Goal: Information Seeking & Learning: Learn about a topic

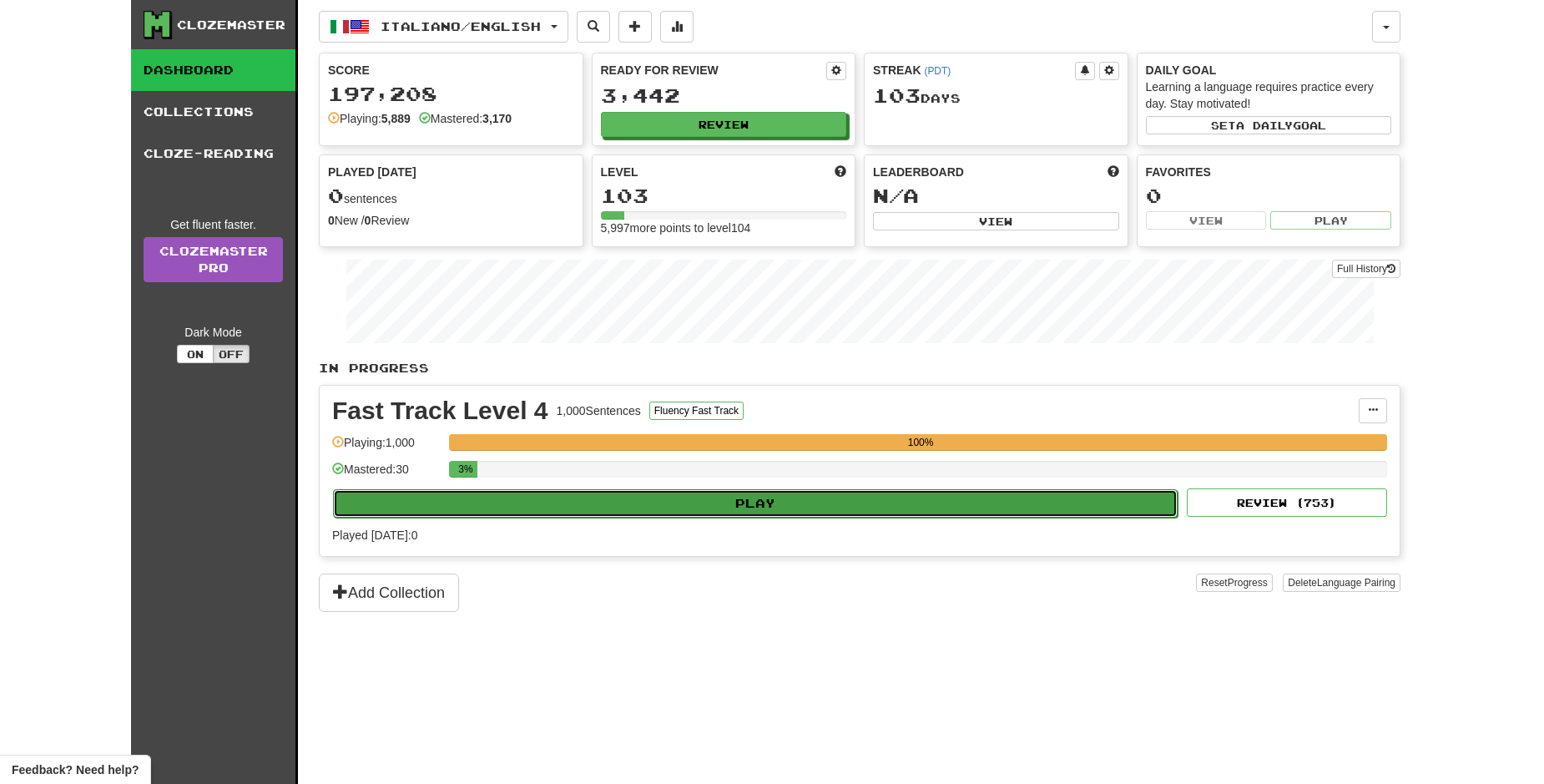
click at [840, 505] on button "Play" at bounding box center [755, 503] width 845 height 28
select select "**"
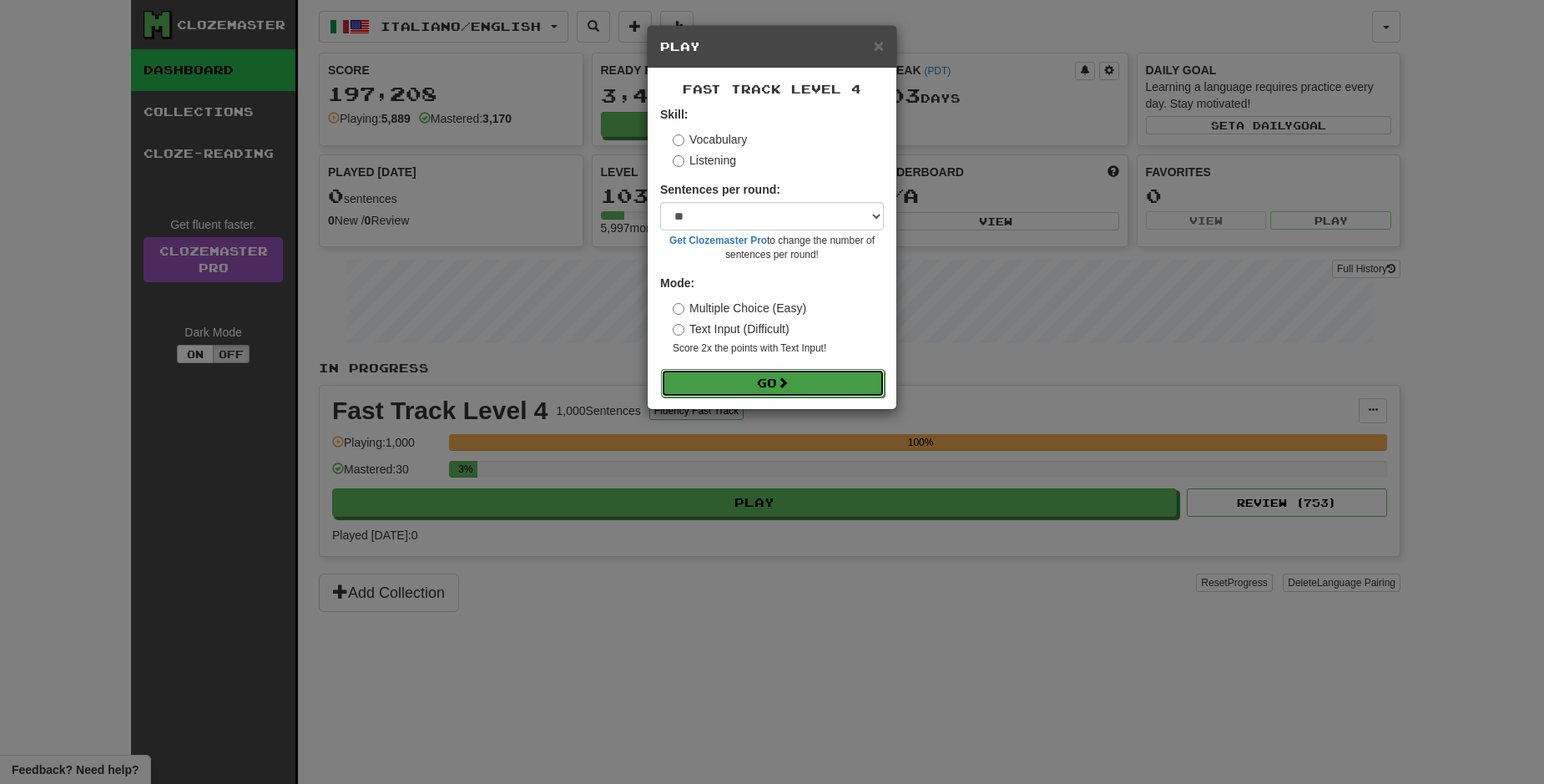
click at [824, 380] on button "Go" at bounding box center [773, 383] width 224 height 28
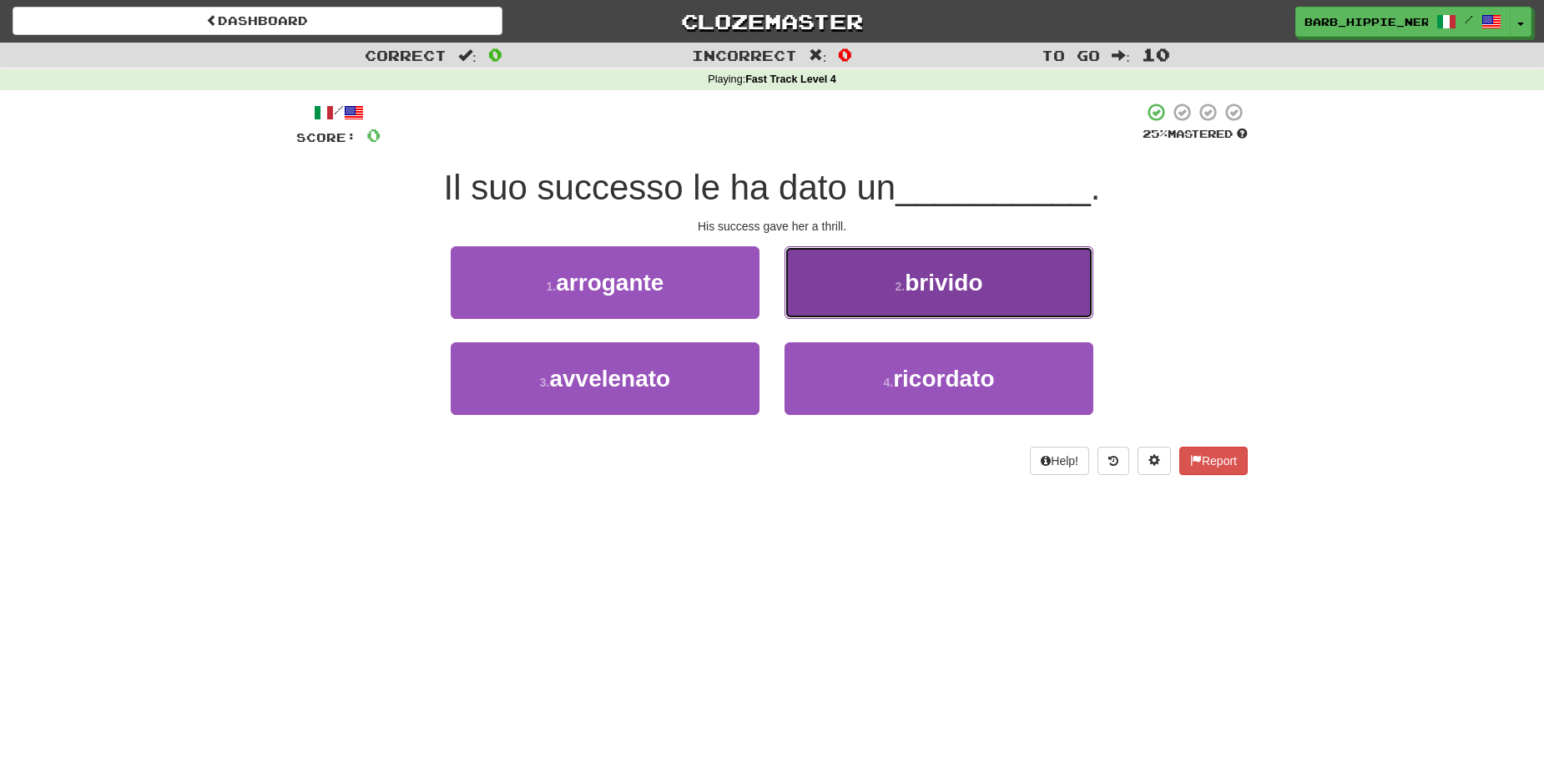
click at [992, 285] on button "2 . brivido" at bounding box center [938, 282] width 309 height 73
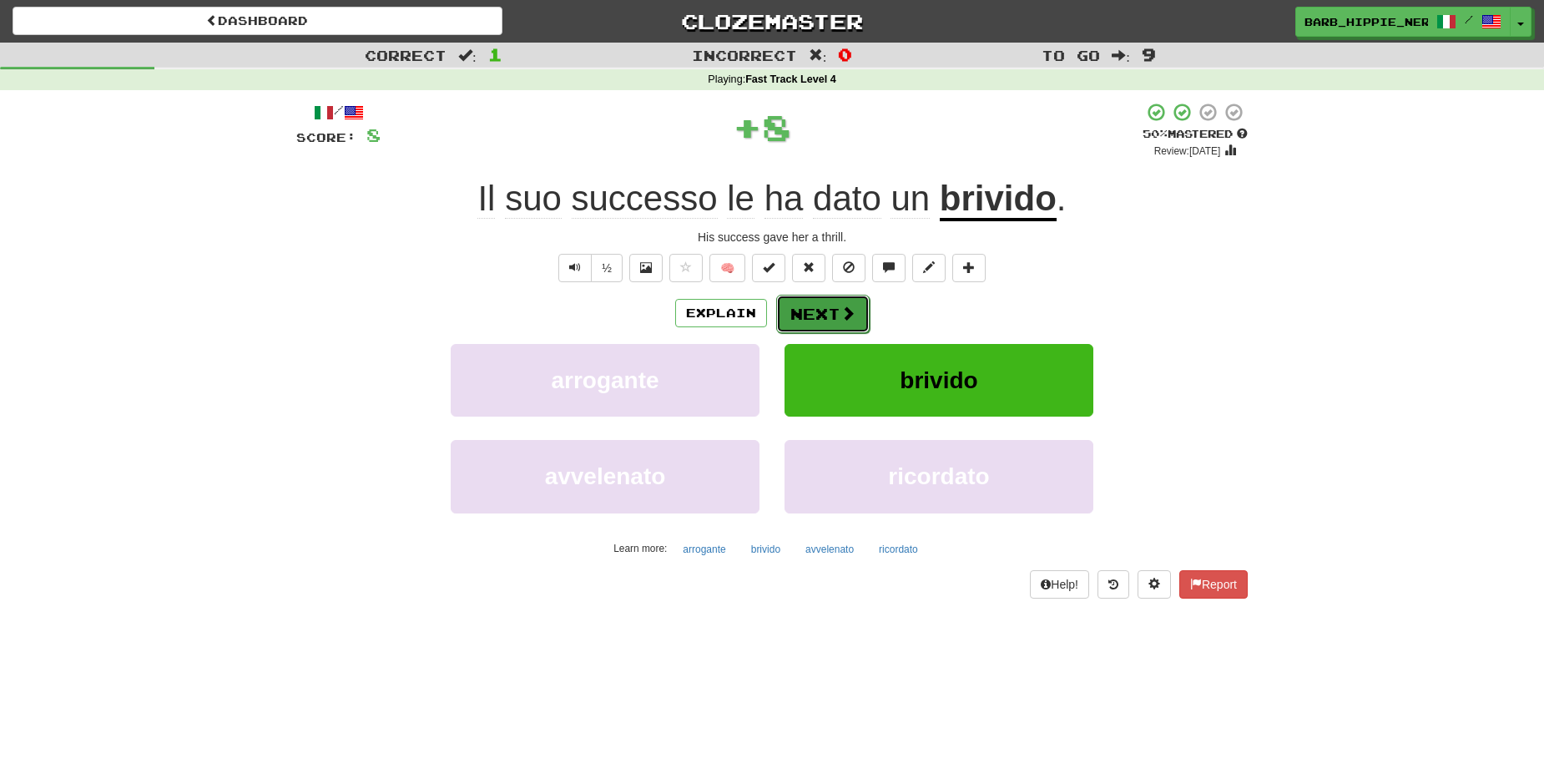
click at [813, 314] on button "Next" at bounding box center [823, 314] width 94 height 39
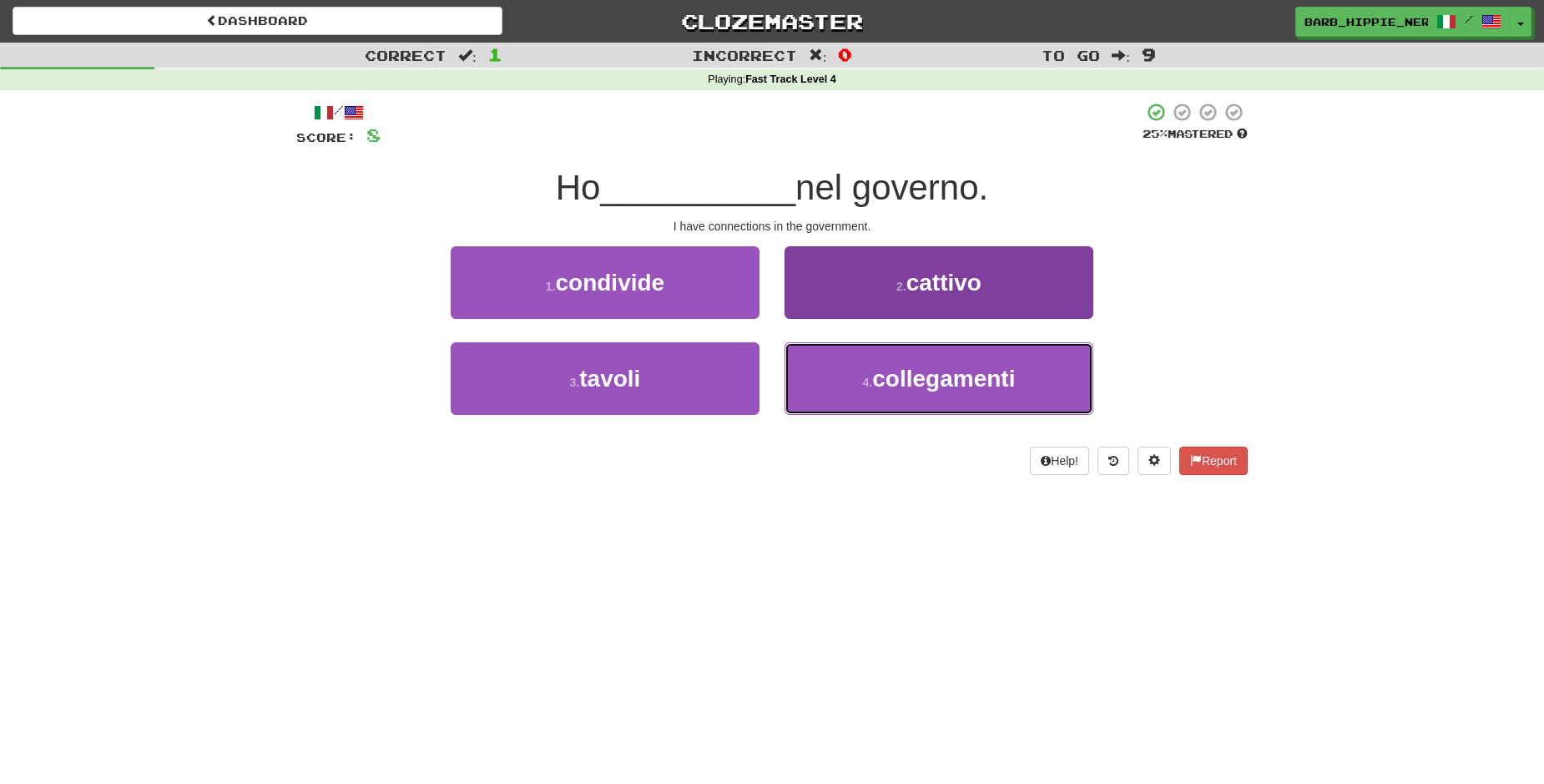
click at [986, 380] on span "collegamenti" at bounding box center [943, 378] width 143 height 26
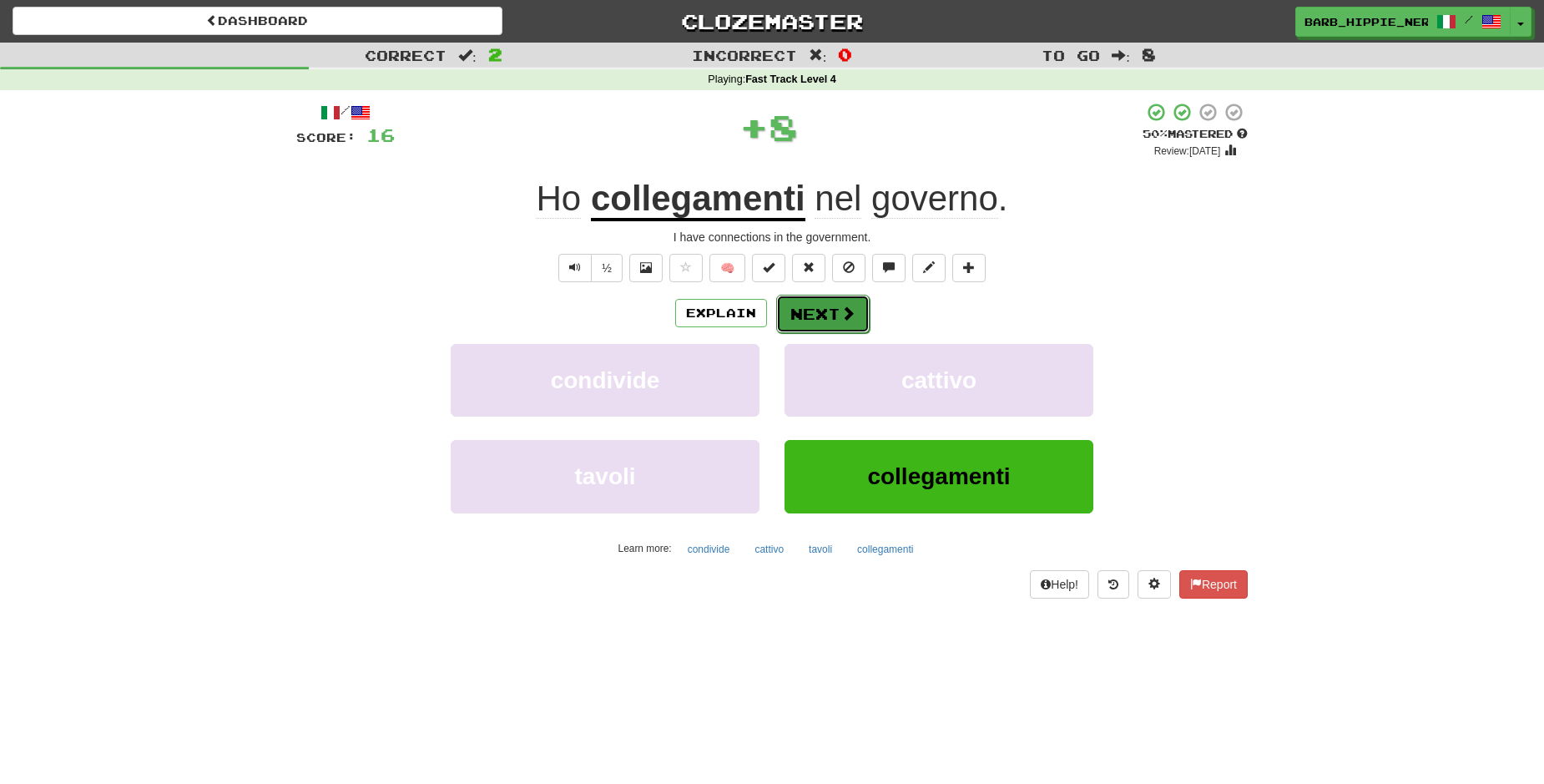
click at [841, 315] on span at bounding box center [849, 313] width 15 height 15
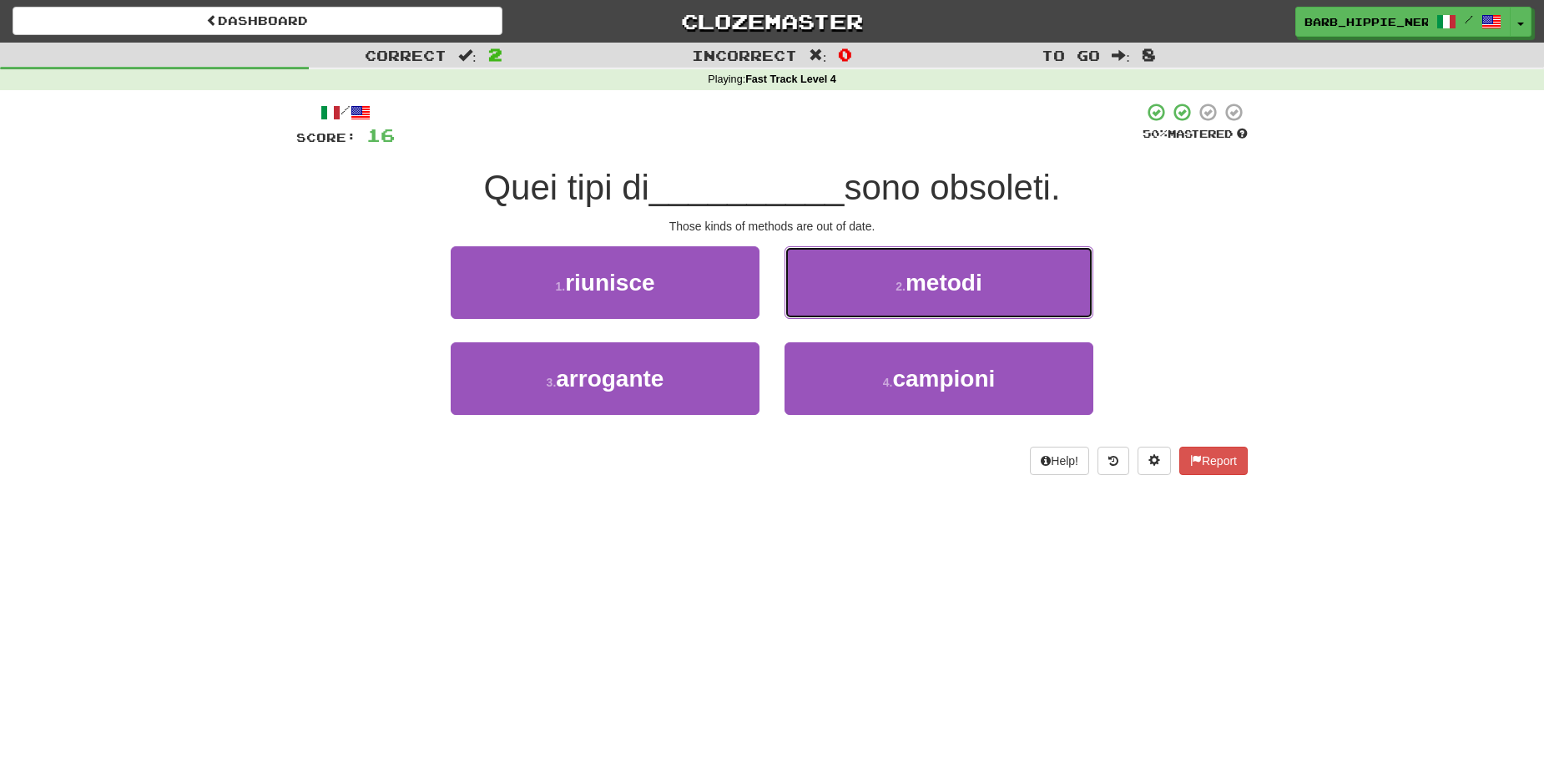
click at [966, 283] on span "metodi" at bounding box center [944, 281] width 77 height 26
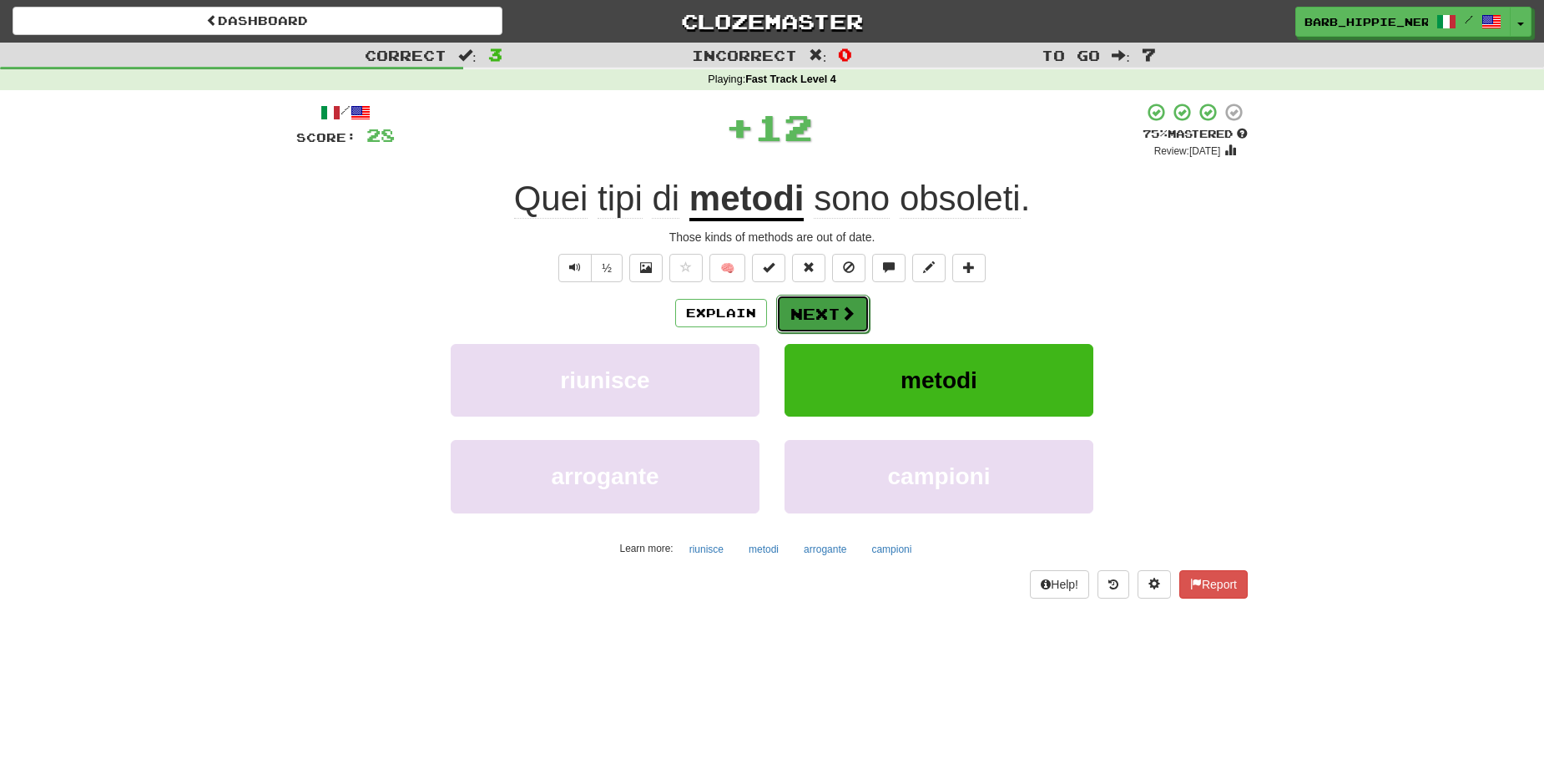
click at [841, 311] on span at bounding box center [849, 313] width 15 height 15
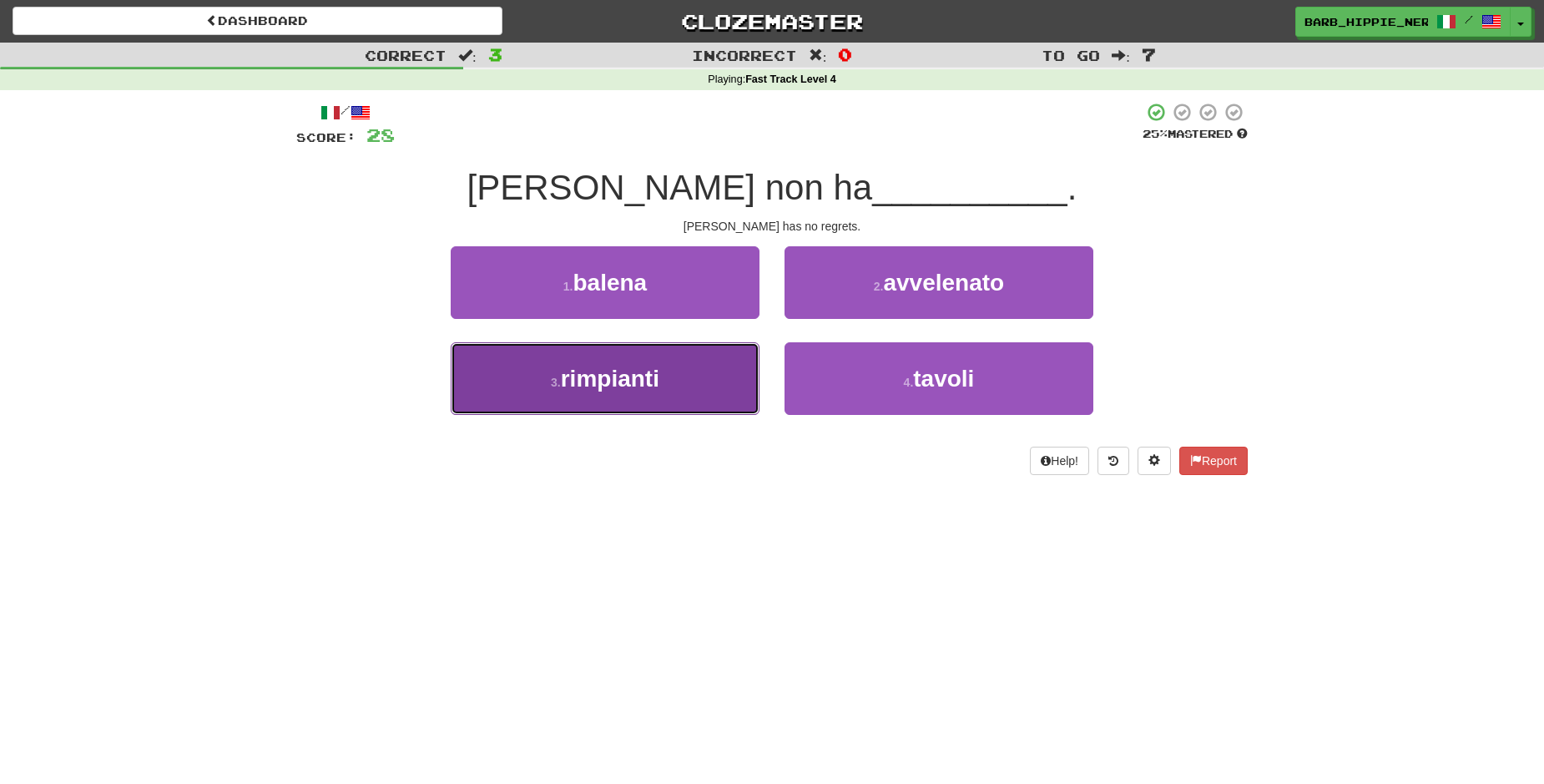
drag, startPoint x: 689, startPoint y: 393, endPoint x: 697, endPoint y: 389, distance: 8.9
click at [690, 394] on button "3 . rimpianti" at bounding box center [605, 378] width 309 height 73
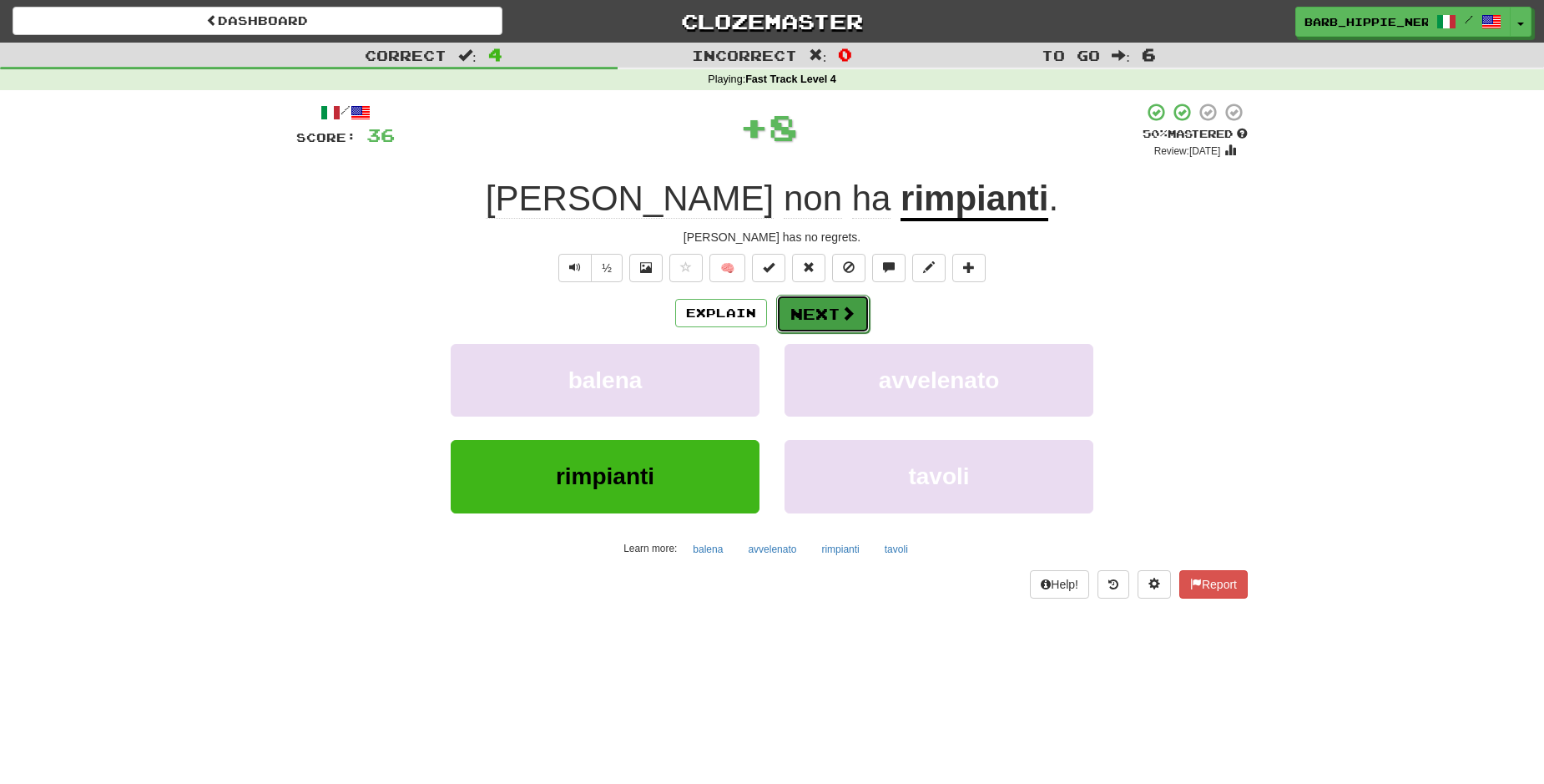
click at [841, 318] on span at bounding box center [849, 313] width 15 height 15
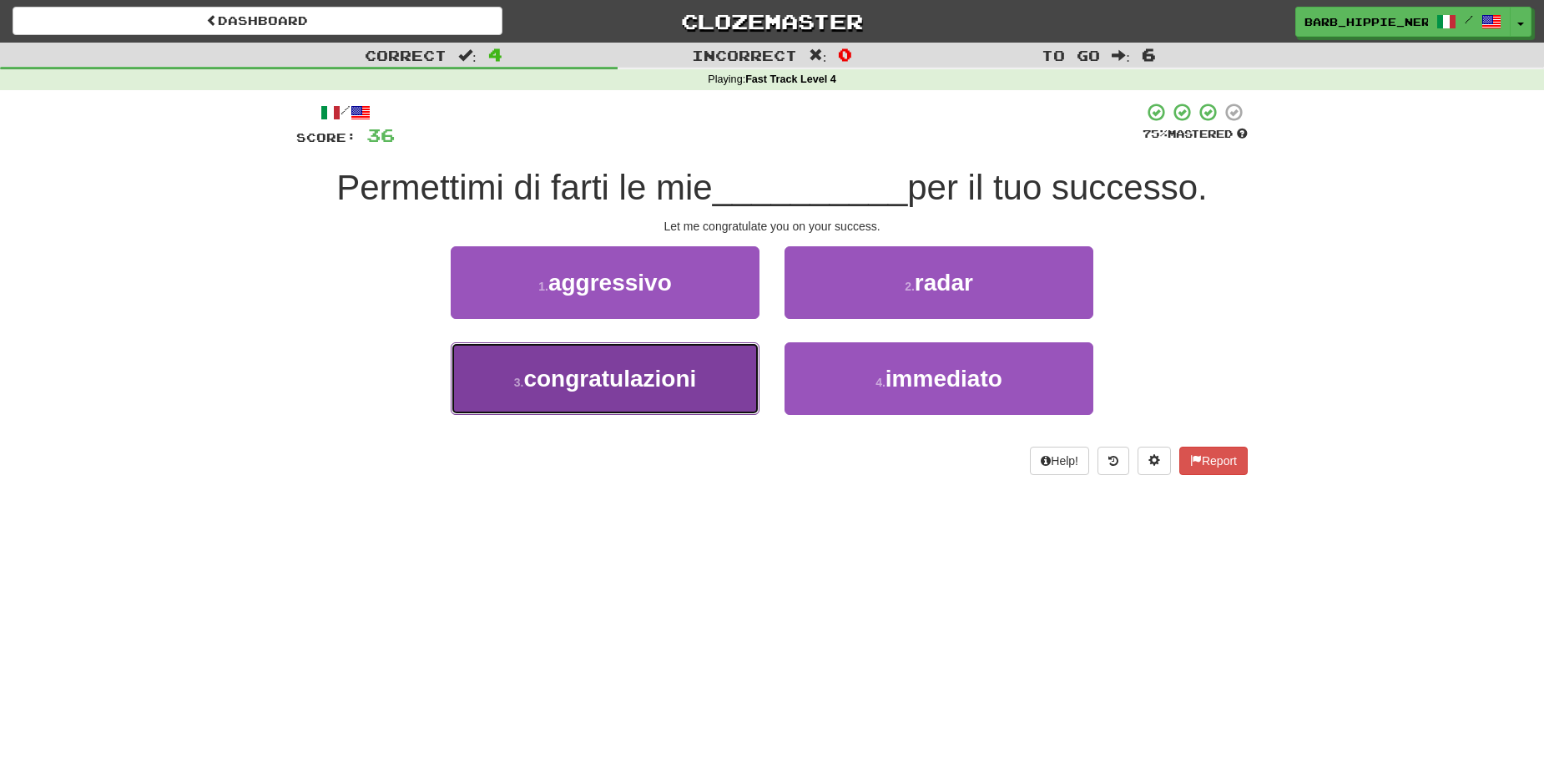
click at [643, 378] on span "congratulazioni" at bounding box center [609, 378] width 173 height 26
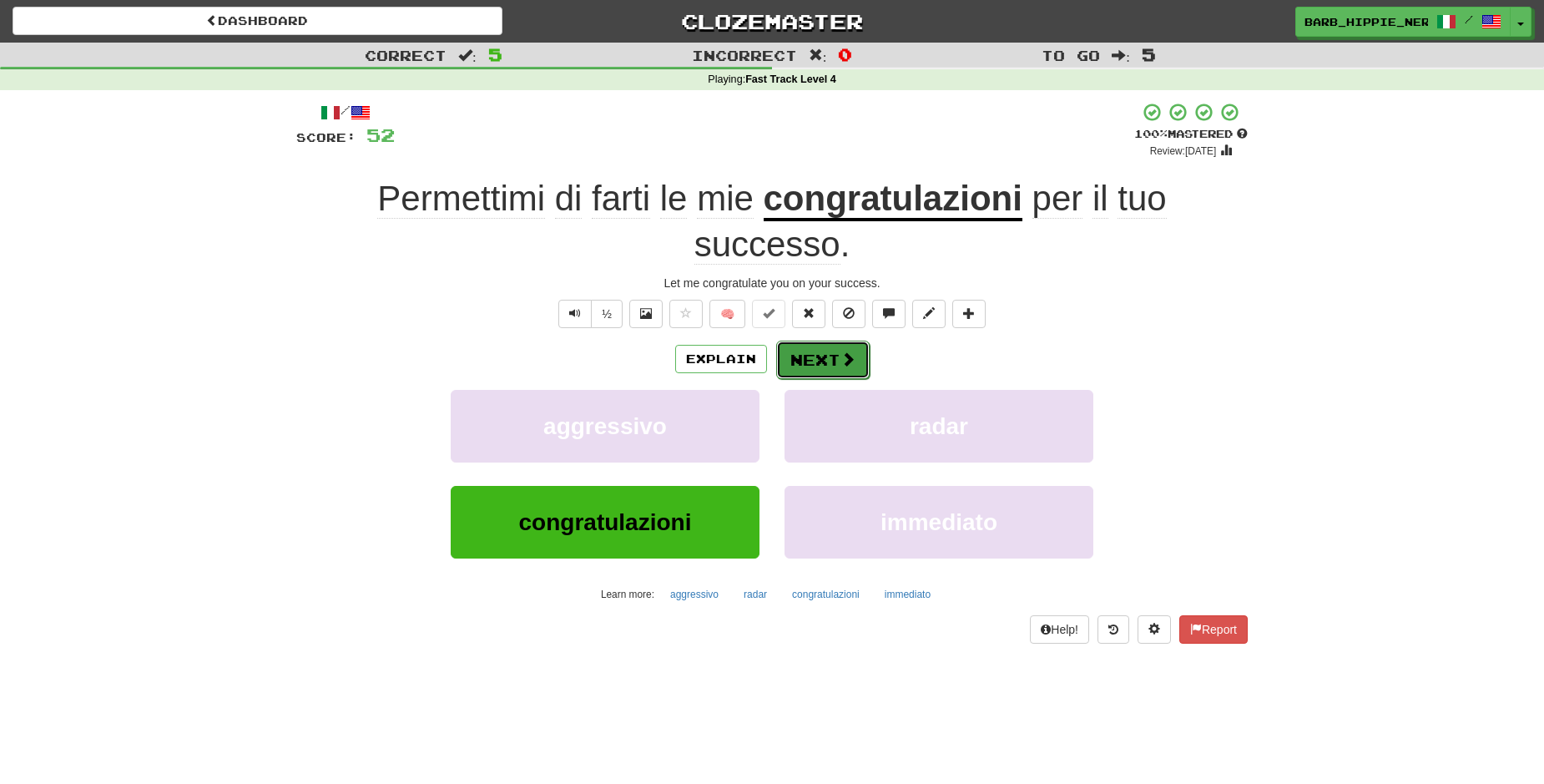
click at [841, 351] on span at bounding box center [849, 359] width 15 height 15
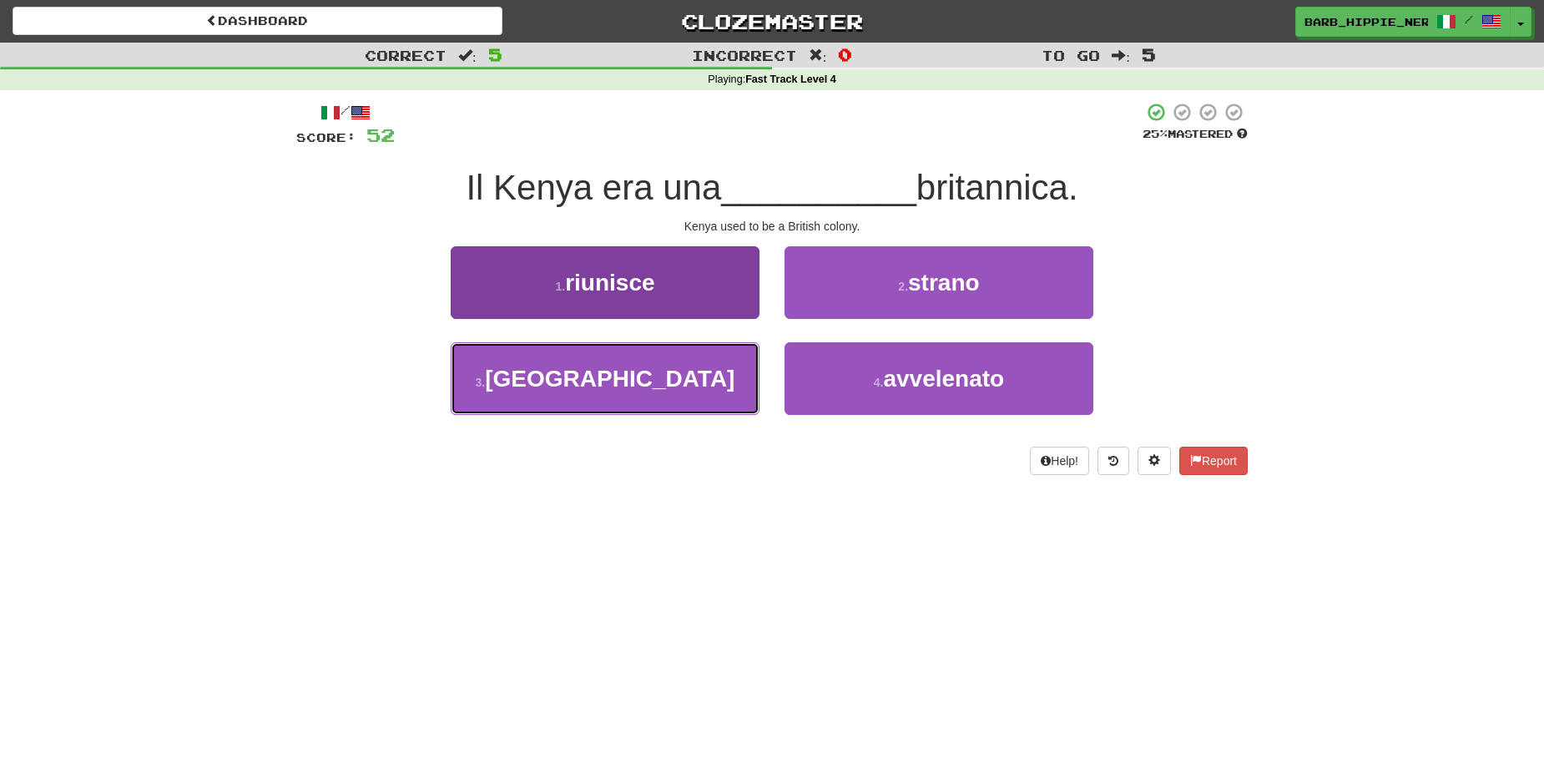
click at [711, 385] on button "3 . [GEOGRAPHIC_DATA]" at bounding box center [605, 378] width 309 height 73
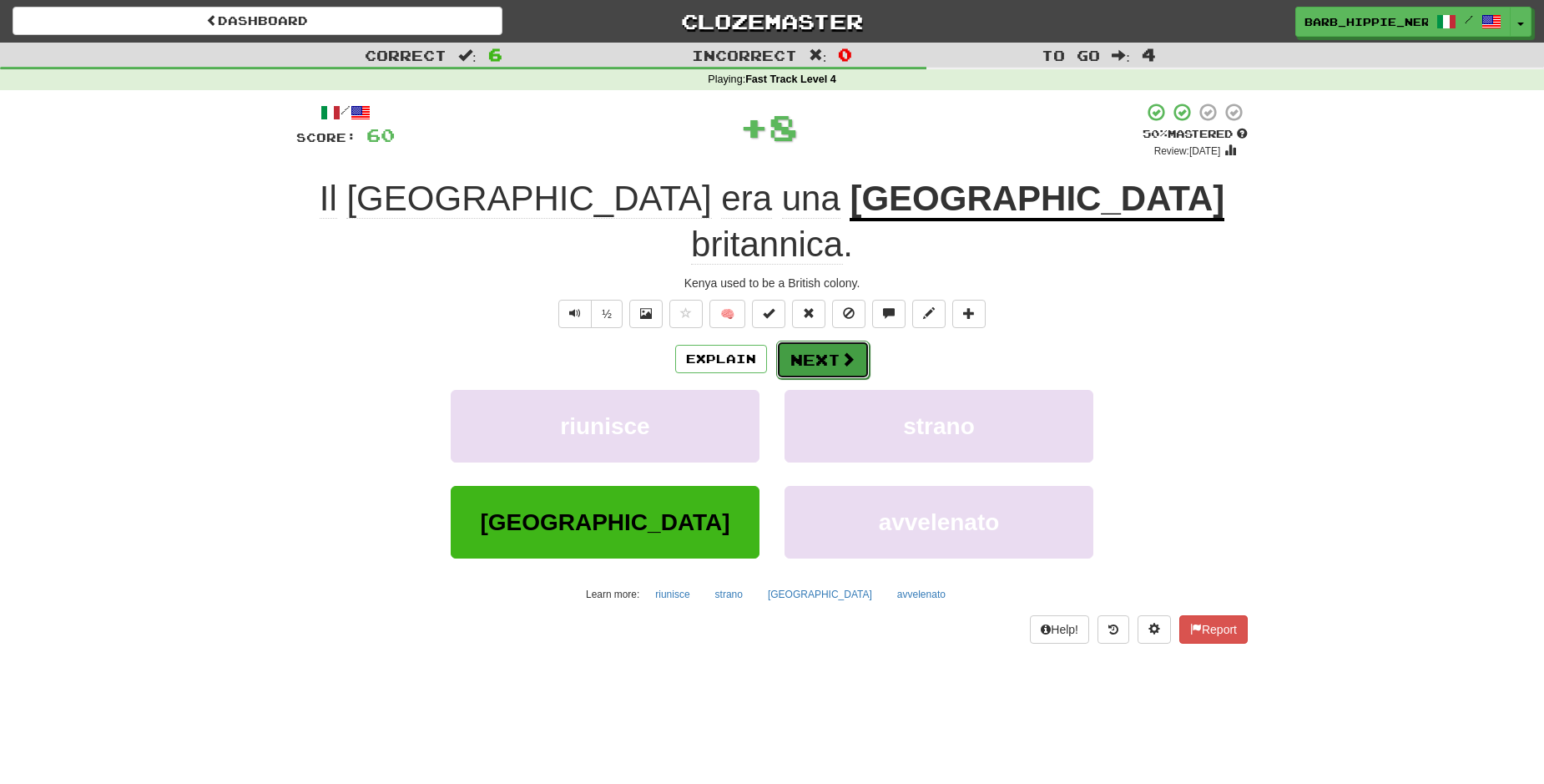
click at [841, 351] on span at bounding box center [849, 359] width 15 height 15
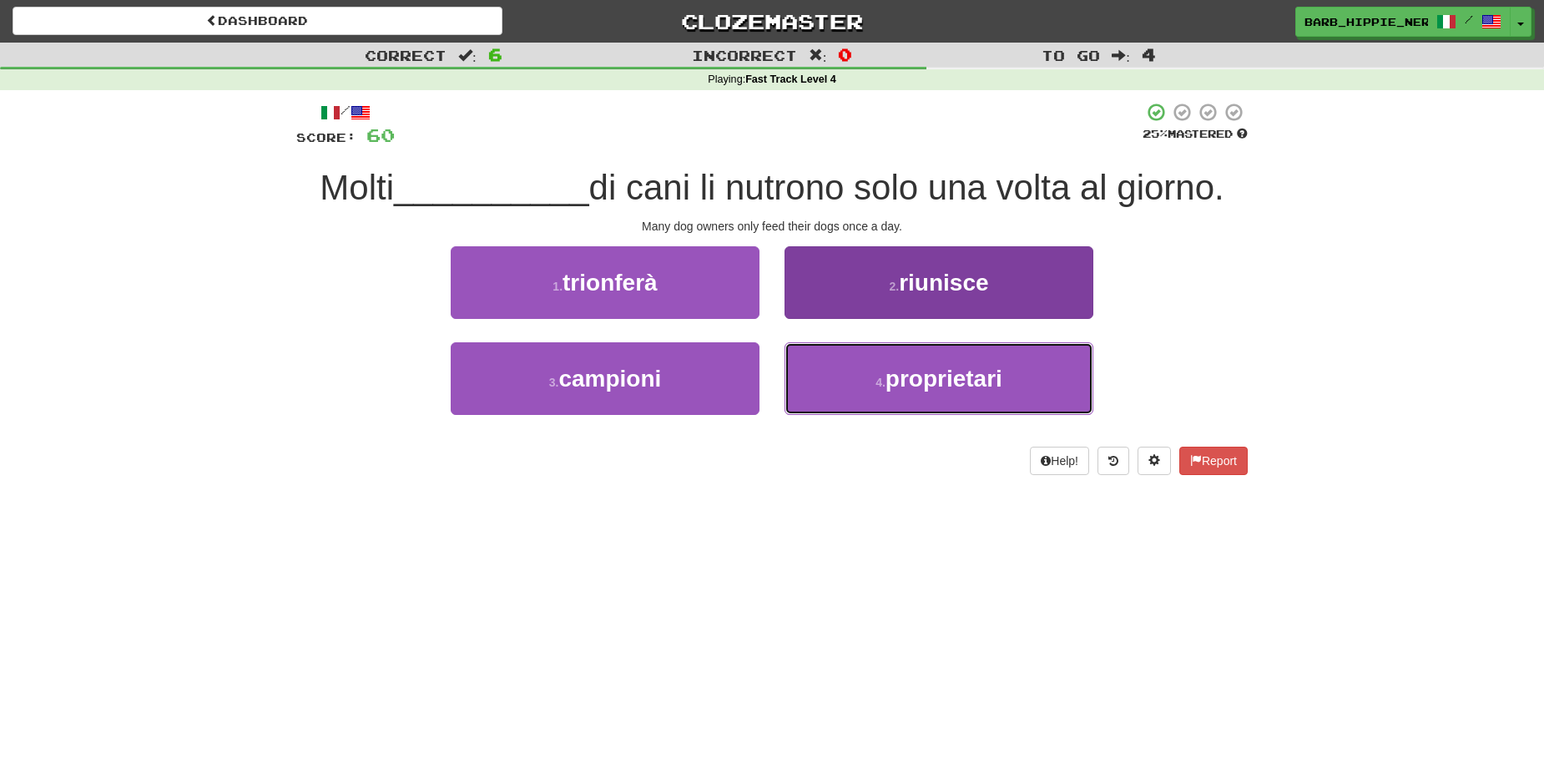
click at [969, 384] on span "proprietari" at bounding box center [944, 378] width 117 height 26
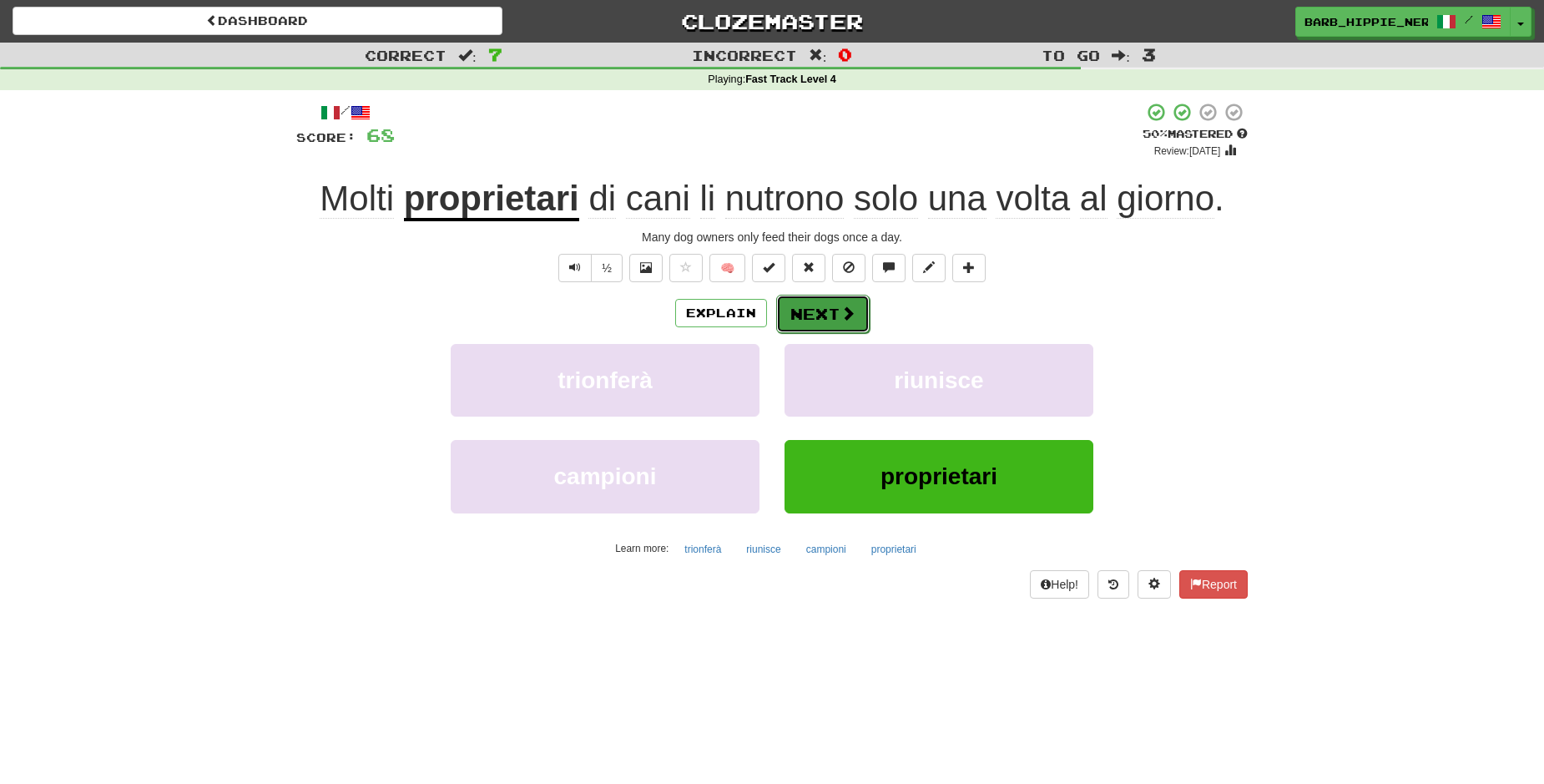
click at [801, 311] on button "Next" at bounding box center [823, 314] width 94 height 39
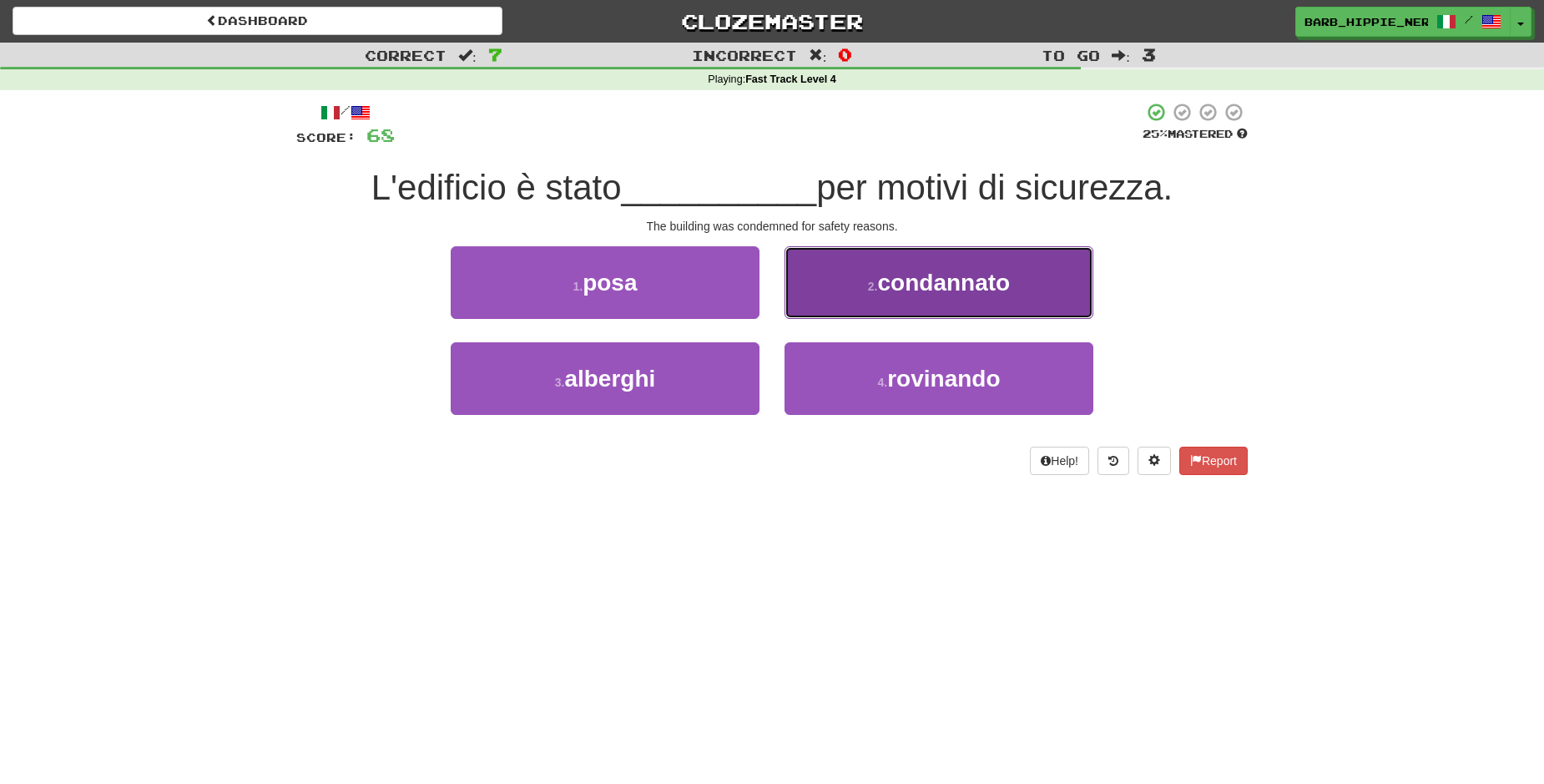
click at [817, 304] on button "2 . condannato" at bounding box center [938, 282] width 309 height 73
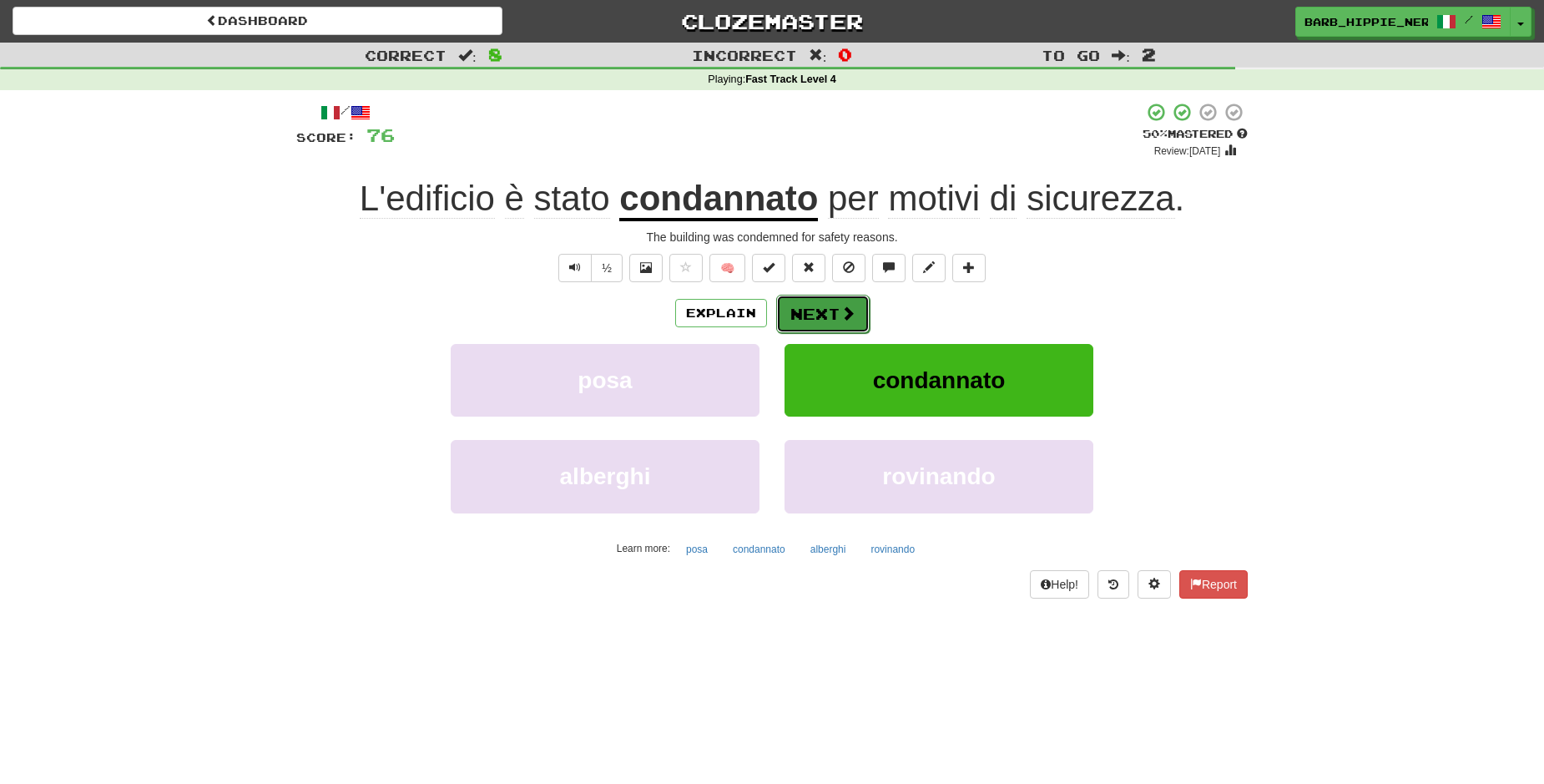
click at [810, 316] on button "Next" at bounding box center [823, 314] width 94 height 39
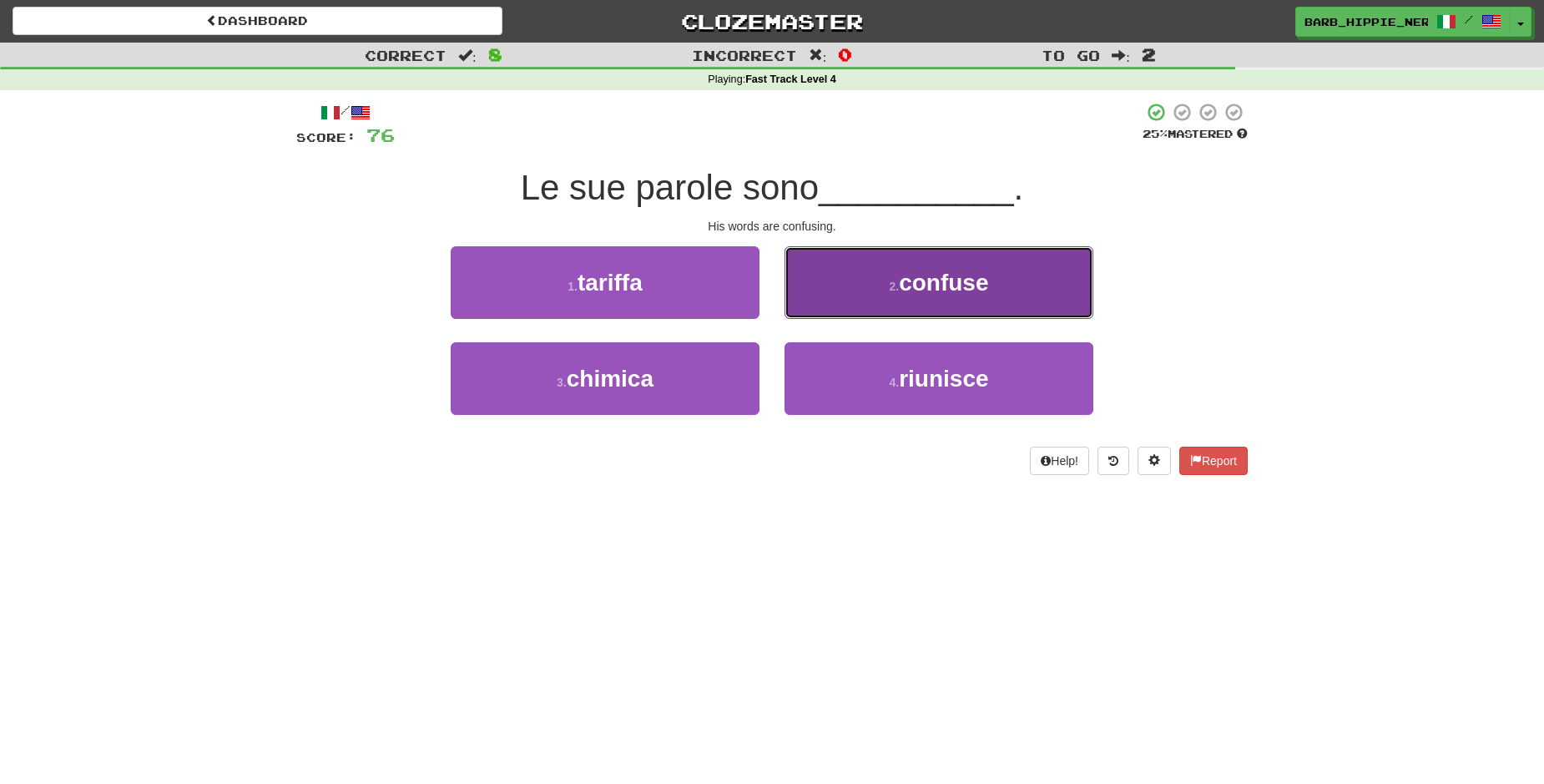
click at [820, 312] on button "2 . confuse" at bounding box center [938, 282] width 309 height 73
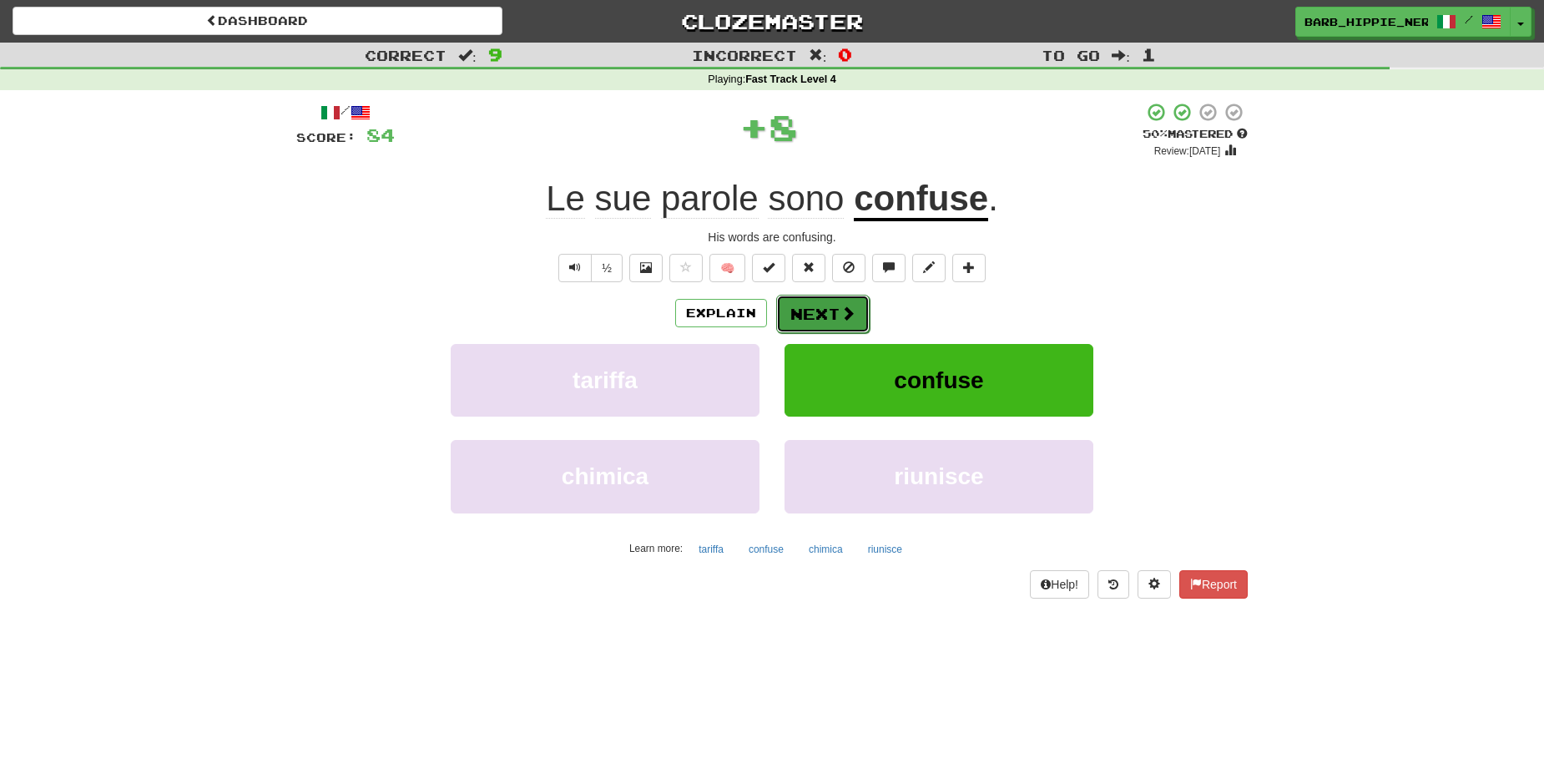
click at [841, 308] on span at bounding box center [849, 313] width 15 height 15
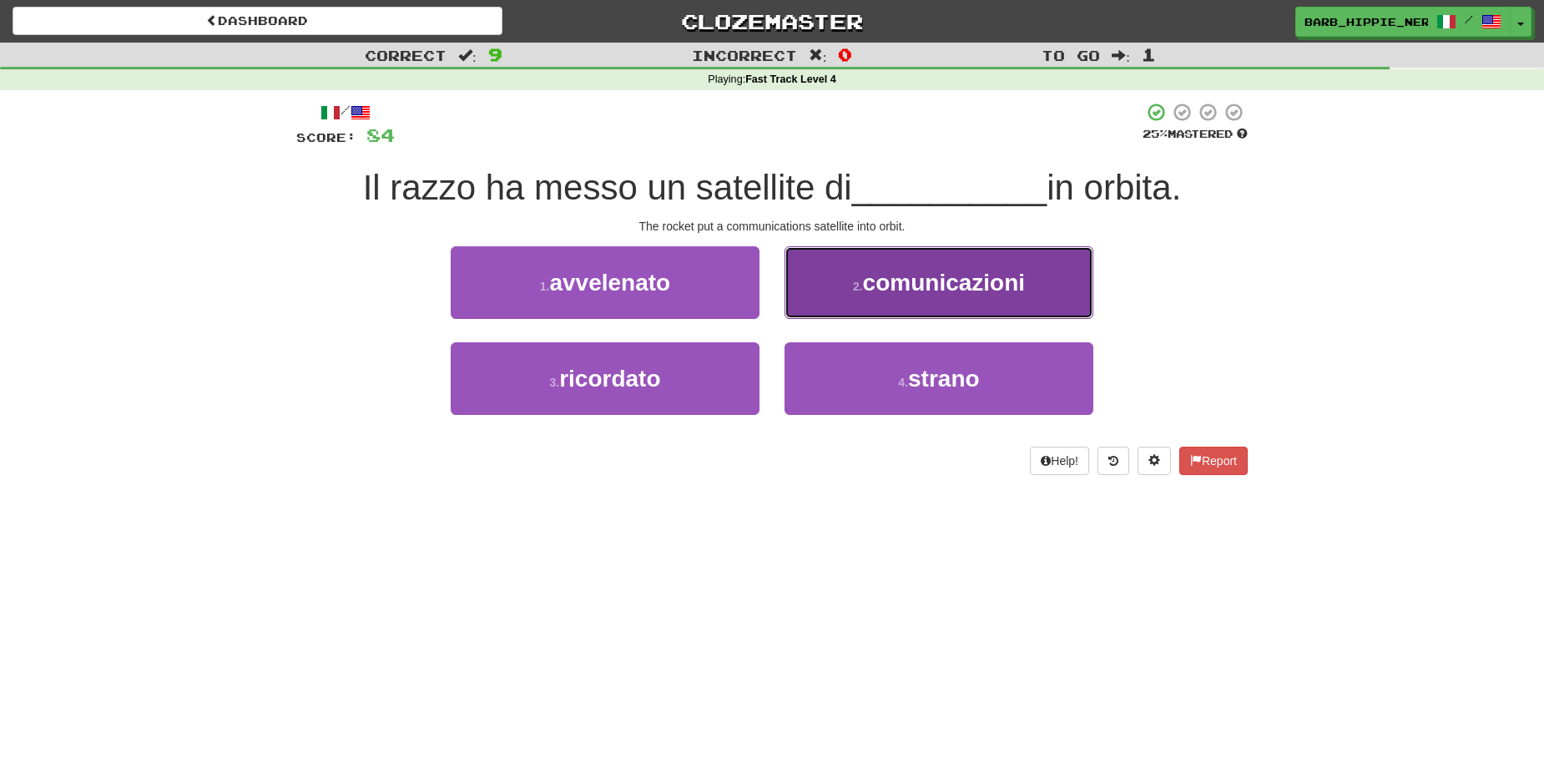
click at [928, 294] on button "2 . comunicazioni" at bounding box center [938, 282] width 309 height 73
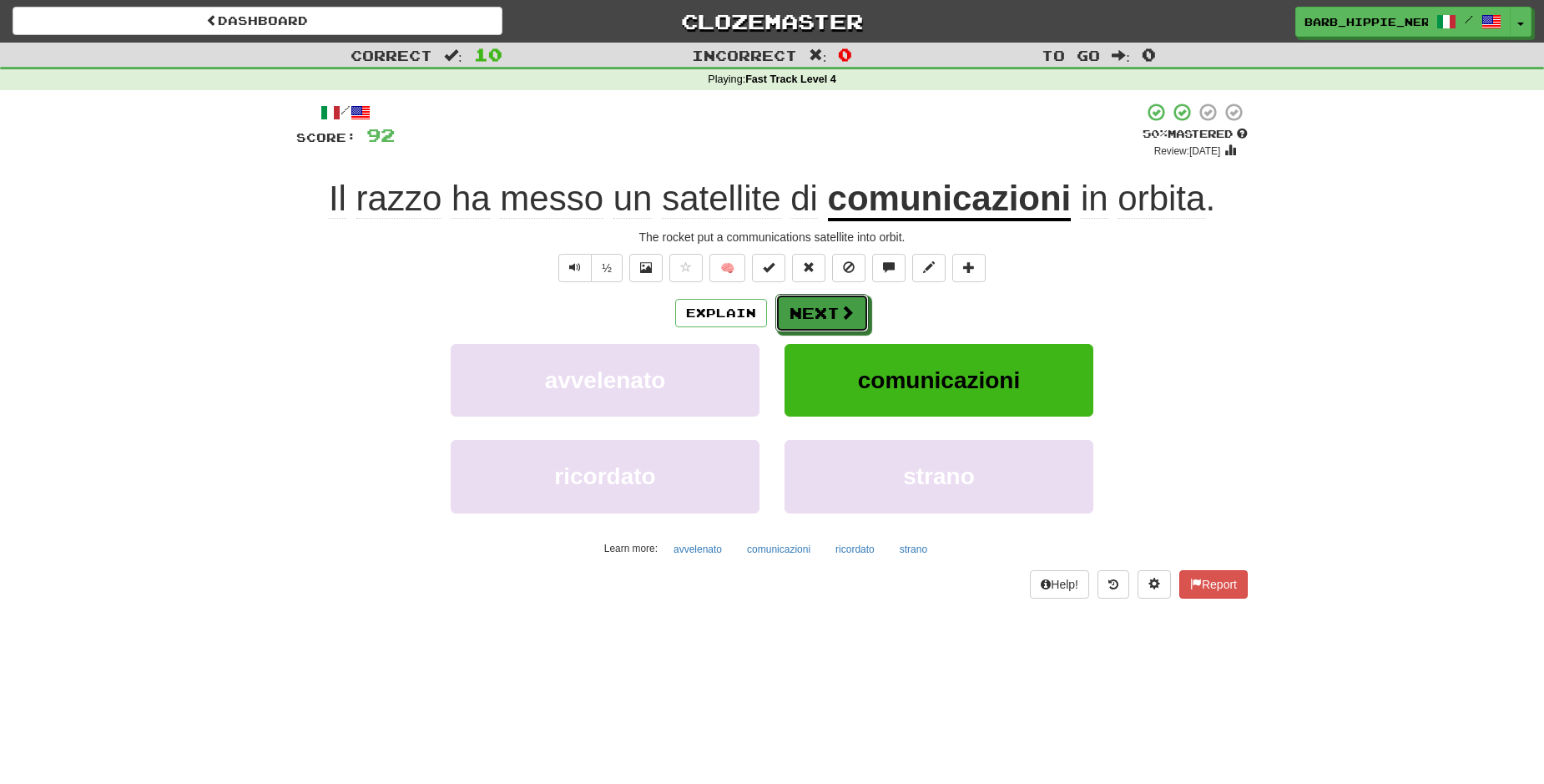
click at [834, 315] on button "Next" at bounding box center [822, 313] width 94 height 39
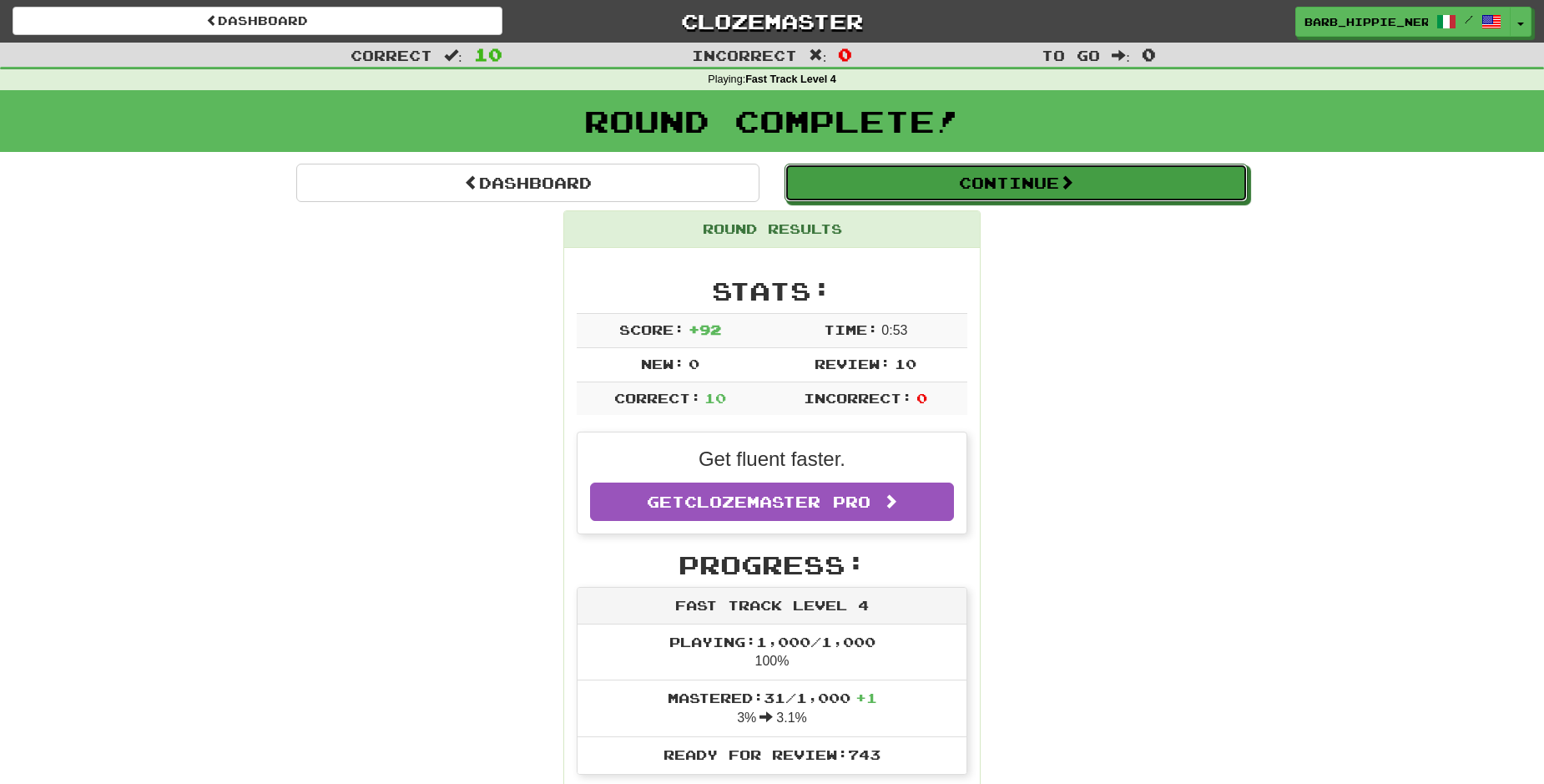
click at [999, 187] on button "Continue" at bounding box center [1016, 182] width 463 height 39
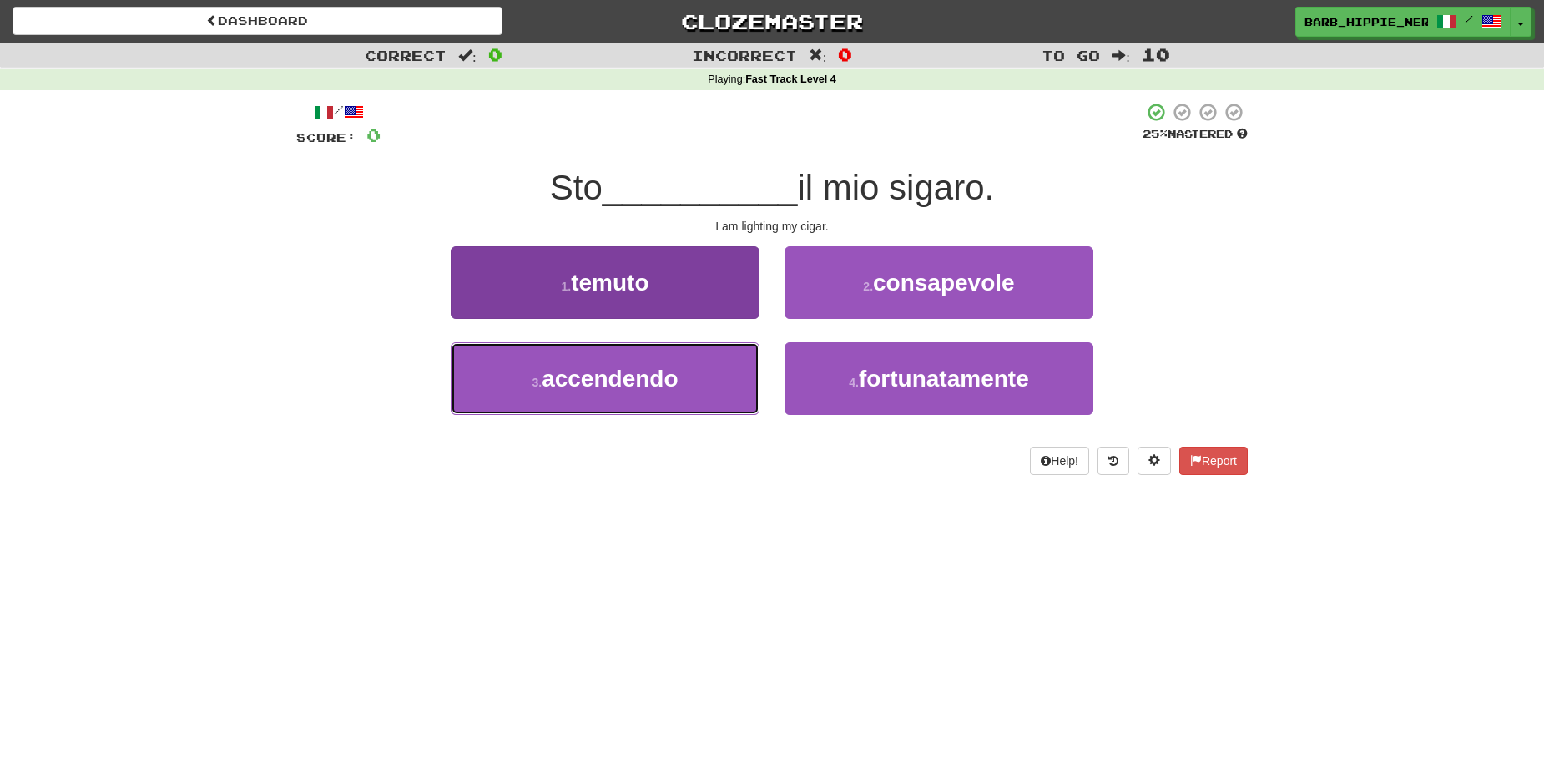
click at [678, 391] on button "3 . accendendo" at bounding box center [605, 378] width 309 height 73
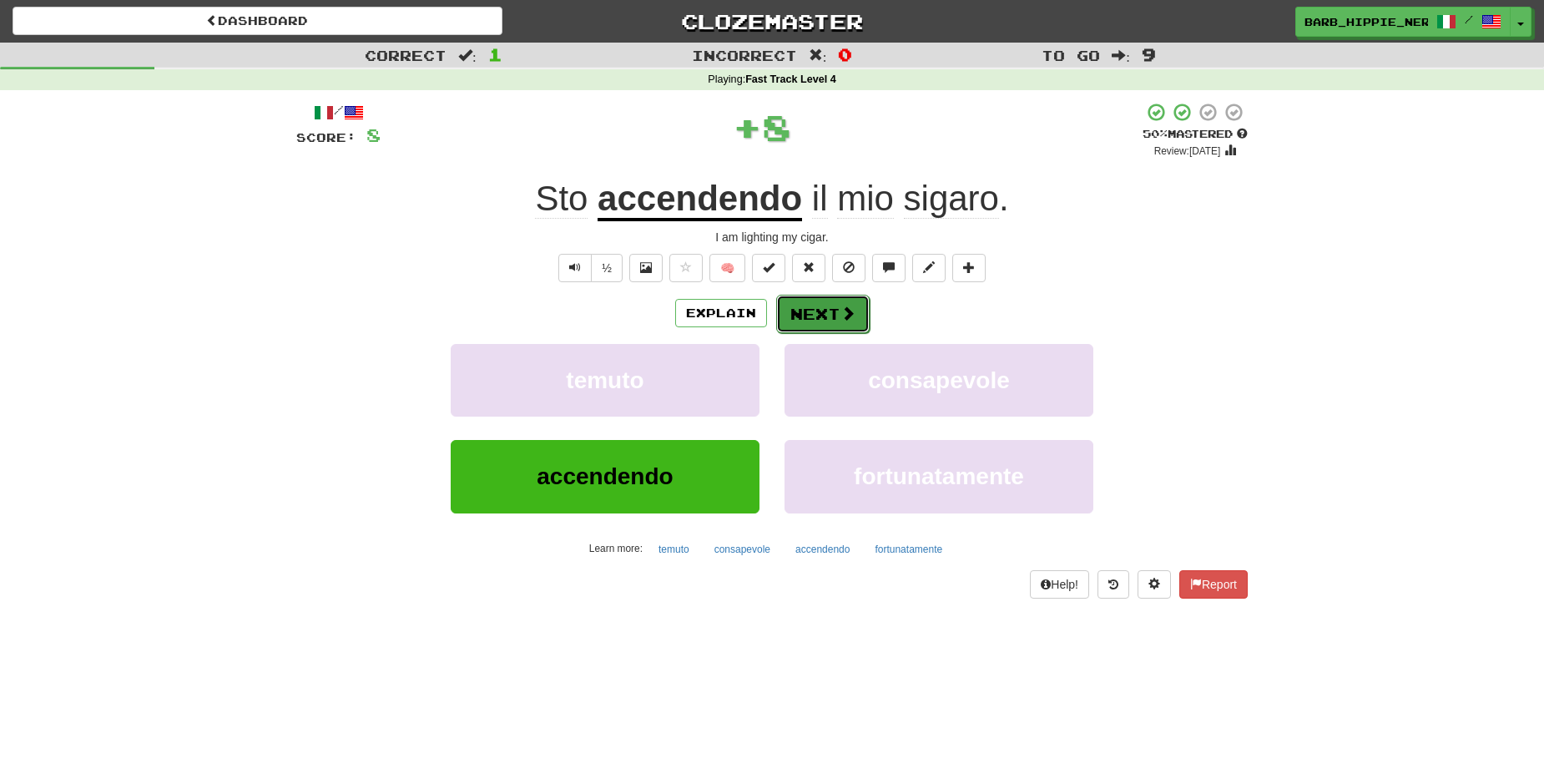
click at [841, 315] on span at bounding box center [849, 313] width 15 height 15
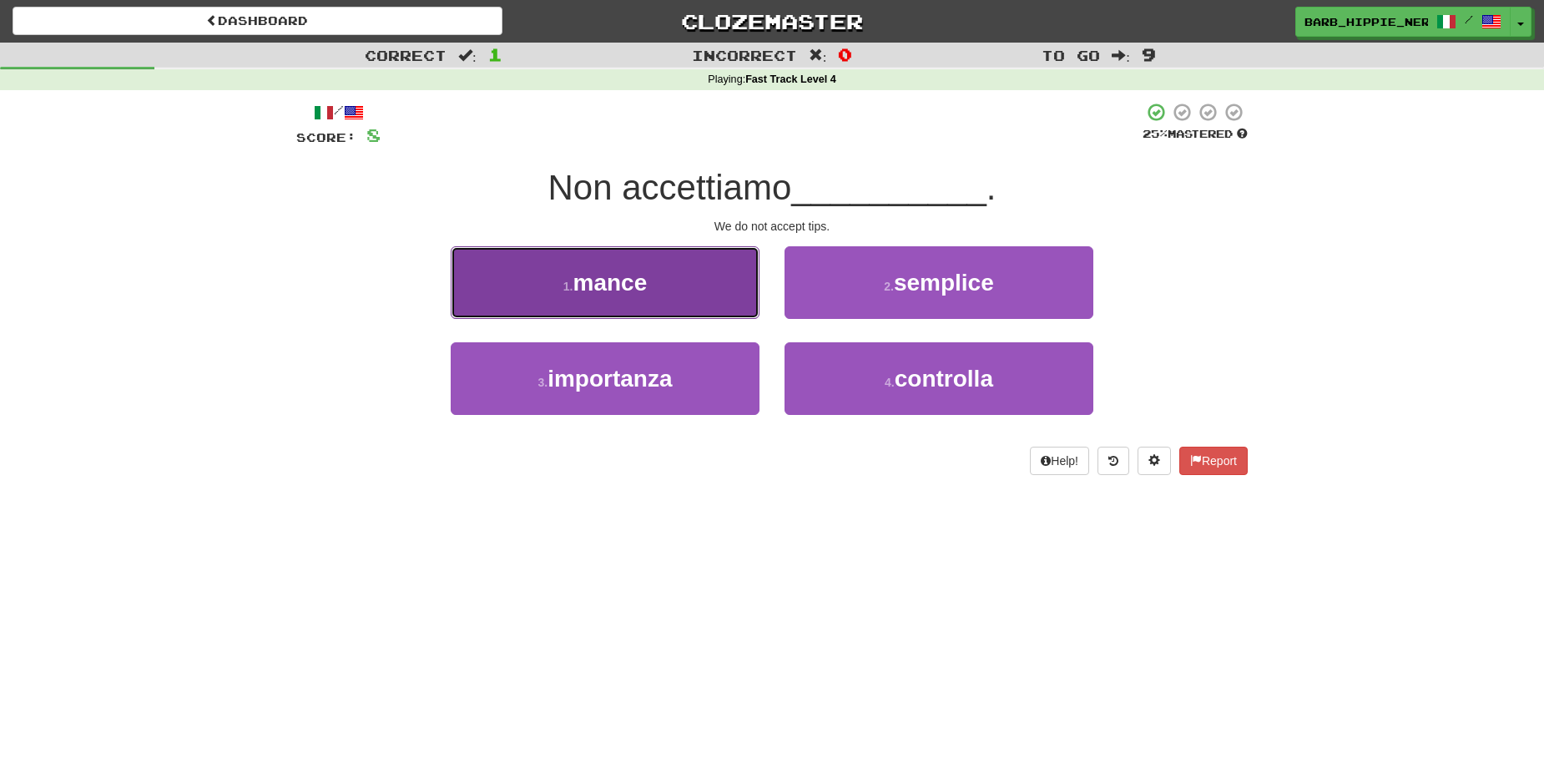
click at [691, 285] on button "1 . mance" at bounding box center [605, 282] width 309 height 73
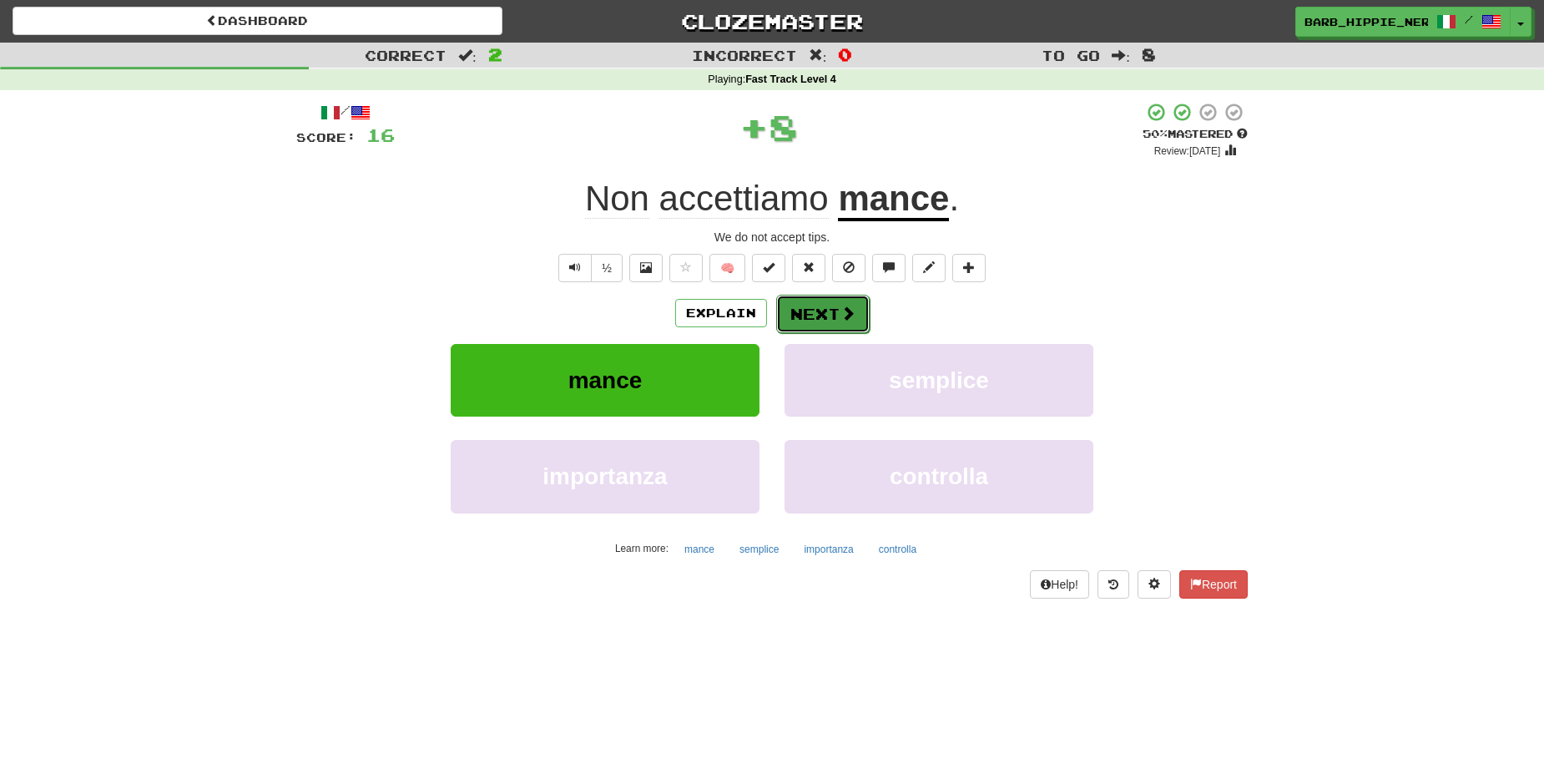
click at [841, 317] on span at bounding box center [849, 313] width 15 height 15
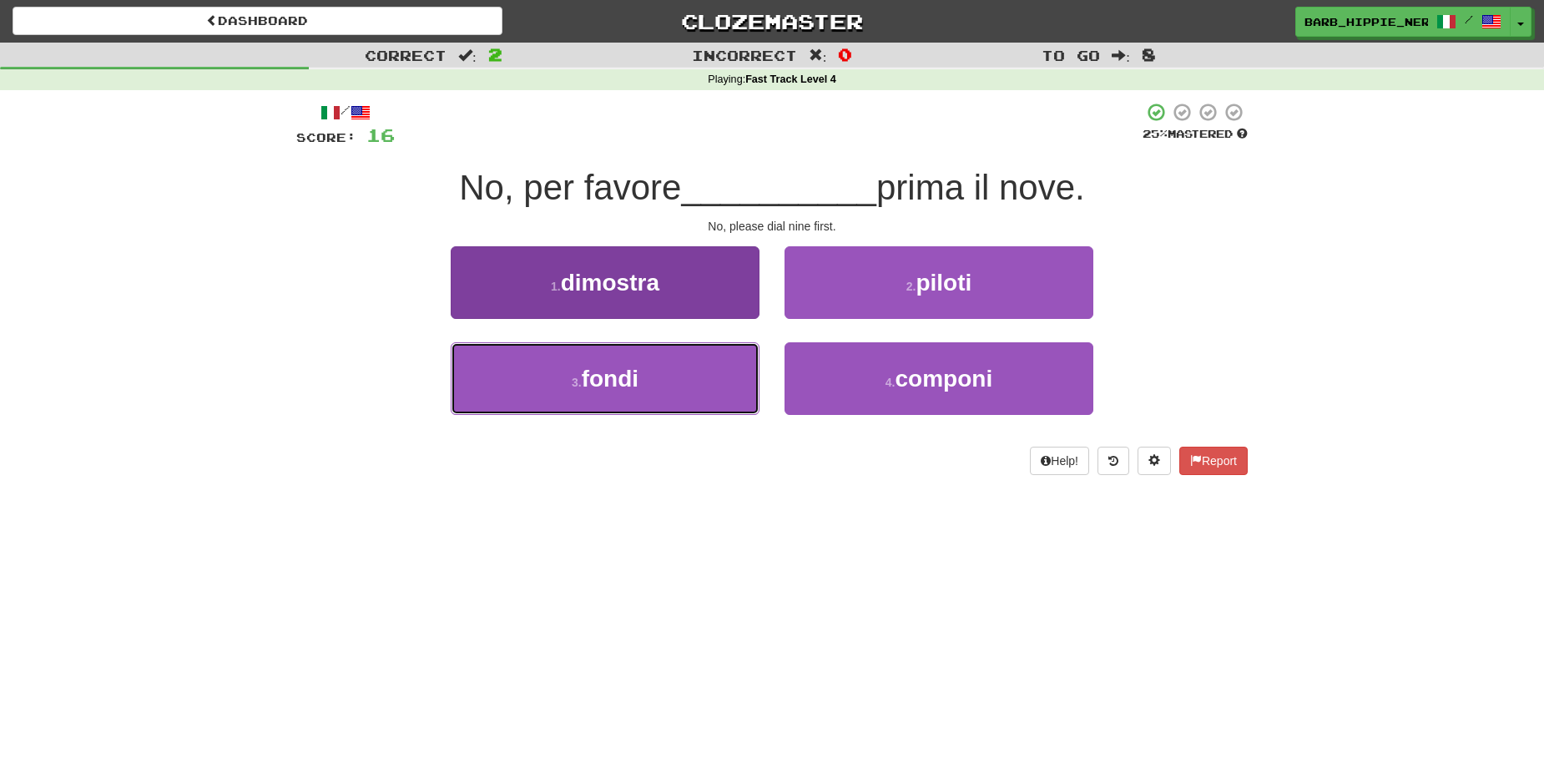
drag, startPoint x: 686, startPoint y: 383, endPoint x: 696, endPoint y: 383, distance: 10.0
click at [688, 386] on button "3 . fondi" at bounding box center [605, 378] width 309 height 73
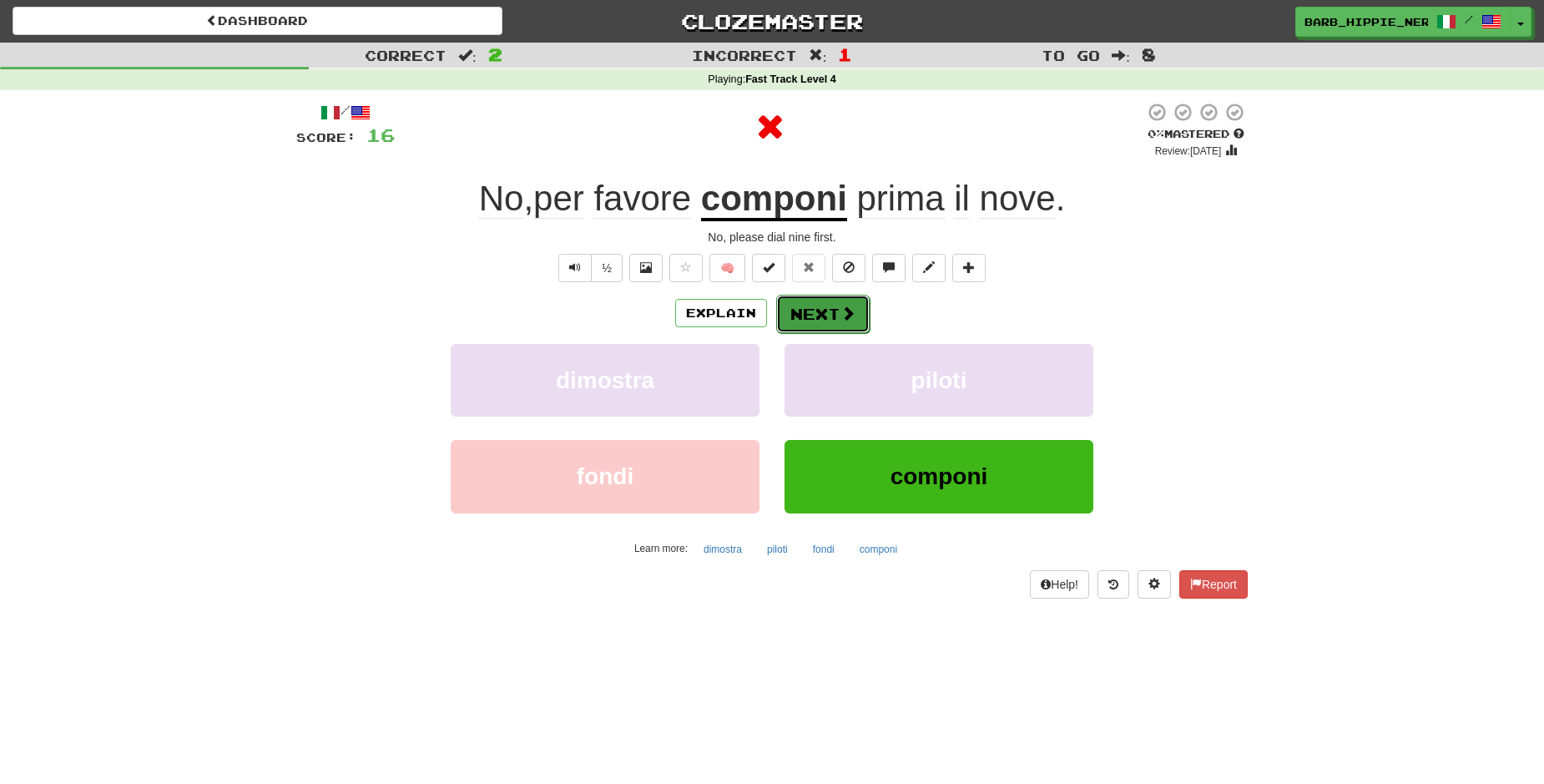
click at [841, 316] on span at bounding box center [849, 313] width 15 height 15
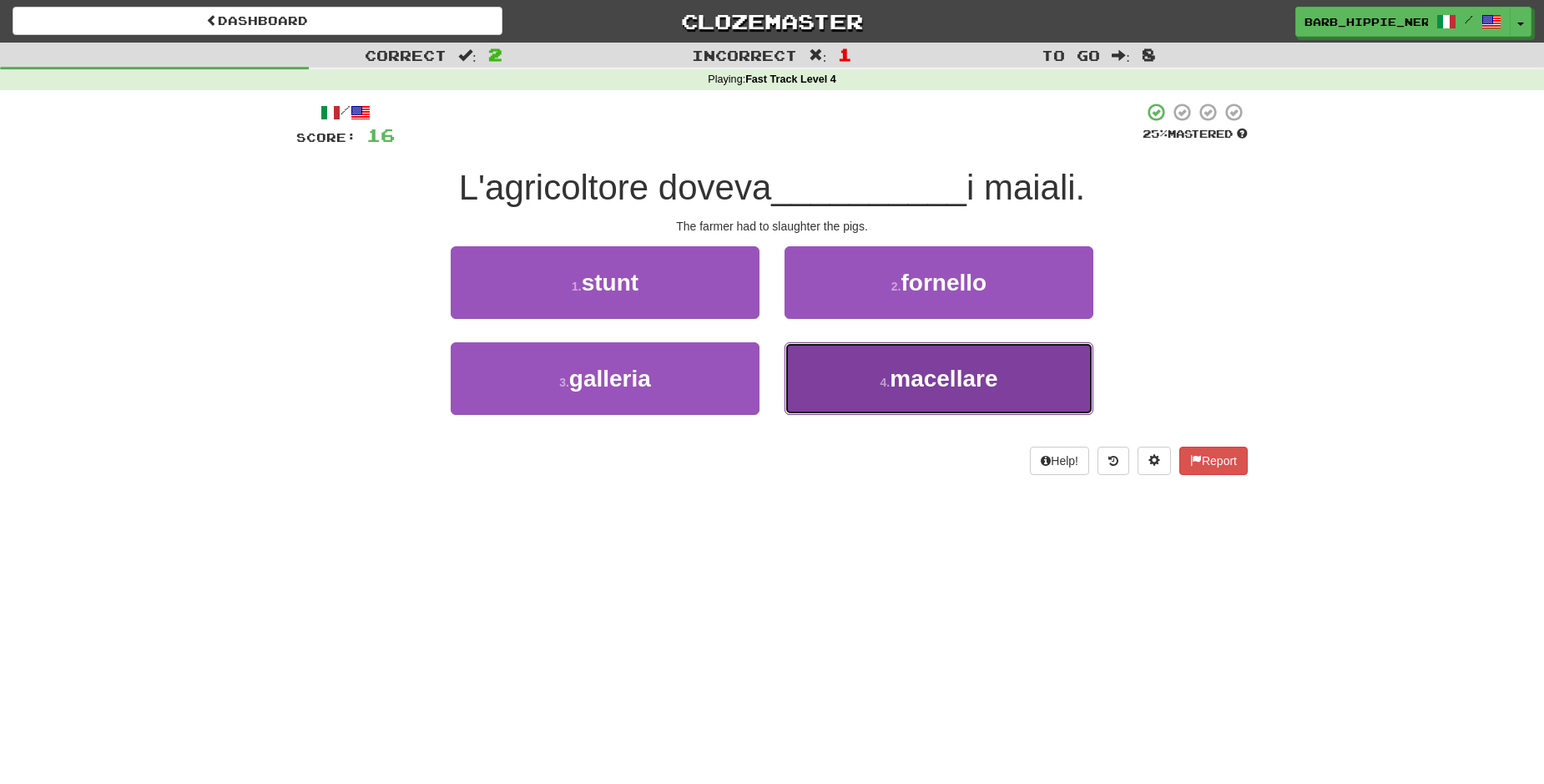
click at [983, 376] on span "macellare" at bounding box center [944, 378] width 108 height 26
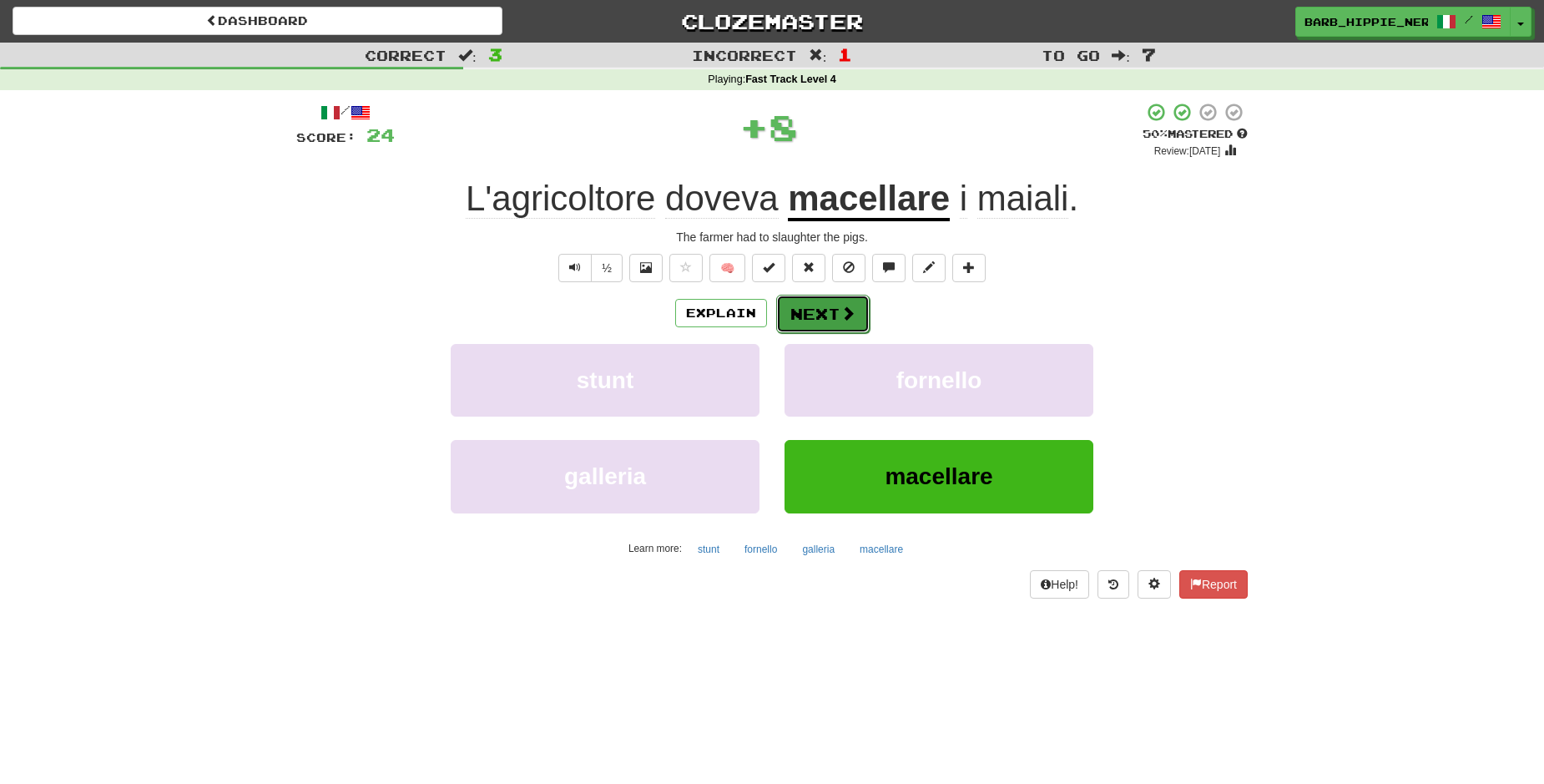
click at [813, 315] on button "Next" at bounding box center [823, 314] width 94 height 39
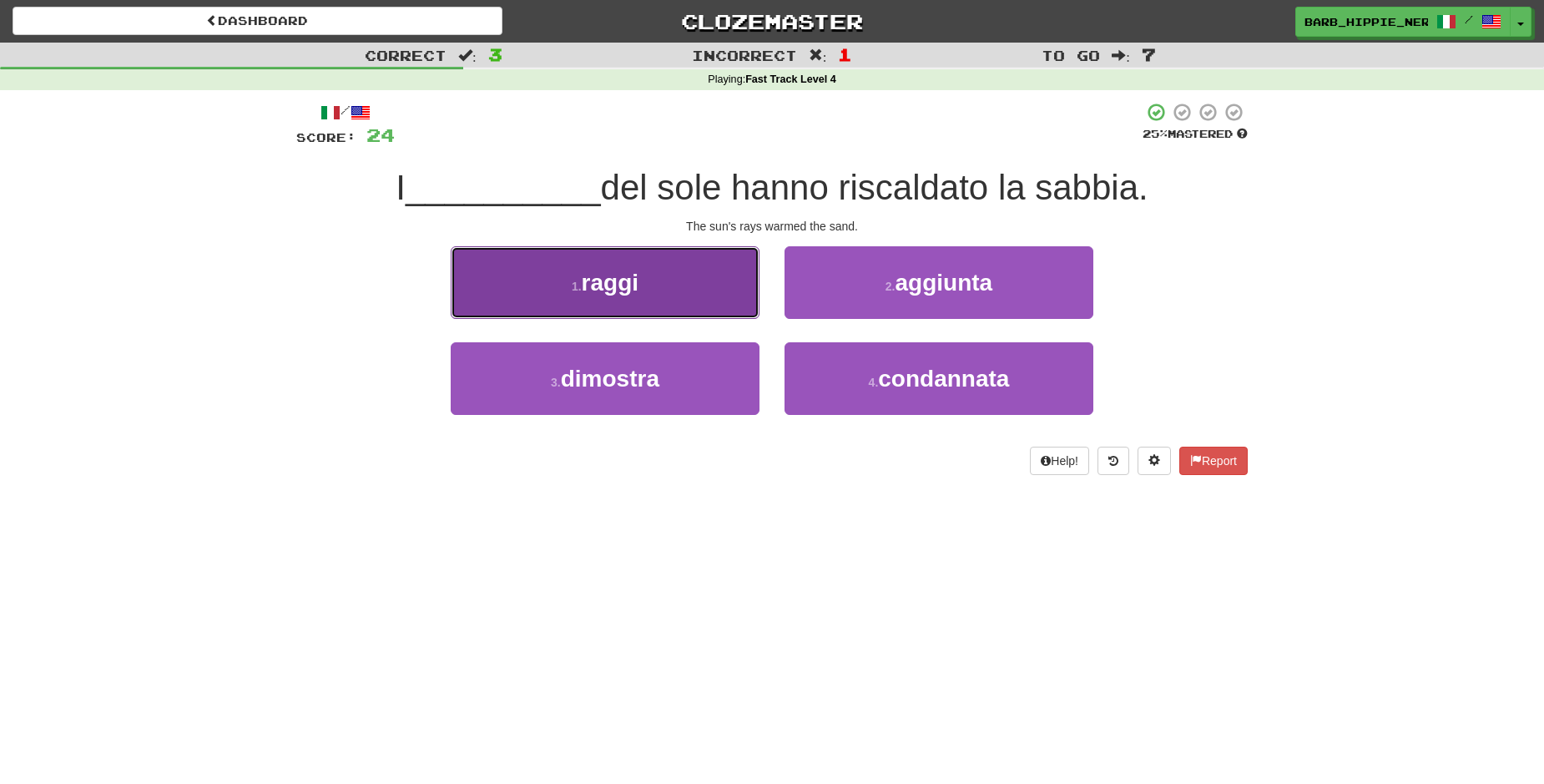
click at [639, 287] on span "raggi" at bounding box center [610, 281] width 57 height 26
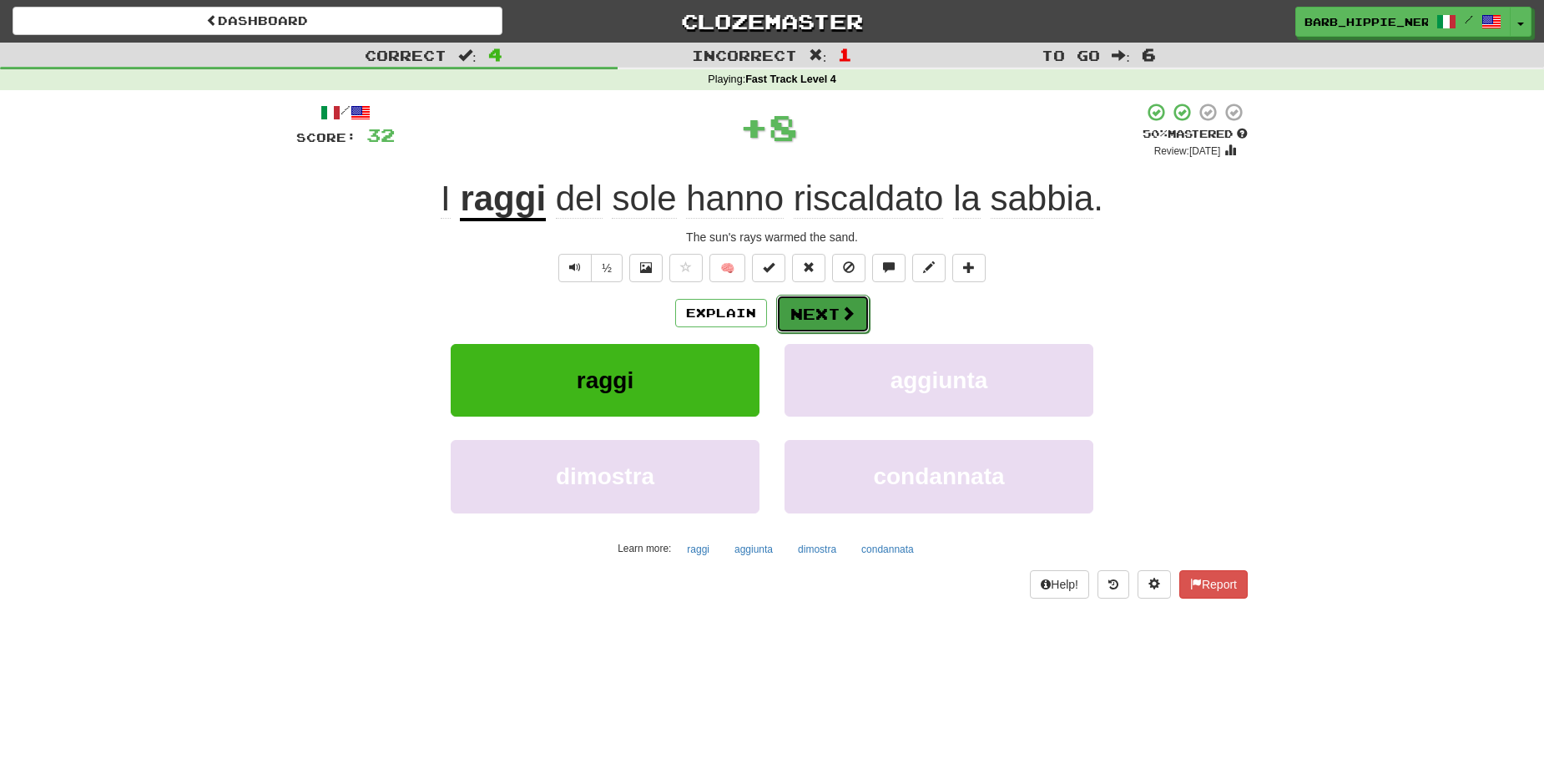
click at [841, 317] on span at bounding box center [849, 313] width 15 height 15
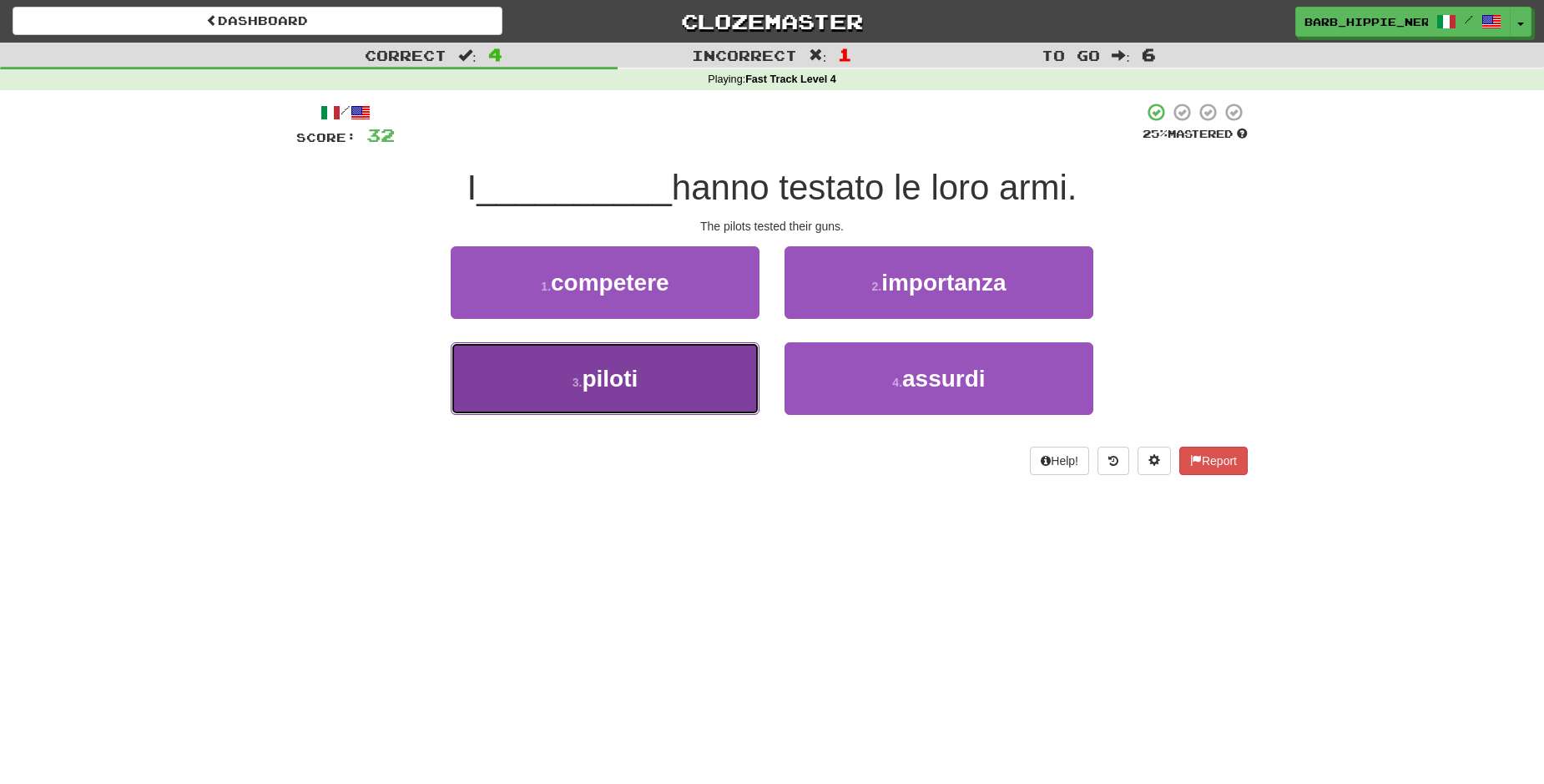
click at [683, 387] on button "3 . piloti" at bounding box center [605, 378] width 309 height 73
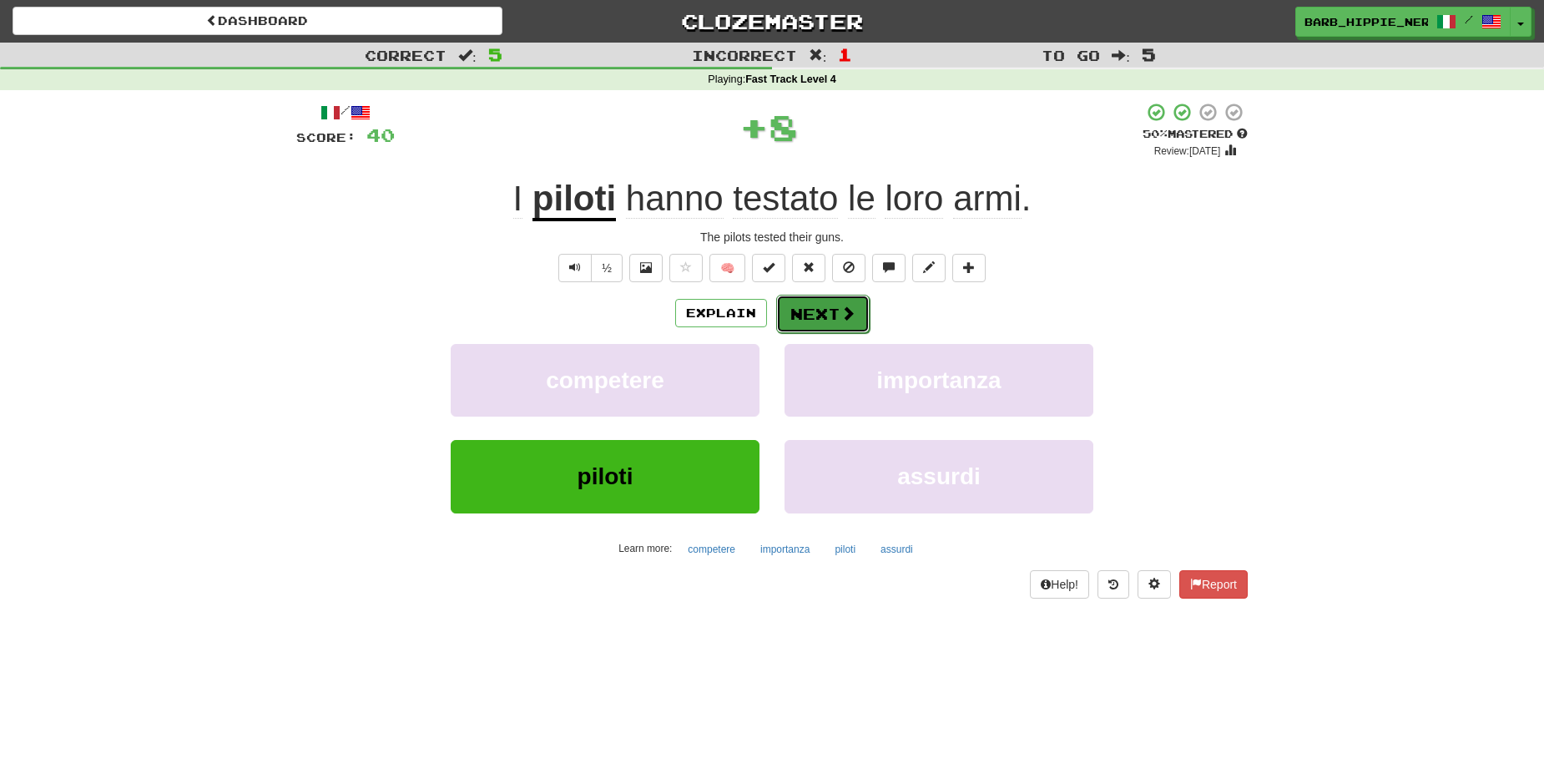
click at [841, 318] on span at bounding box center [849, 313] width 15 height 15
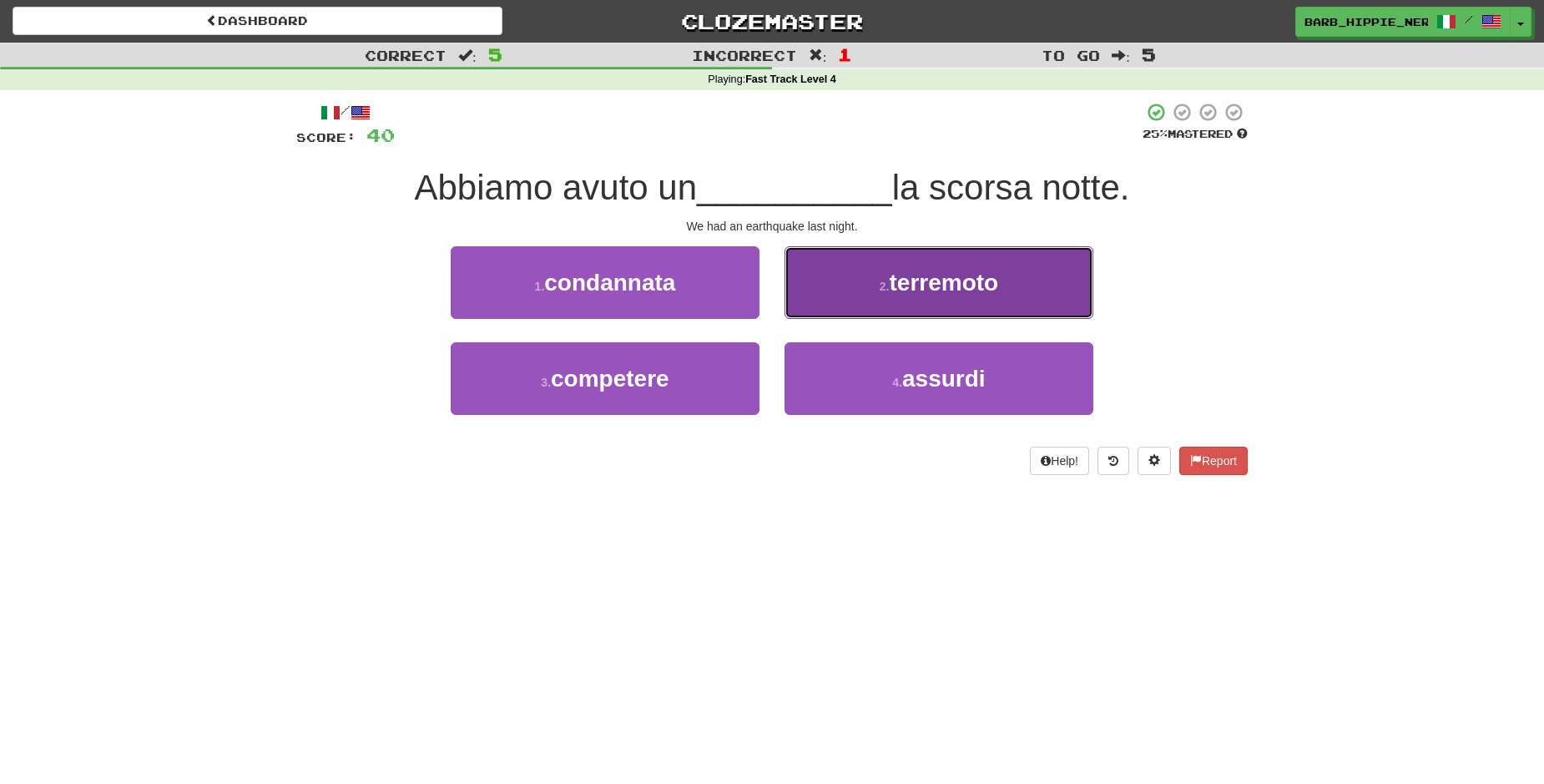
click at [934, 282] on span "terremoto" at bounding box center [944, 281] width 110 height 26
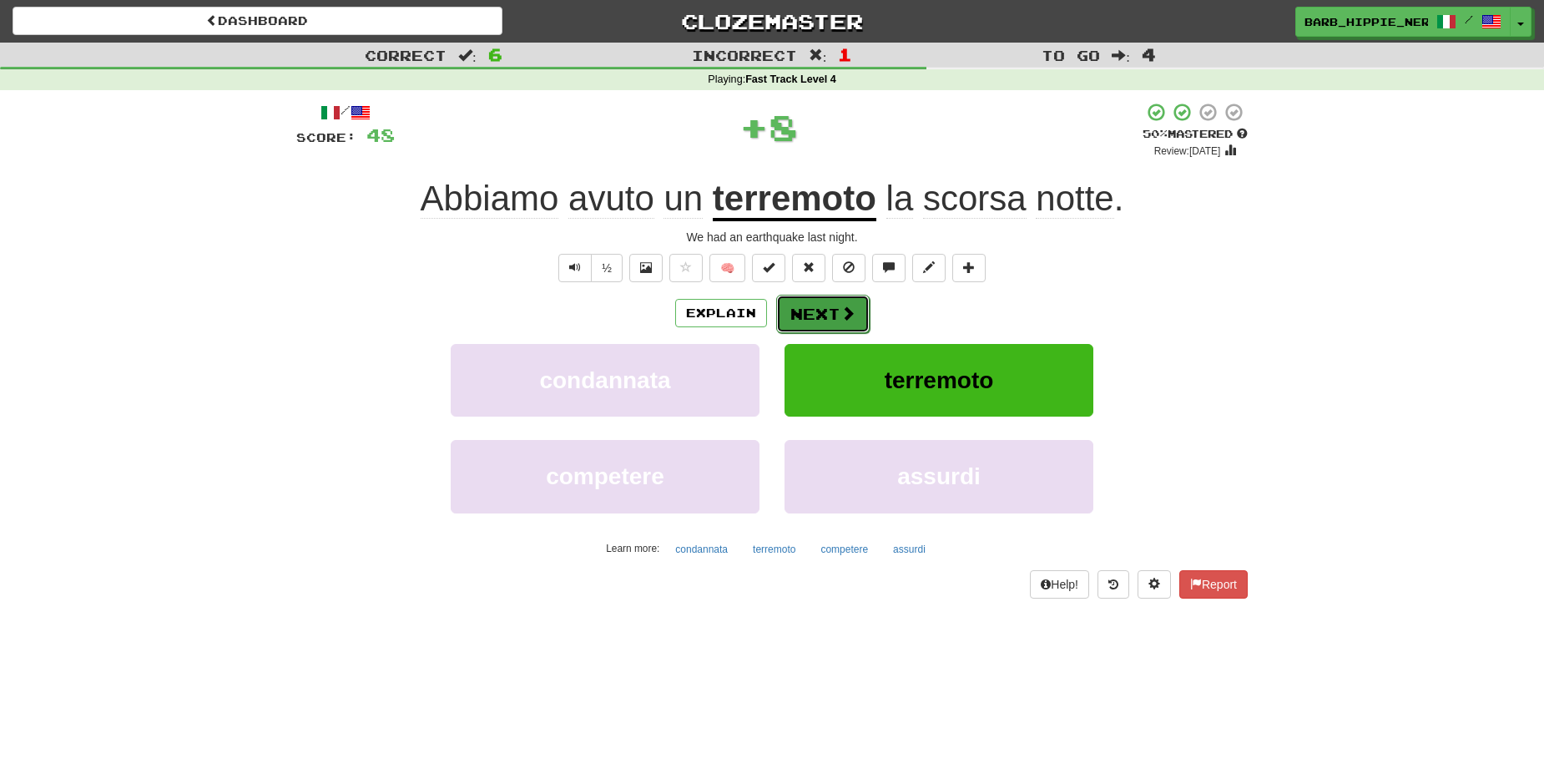
click at [813, 299] on button "Next" at bounding box center [823, 314] width 94 height 39
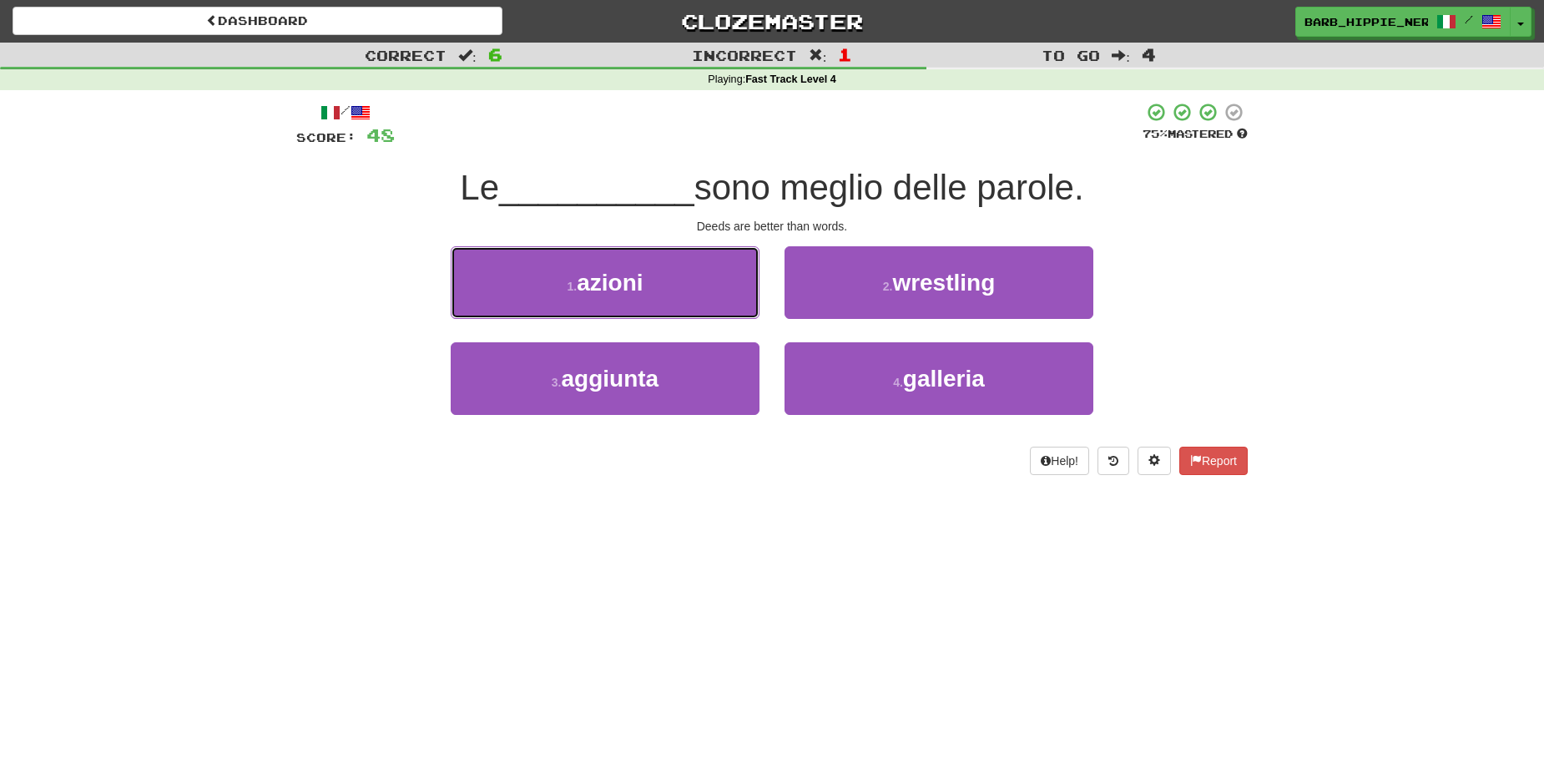
click at [669, 292] on button "1 . azioni" at bounding box center [605, 282] width 309 height 73
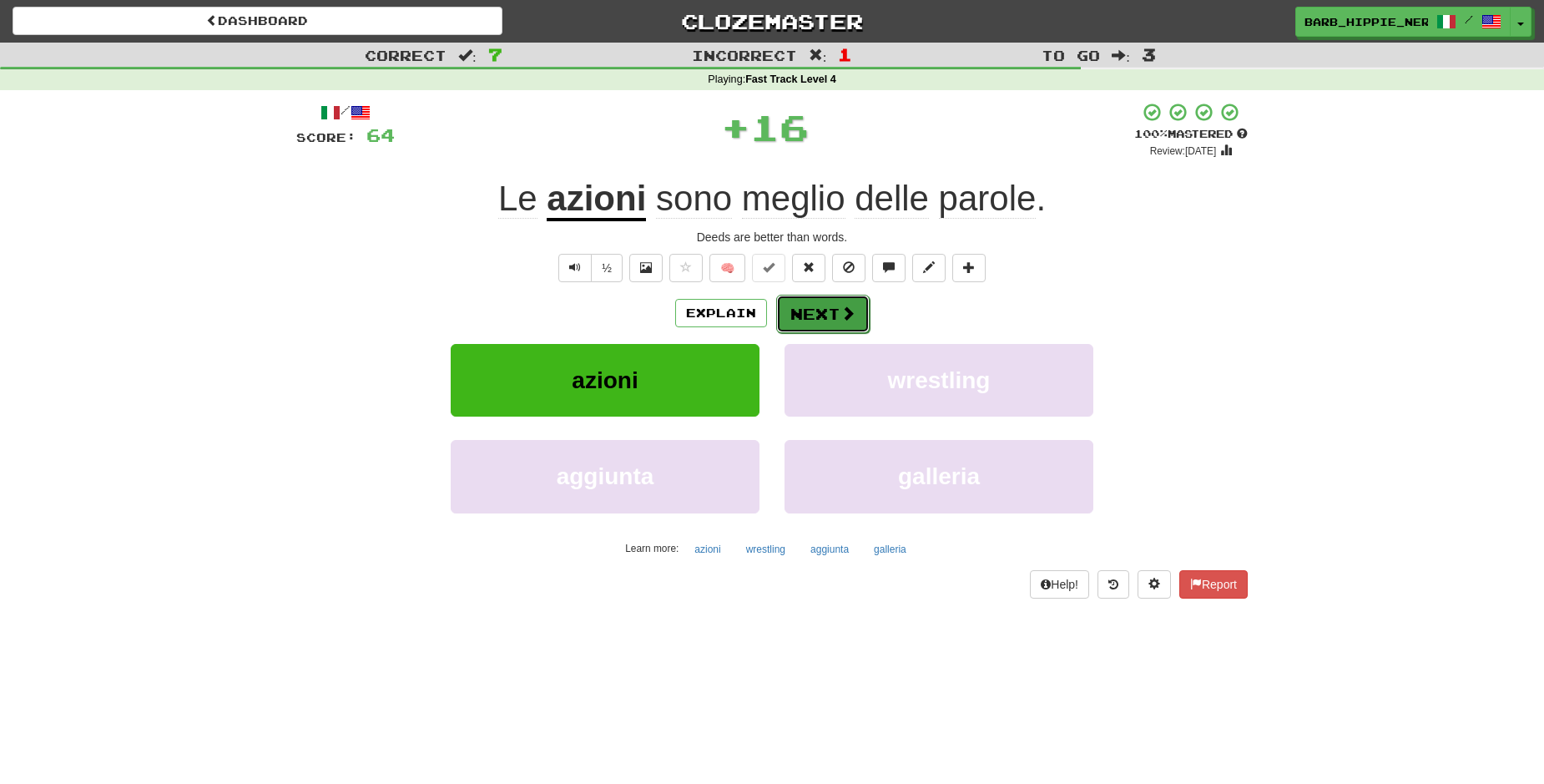
click at [841, 315] on span at bounding box center [849, 313] width 15 height 15
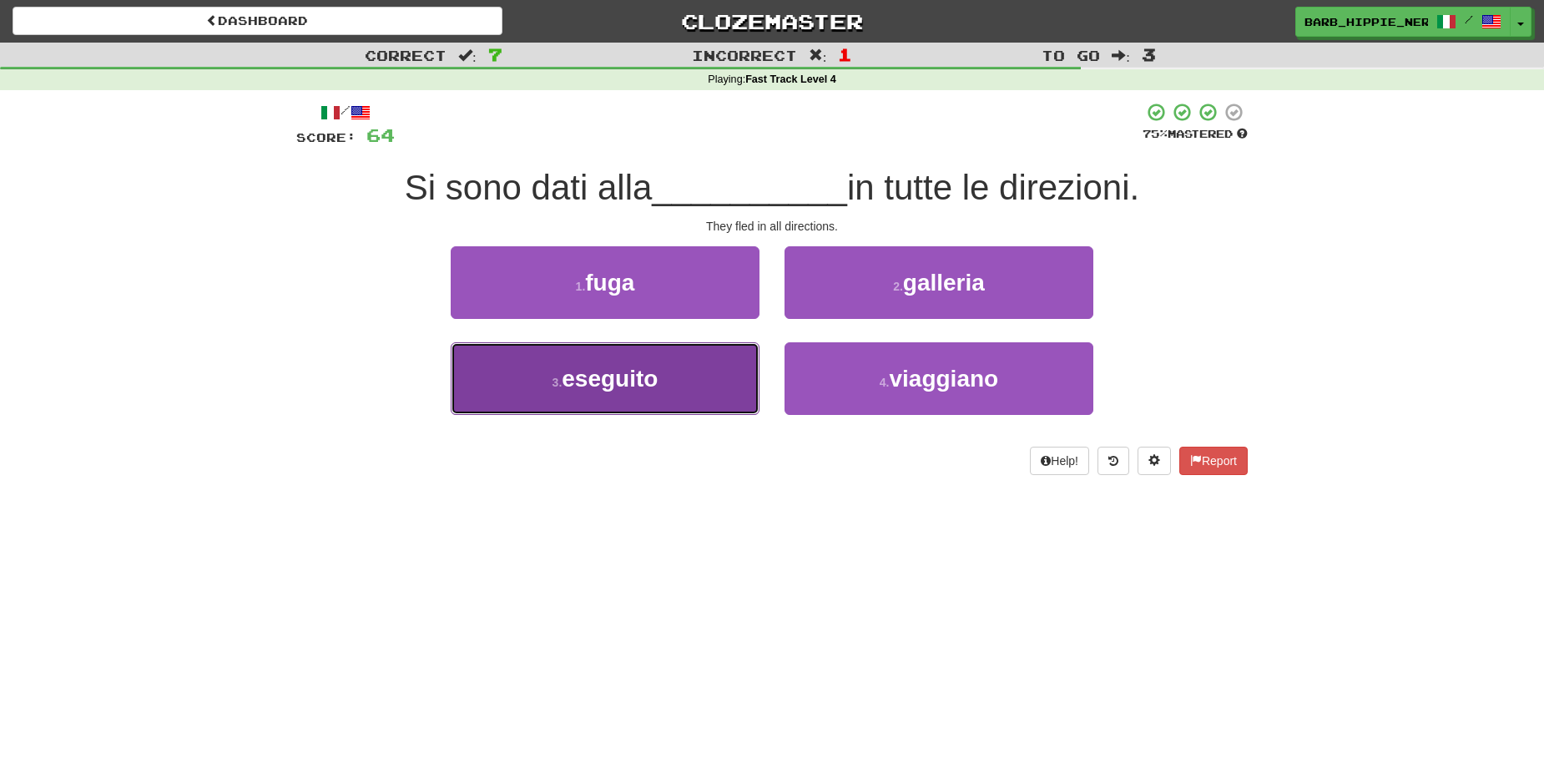
click at [683, 391] on button "3 . eseguito" at bounding box center [605, 378] width 309 height 73
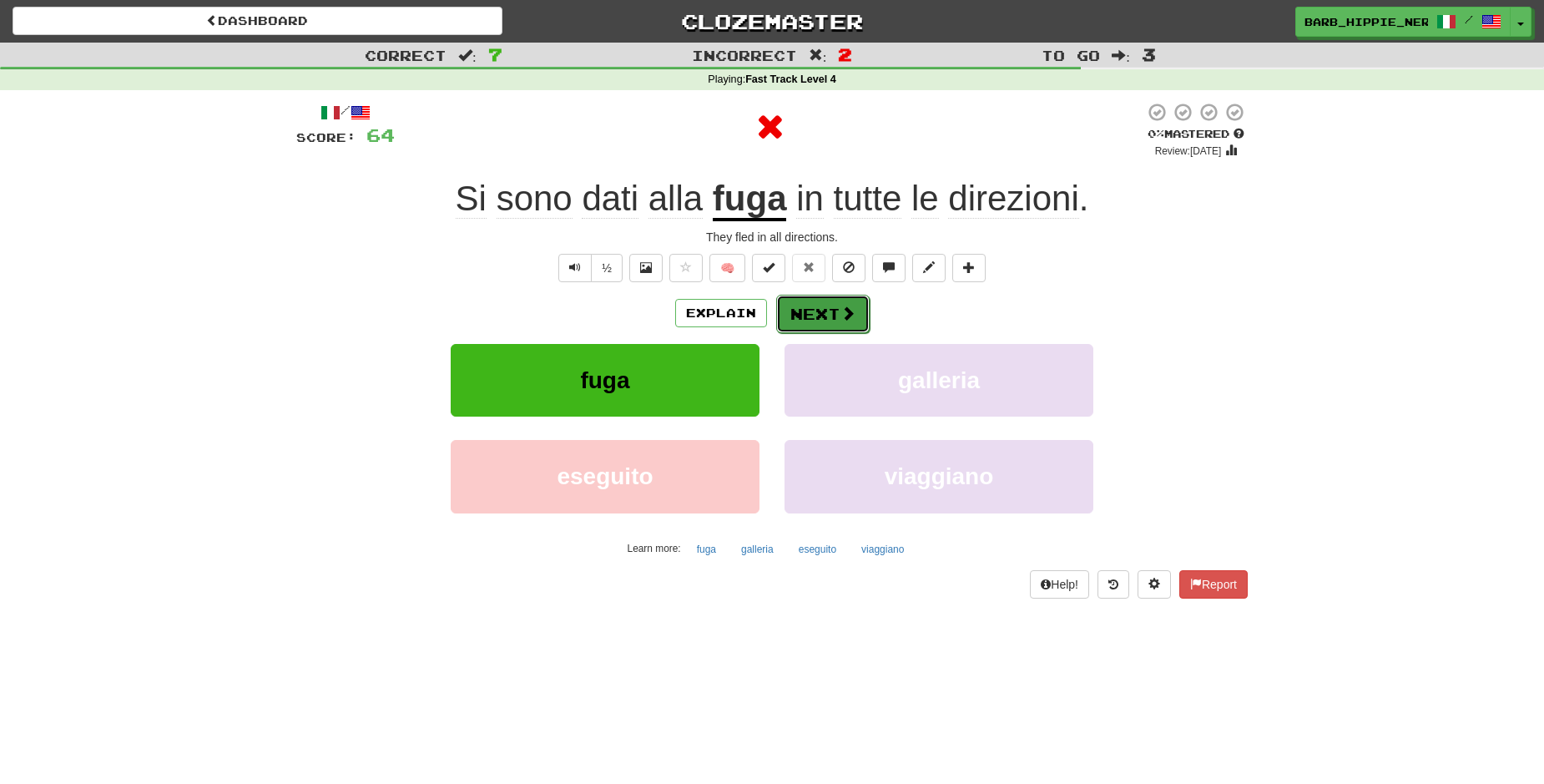
click at [841, 319] on span at bounding box center [849, 313] width 15 height 15
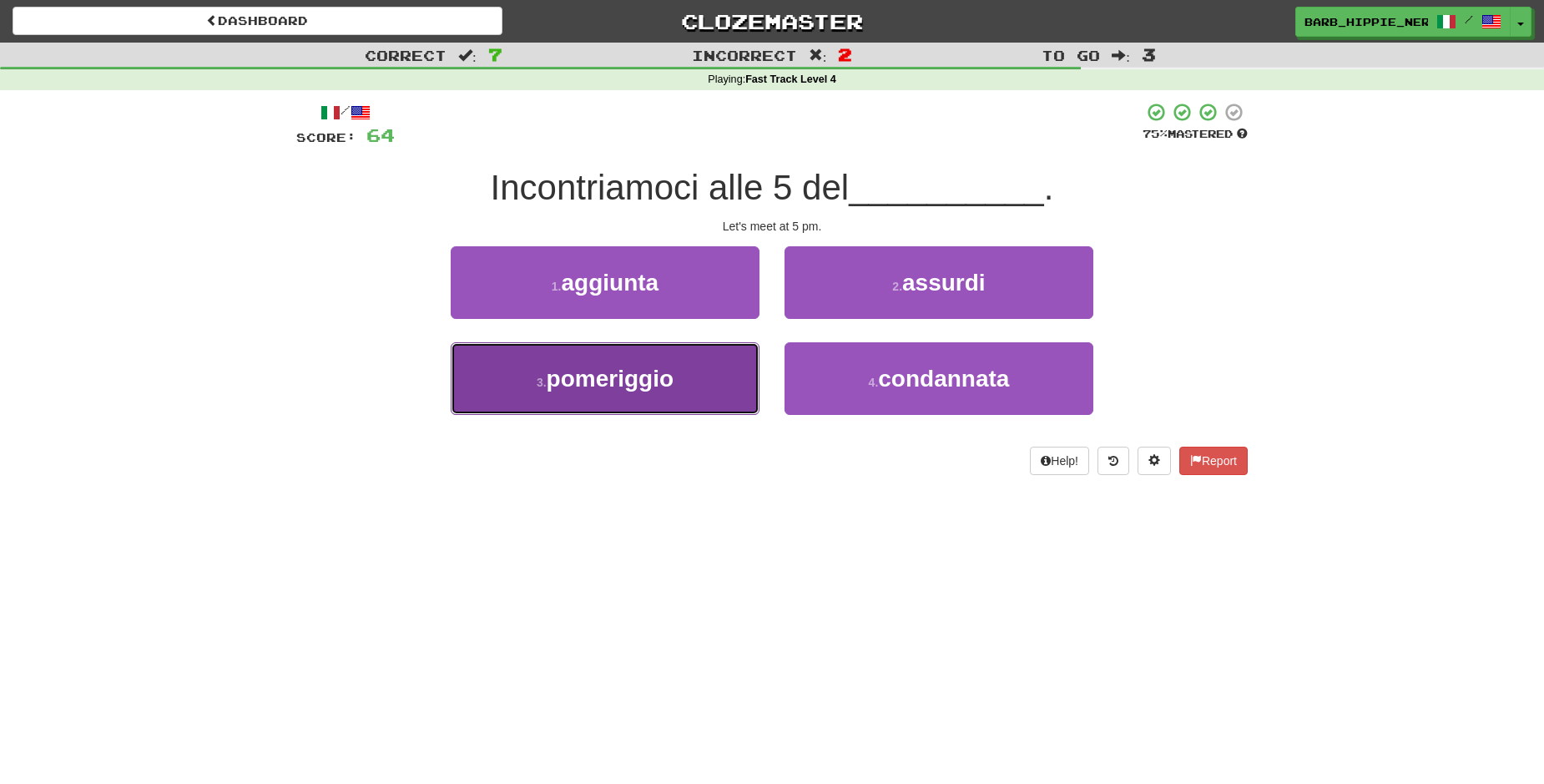
click at [662, 389] on span "pomeriggio" at bounding box center [610, 378] width 127 height 26
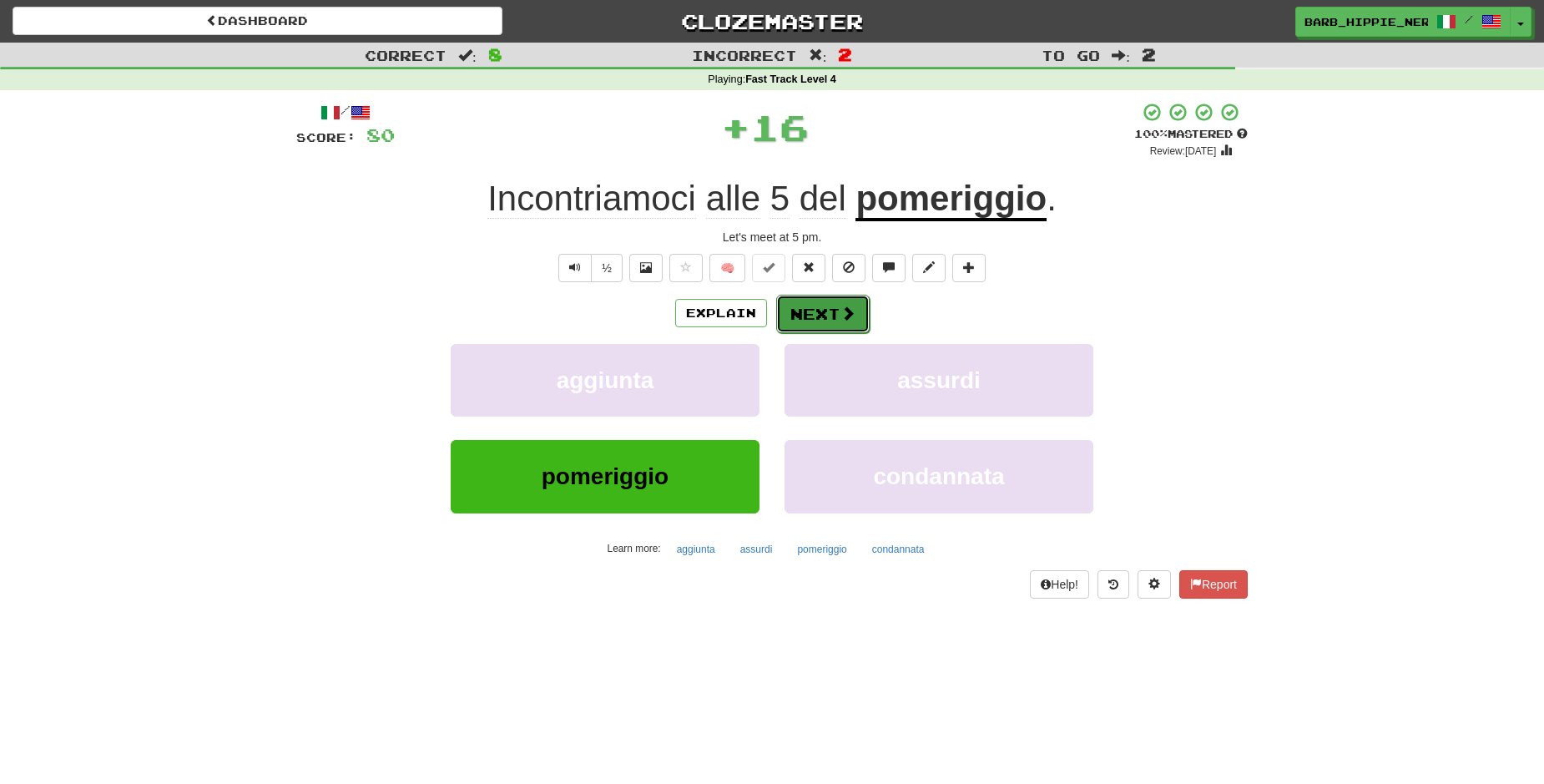
click at [841, 311] on span at bounding box center [849, 313] width 15 height 15
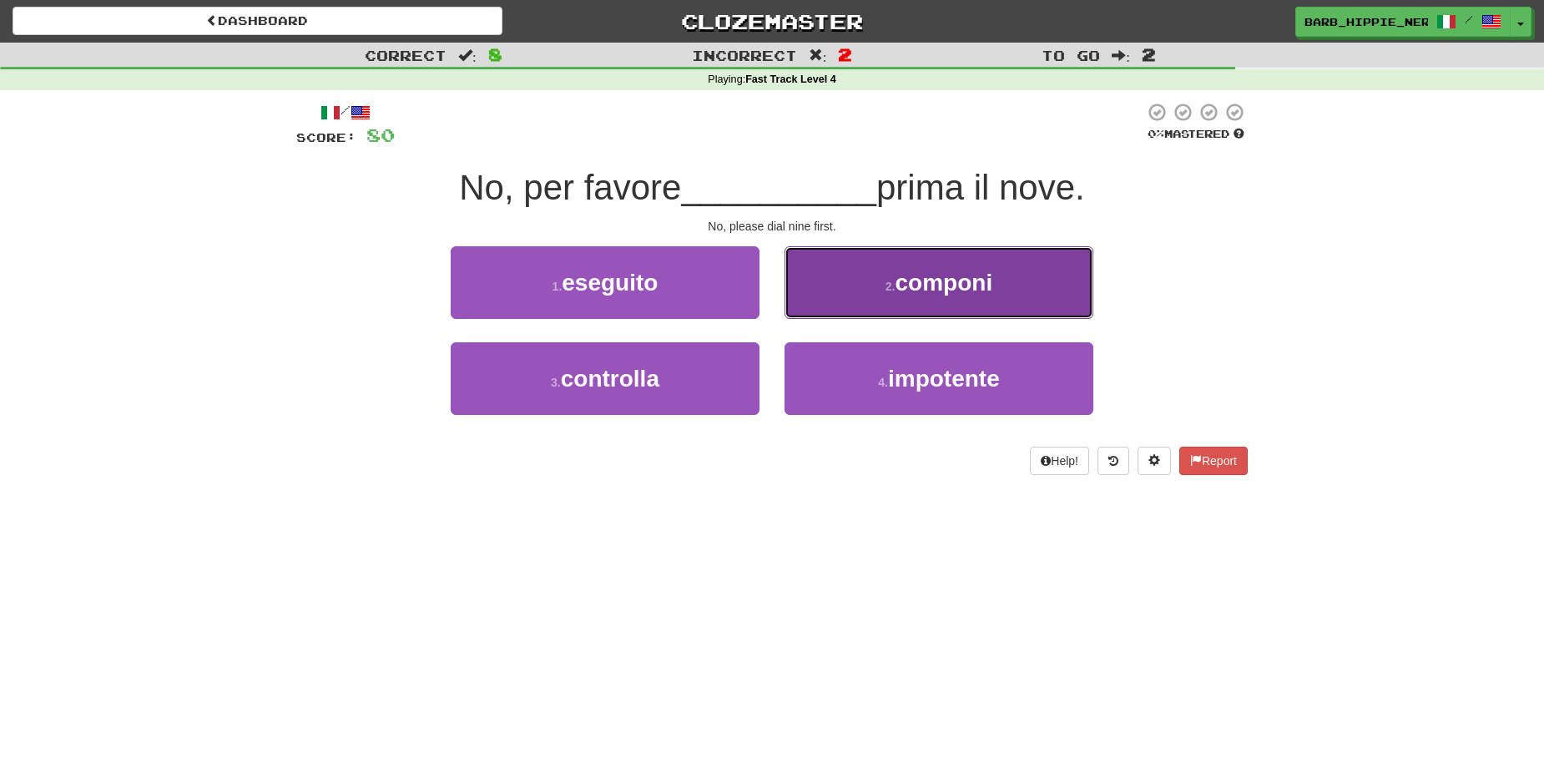
click at [909, 298] on button "2 . componi" at bounding box center [938, 282] width 309 height 73
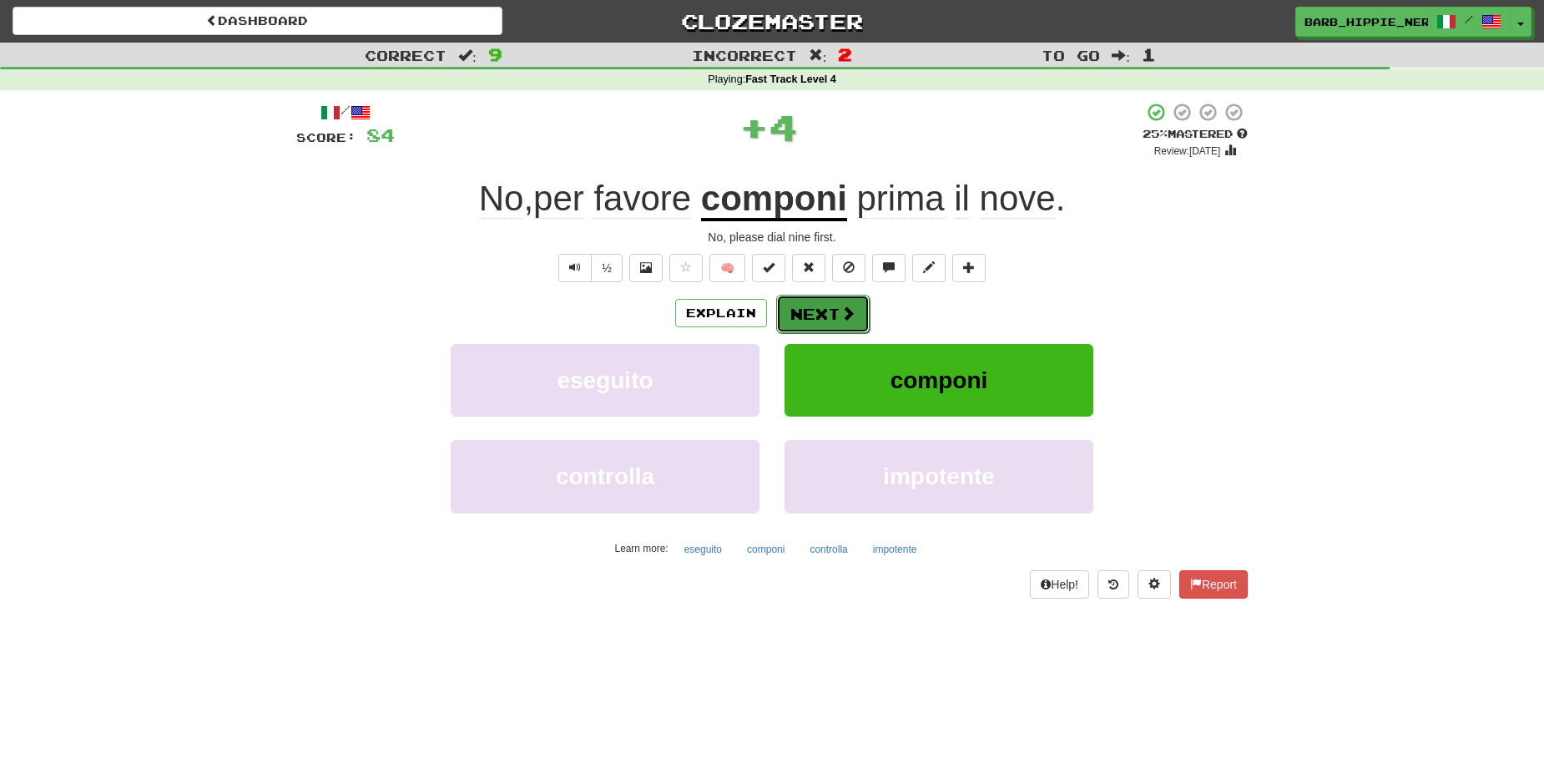
click at [812, 316] on button "Next" at bounding box center [823, 314] width 94 height 39
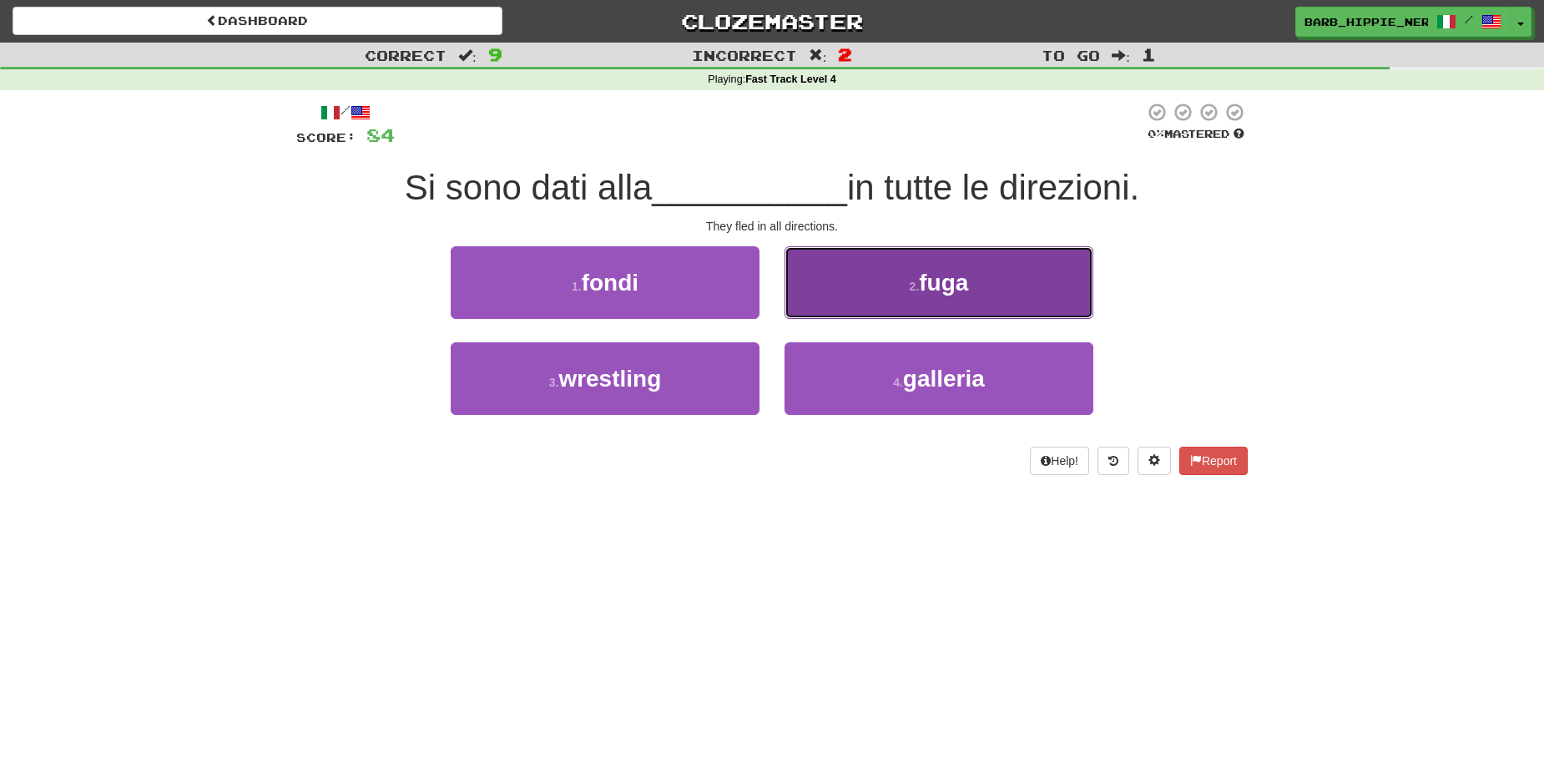
click at [835, 306] on button "2 . fuga" at bounding box center [938, 282] width 309 height 73
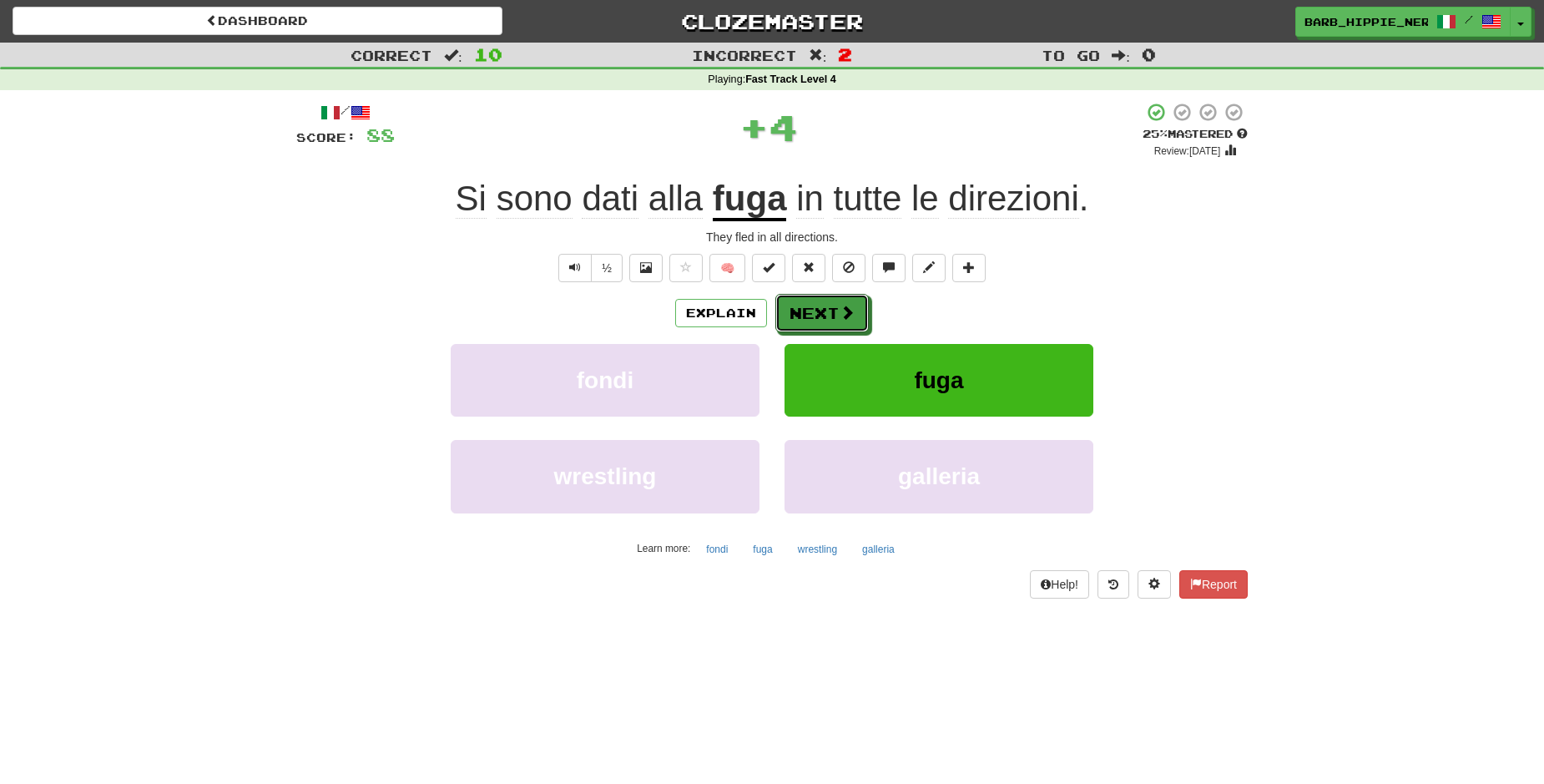
click at [840, 317] on span at bounding box center [848, 312] width 15 height 15
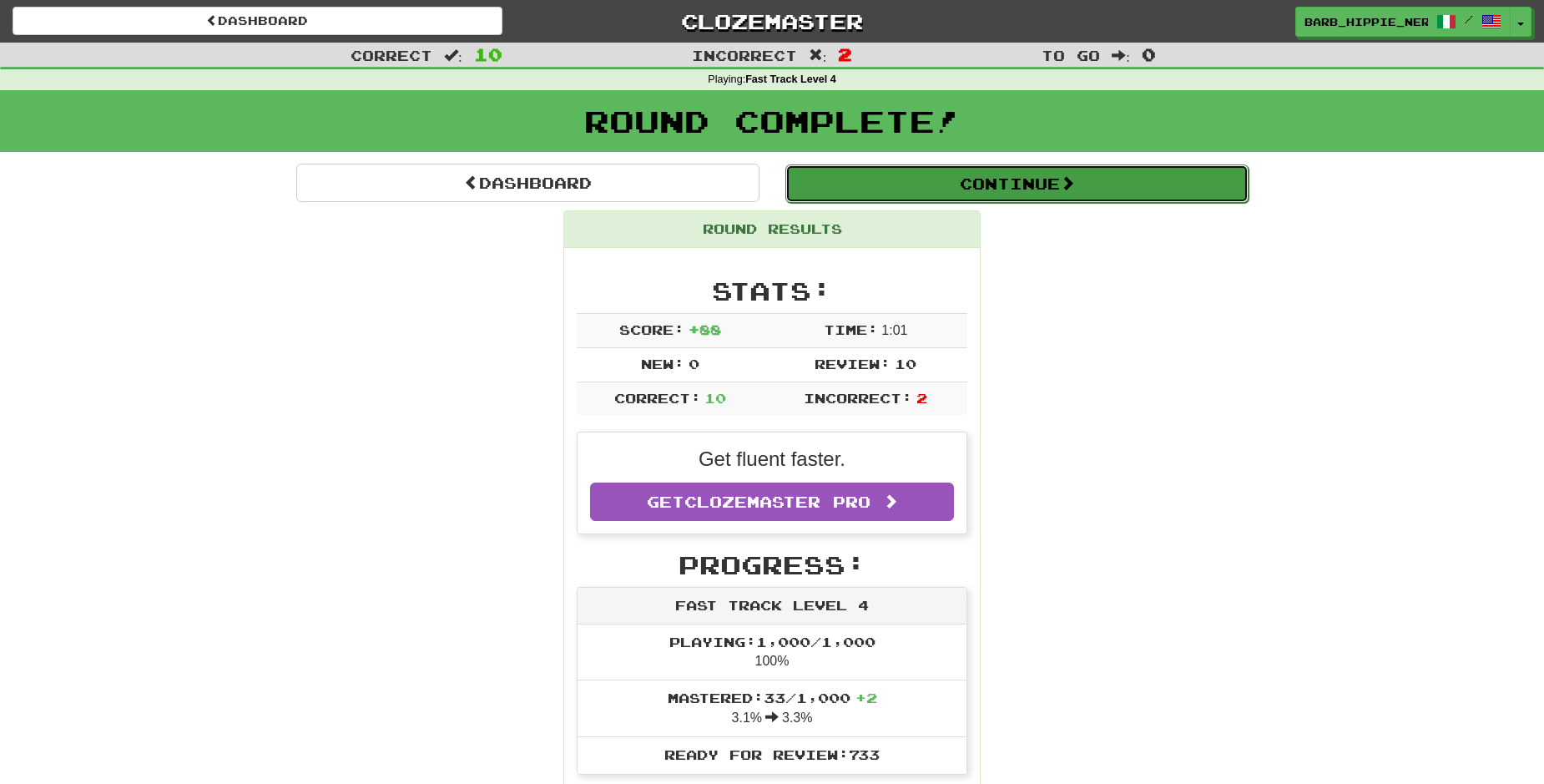
click at [1017, 178] on button "Continue" at bounding box center [1017, 183] width 463 height 39
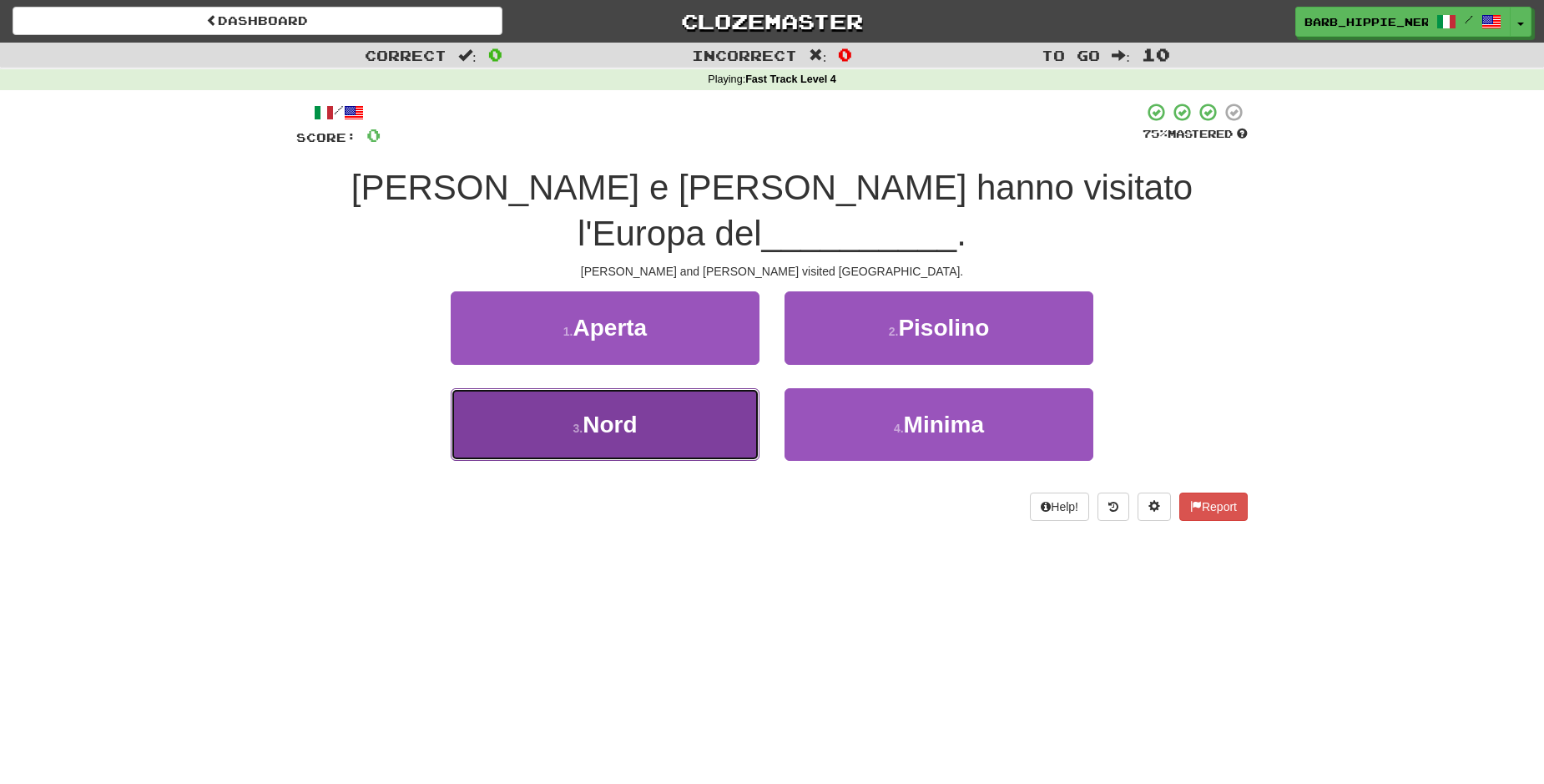
click at [691, 388] on button "3 . Nord" at bounding box center [605, 424] width 309 height 73
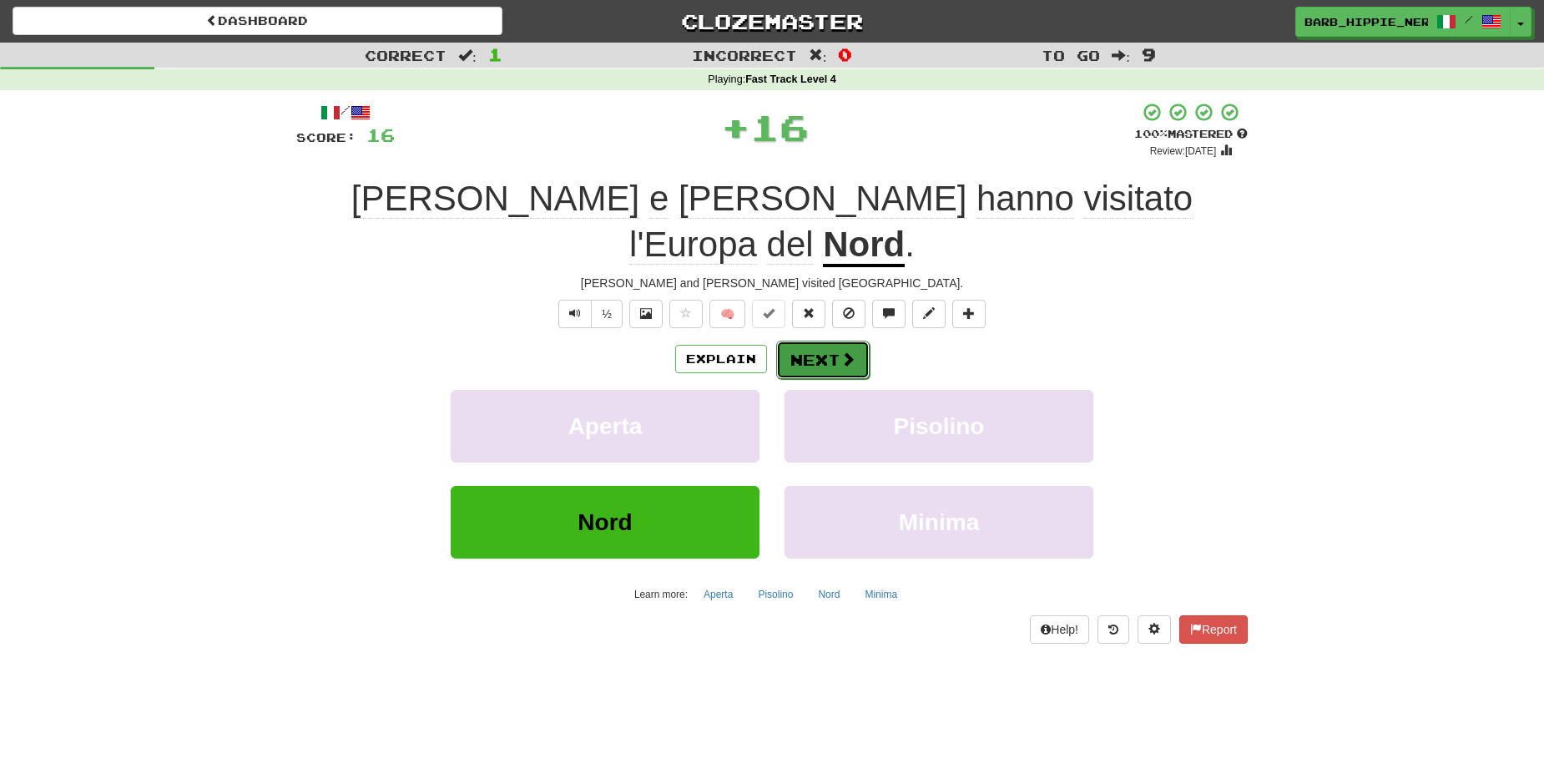
click at [841, 351] on span at bounding box center [849, 359] width 15 height 15
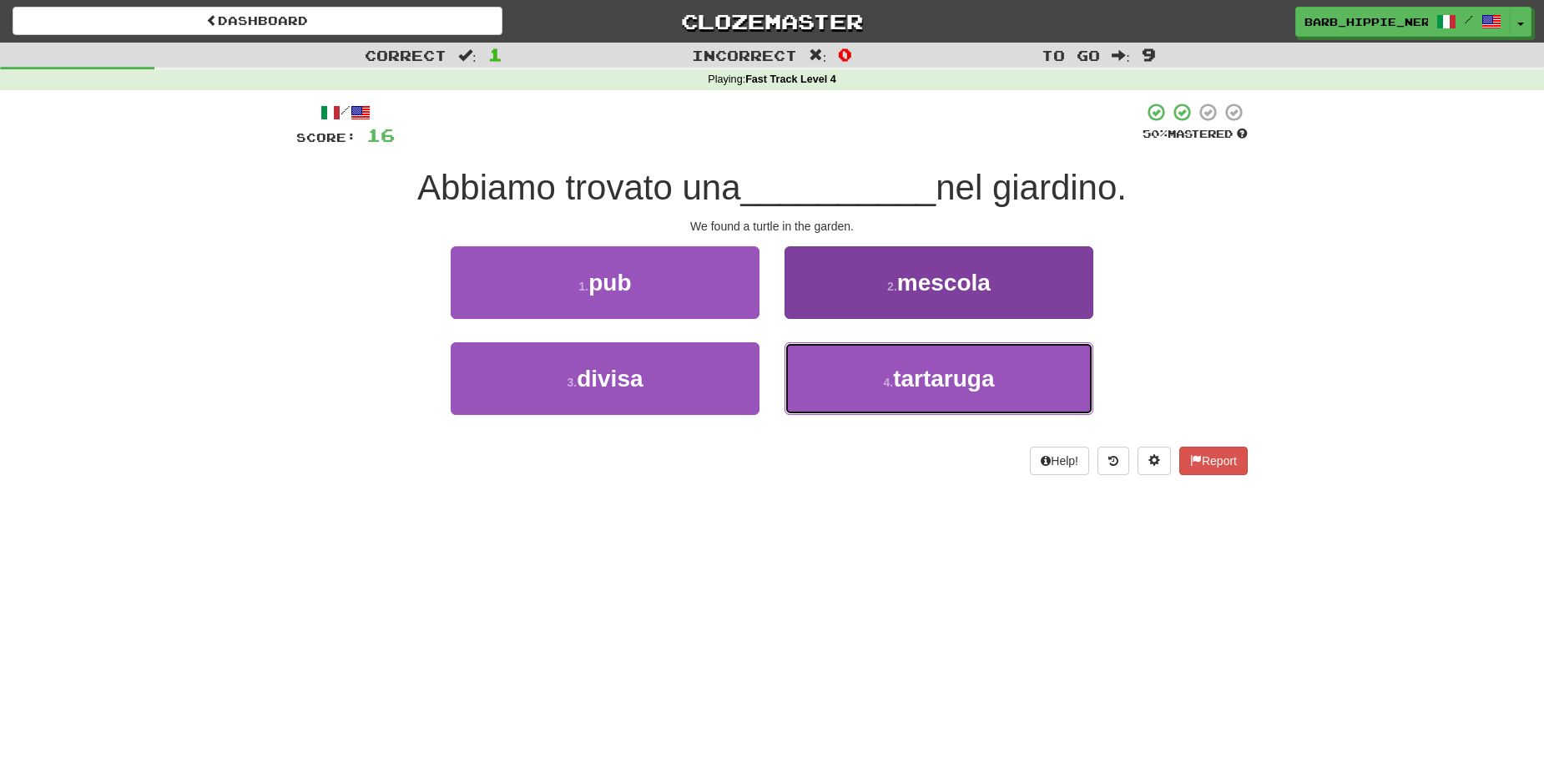
click at [1020, 385] on button "4 . [GEOGRAPHIC_DATA]" at bounding box center [938, 378] width 309 height 73
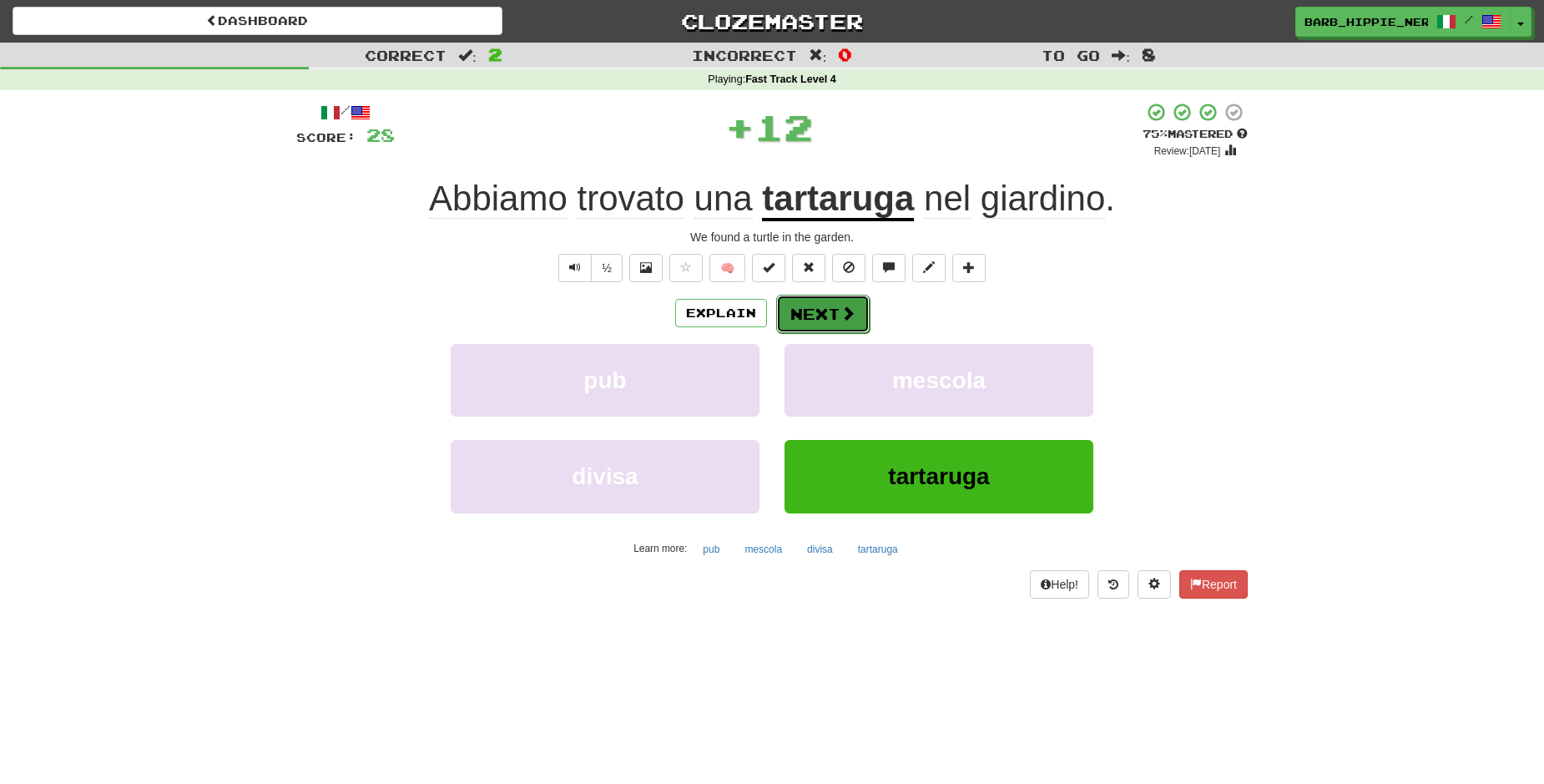
click at [841, 310] on span at bounding box center [849, 313] width 15 height 15
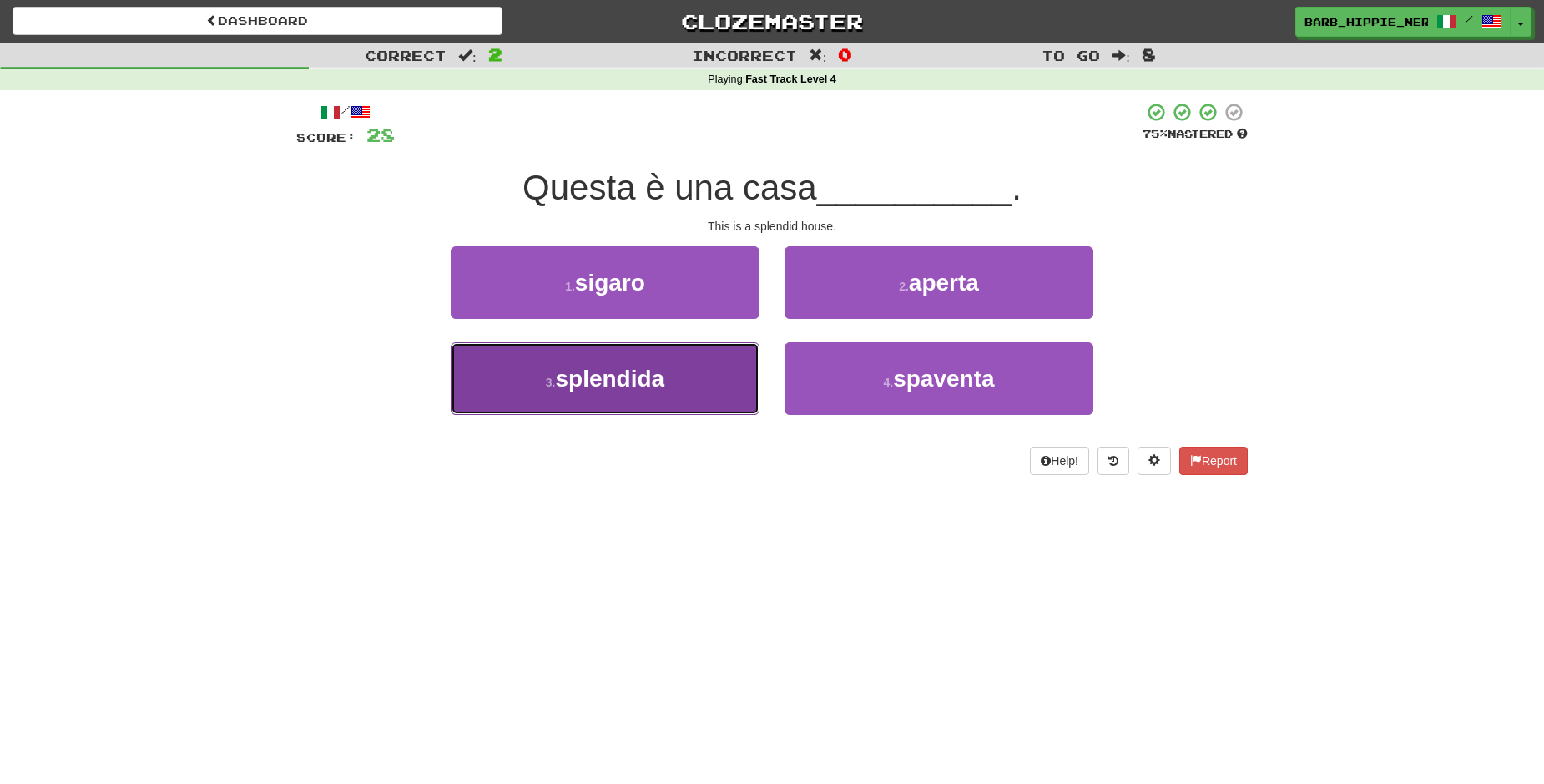
click at [696, 366] on button "3 . splendida" at bounding box center [605, 378] width 309 height 73
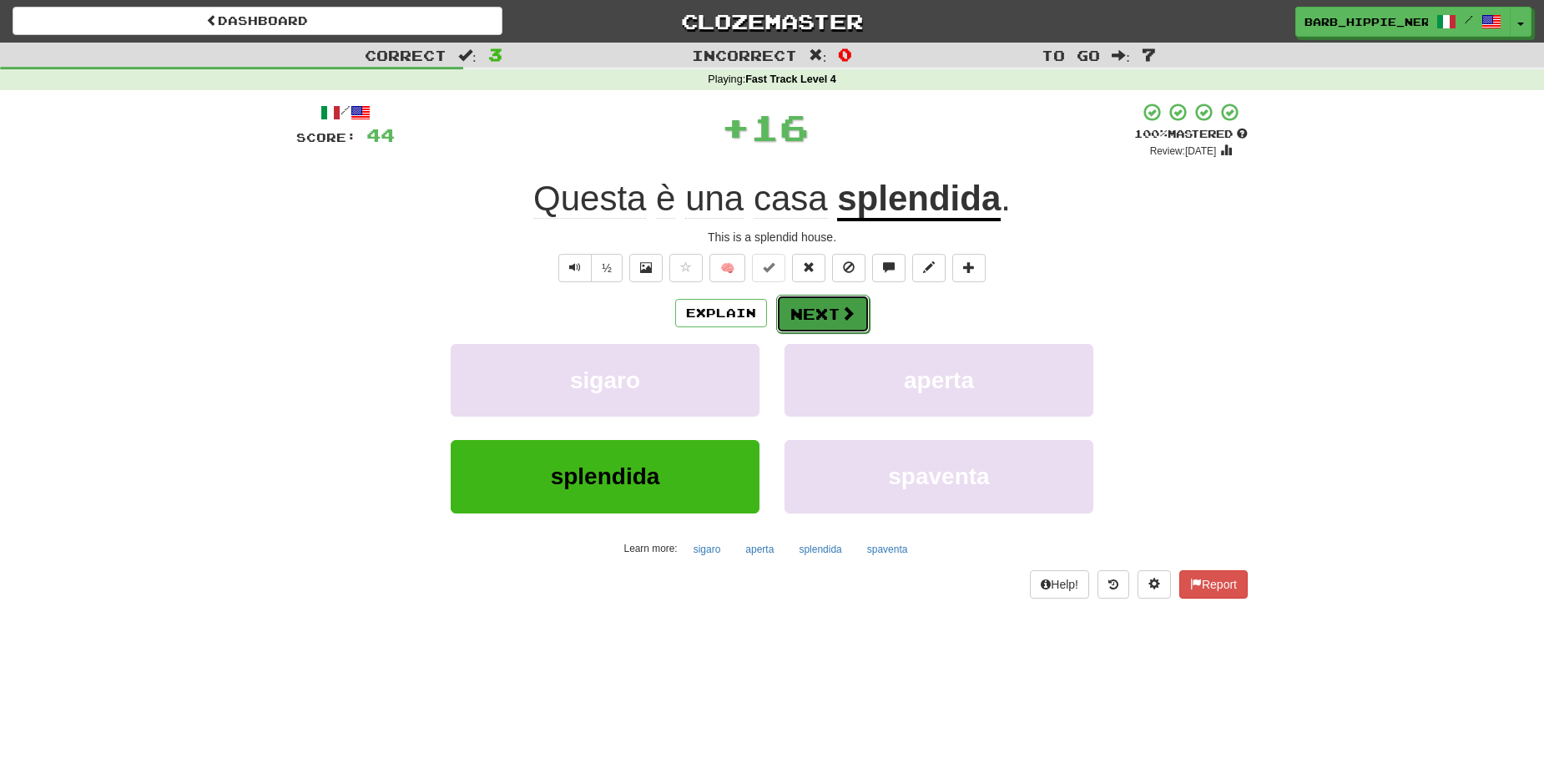
click at [813, 309] on button "Next" at bounding box center [823, 314] width 94 height 39
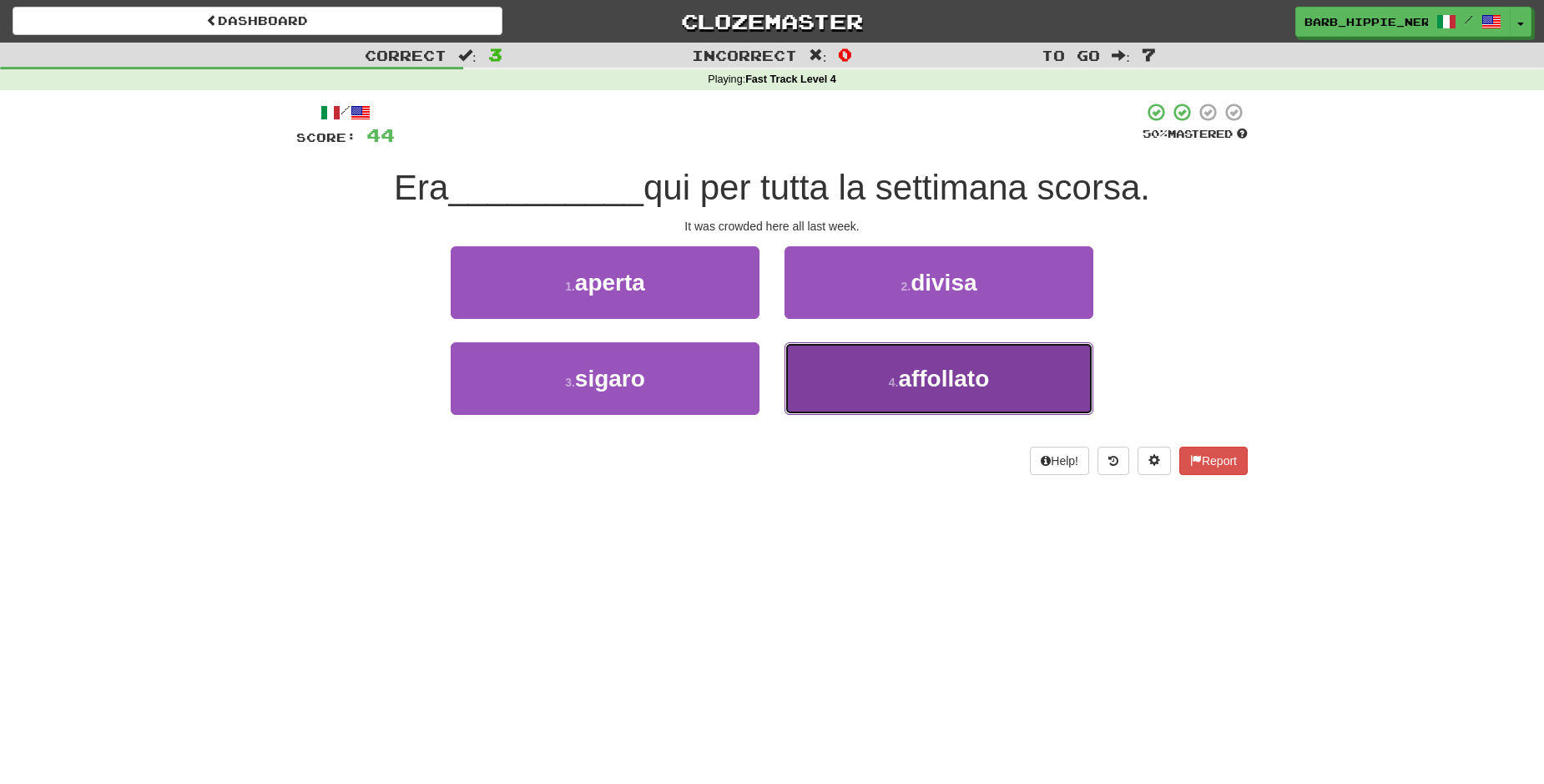
click at [942, 383] on span "affollato" at bounding box center [944, 378] width 91 height 26
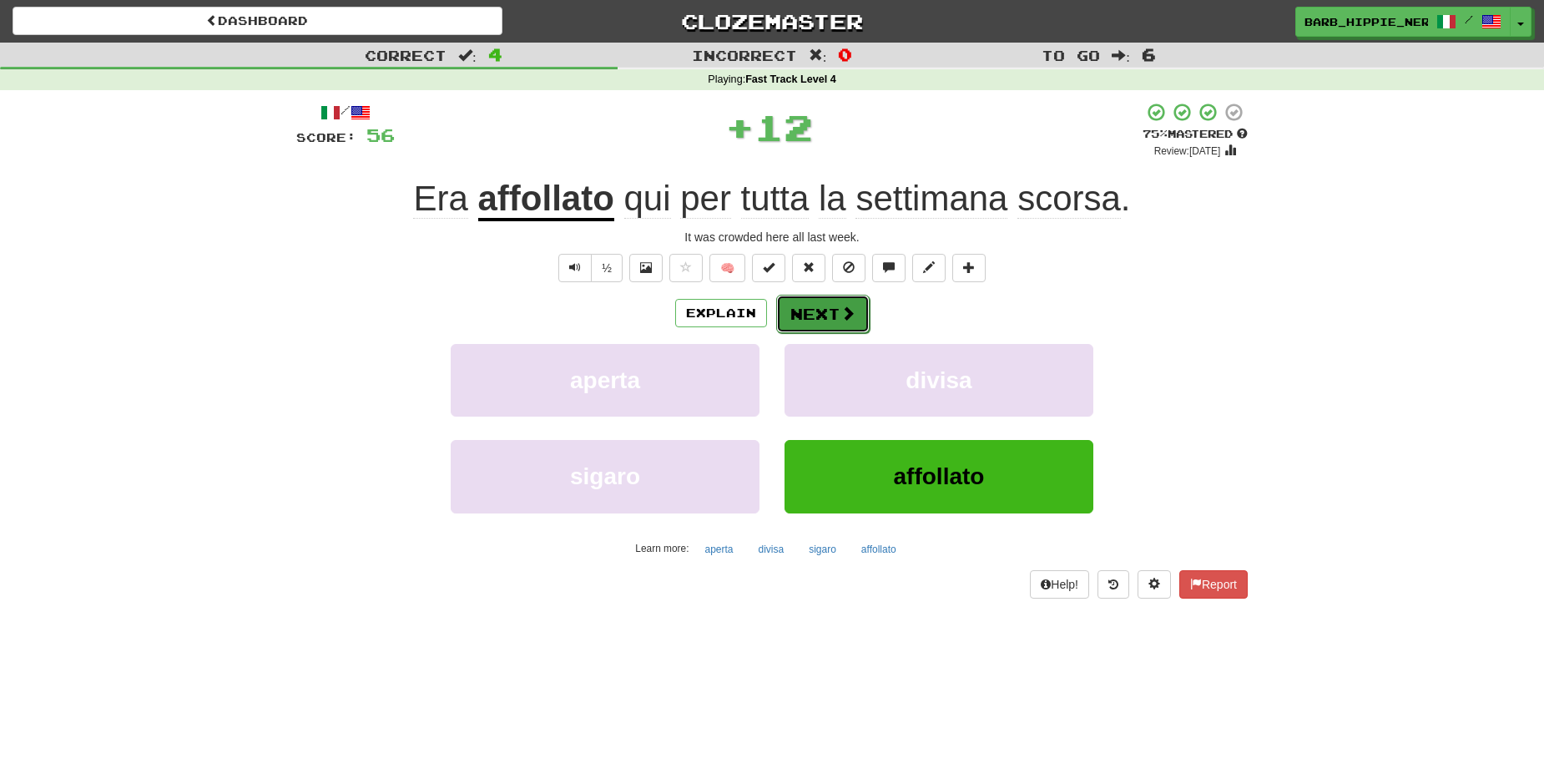
click at [810, 310] on button "Next" at bounding box center [823, 314] width 94 height 39
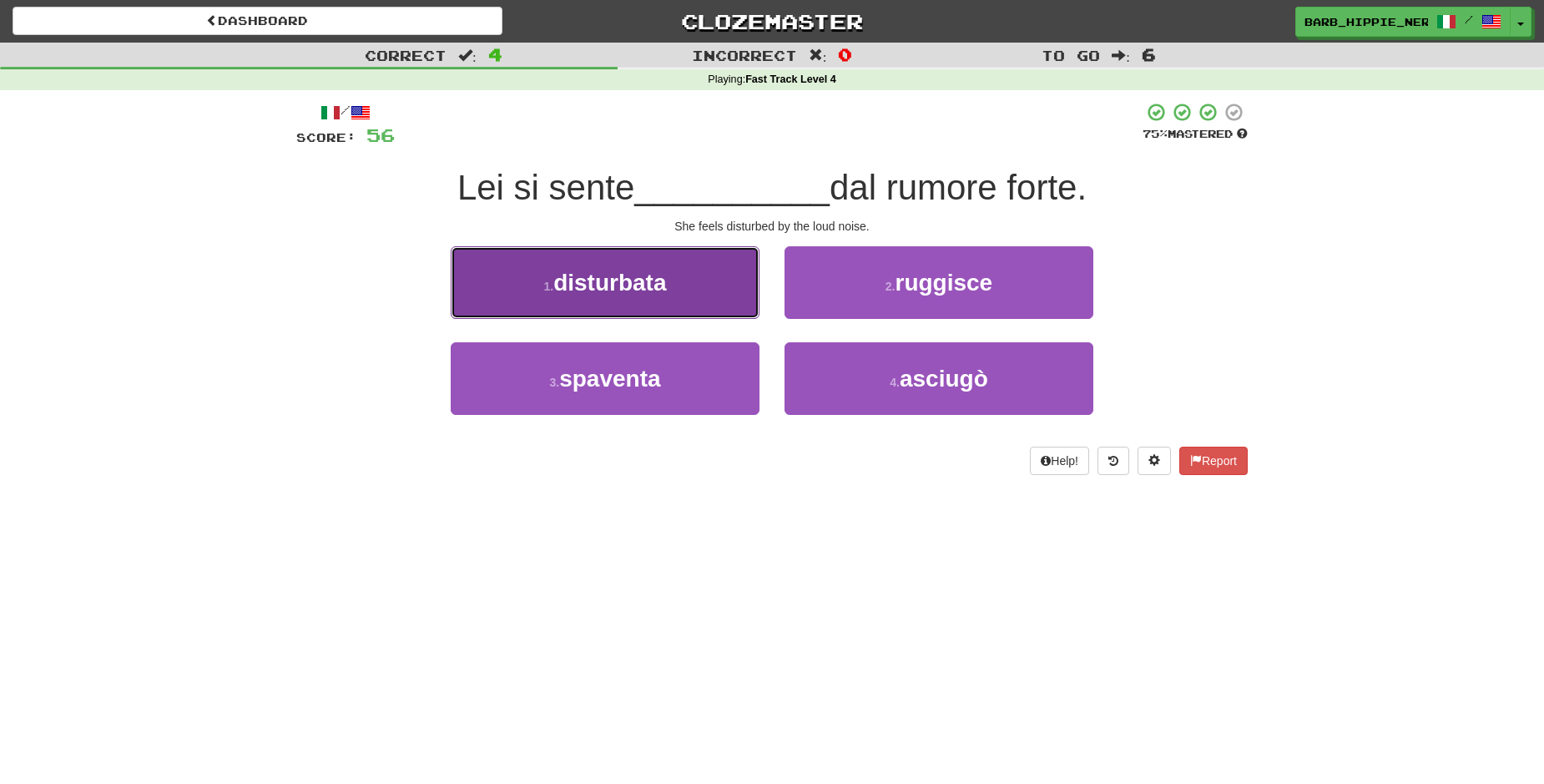
click at [660, 277] on span "disturbata" at bounding box center [609, 281] width 112 height 26
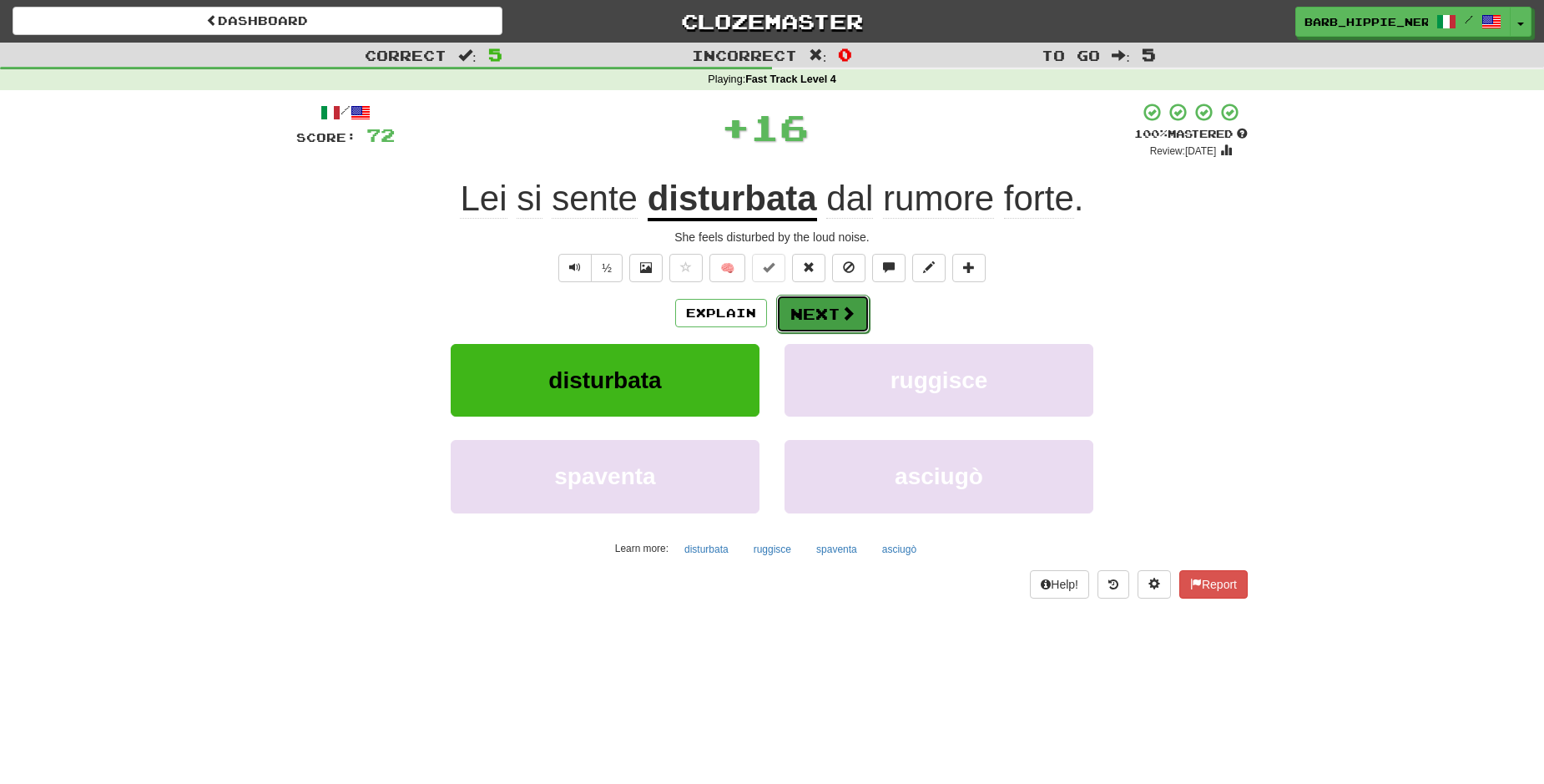
click at [811, 315] on button "Next" at bounding box center [823, 314] width 94 height 39
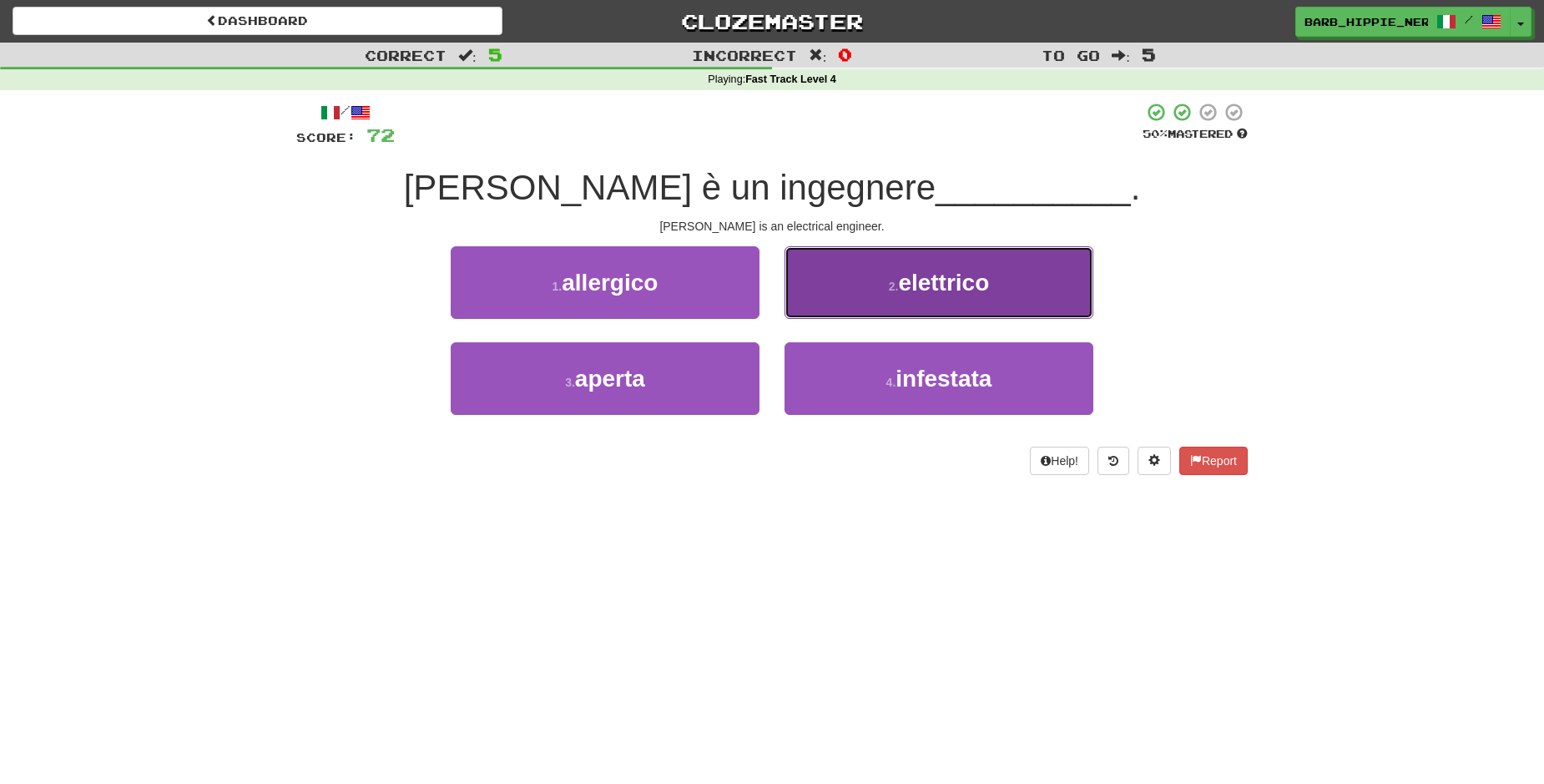
click at [945, 300] on button "2 . elettrico" at bounding box center [938, 282] width 309 height 73
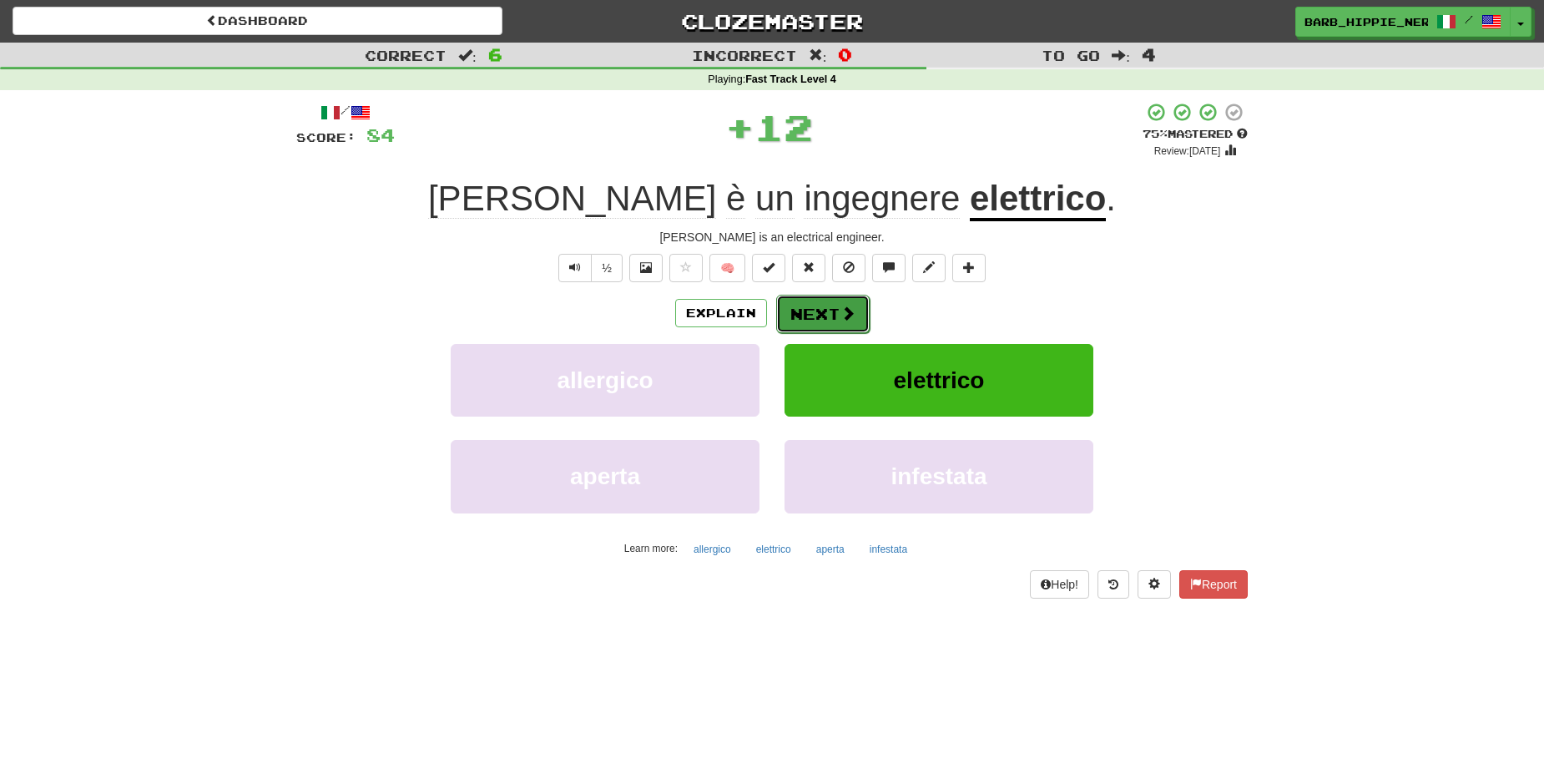
click at [841, 314] on span at bounding box center [849, 313] width 15 height 15
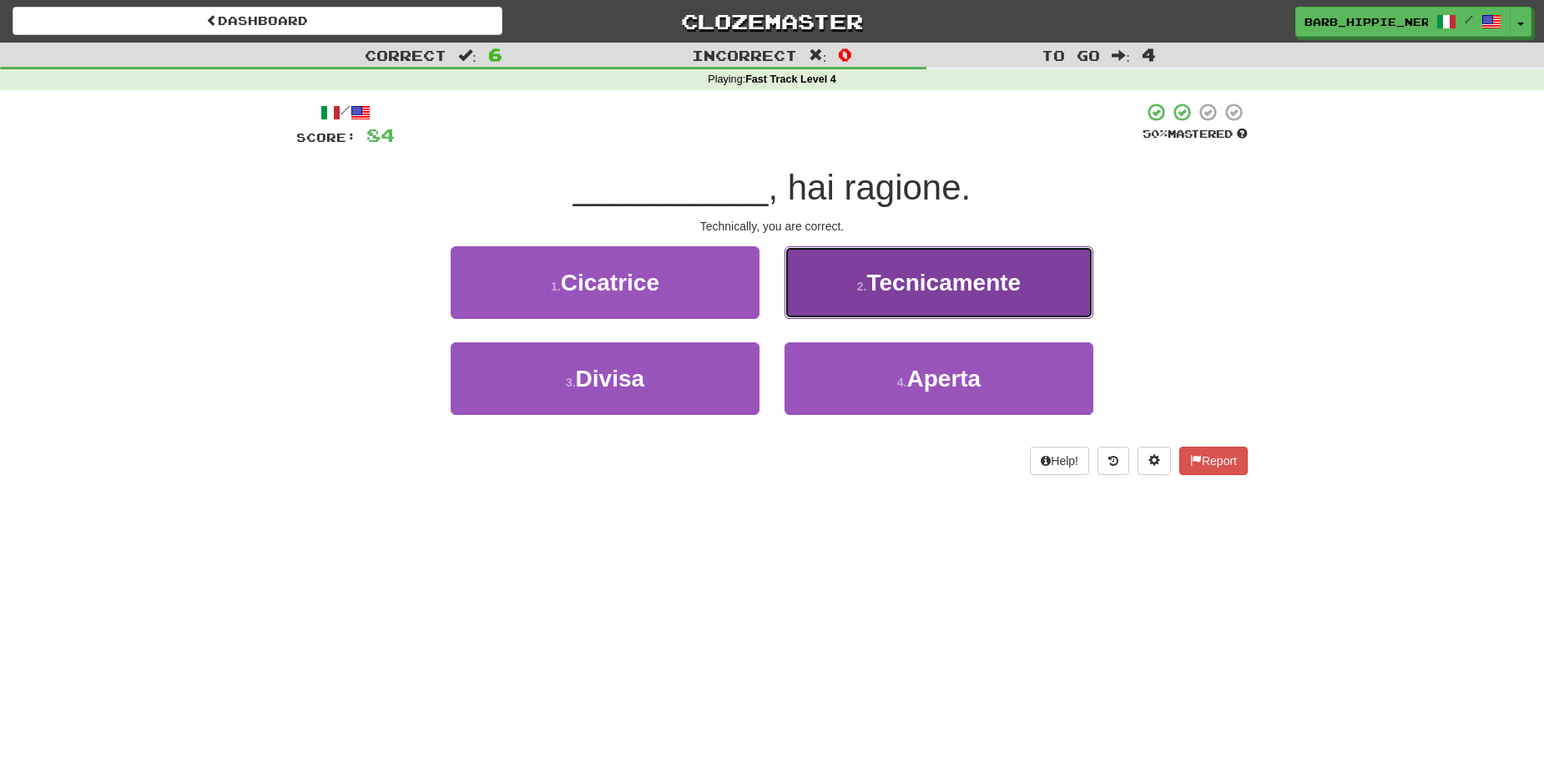
click at [841, 306] on button "2 . Tecnicamente" at bounding box center [938, 282] width 309 height 73
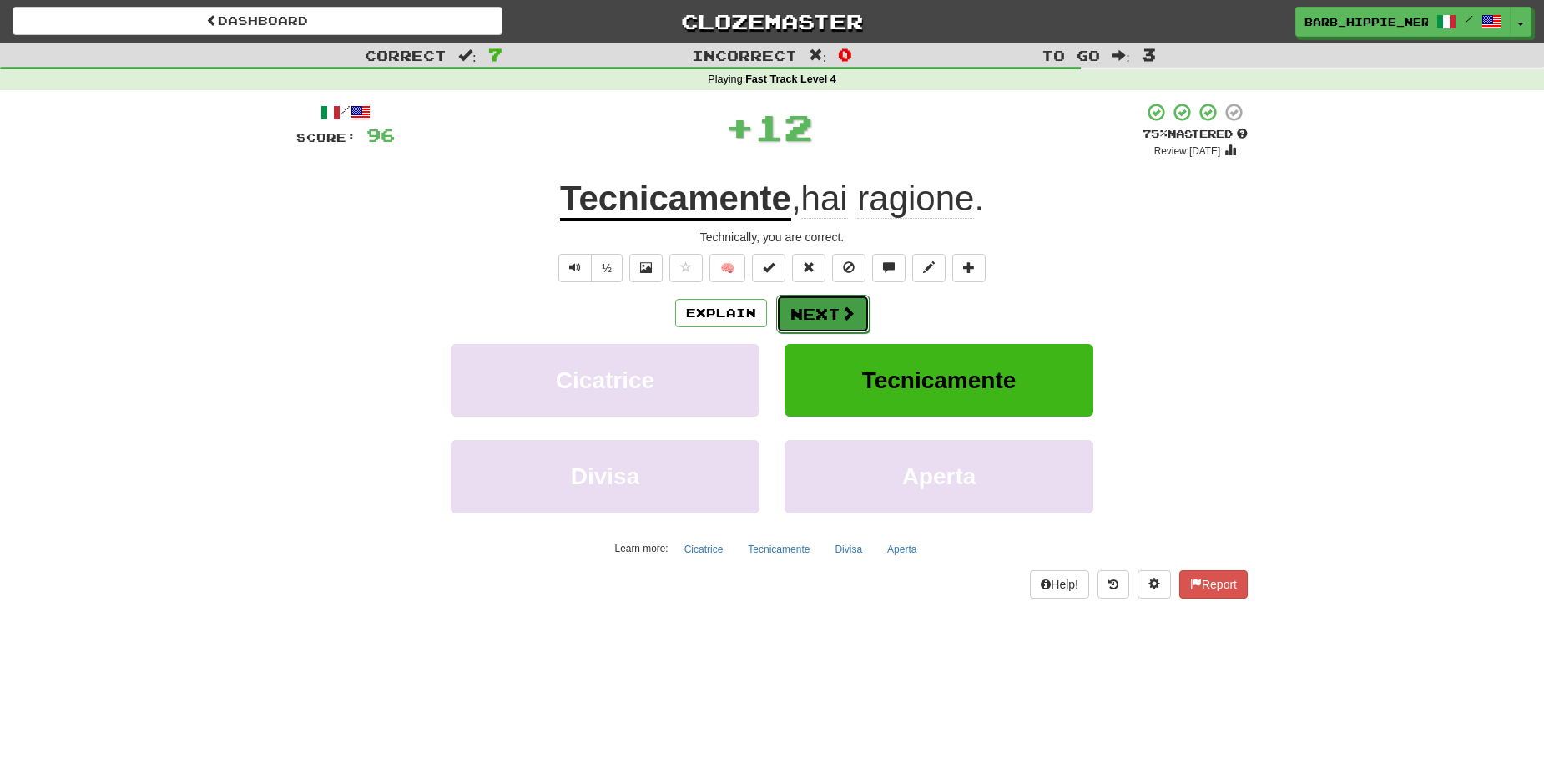
click at [841, 317] on span at bounding box center [849, 313] width 15 height 15
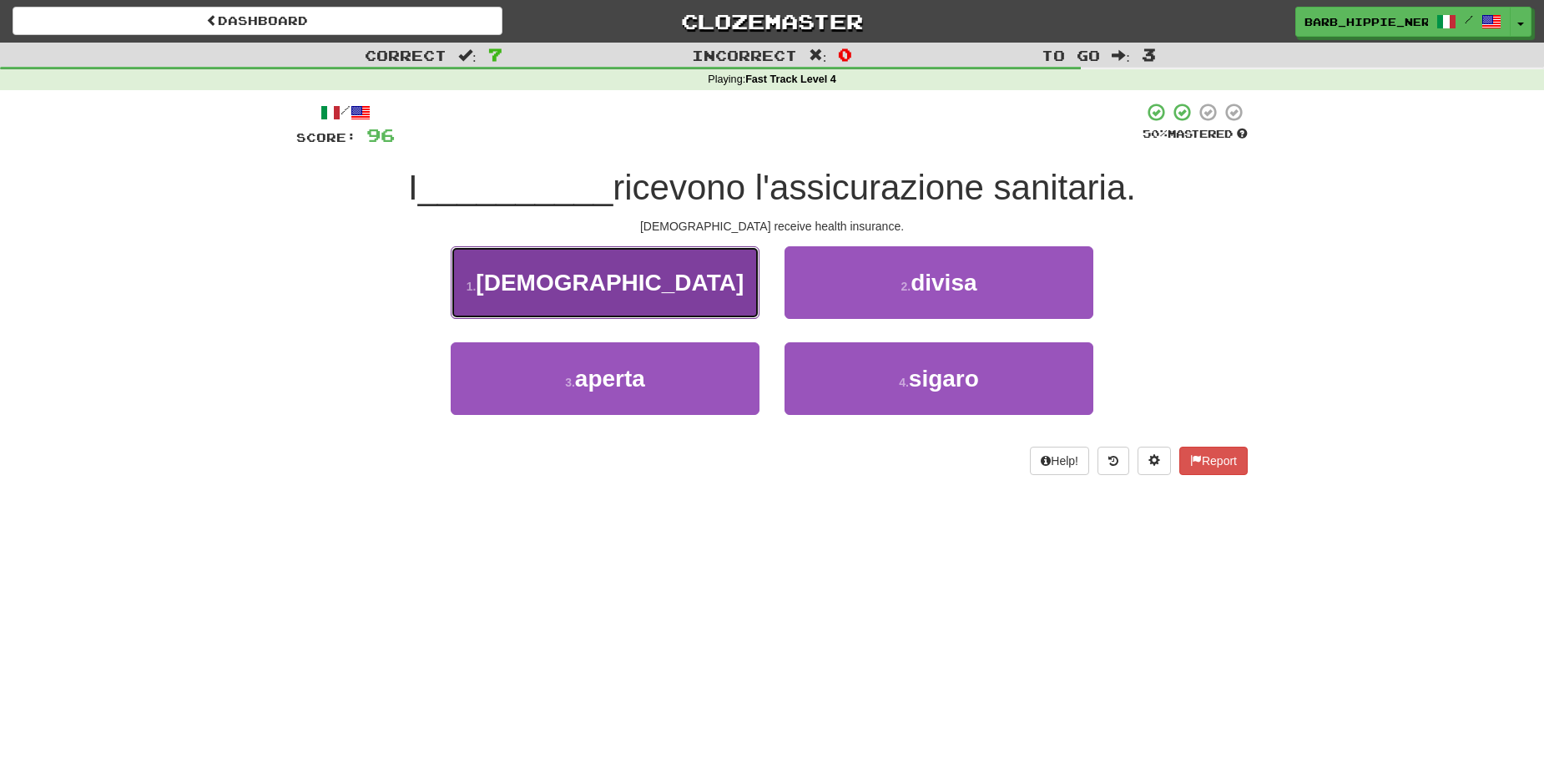
click at [673, 299] on button "1 . [DEMOGRAPHIC_DATA]" at bounding box center [605, 282] width 309 height 73
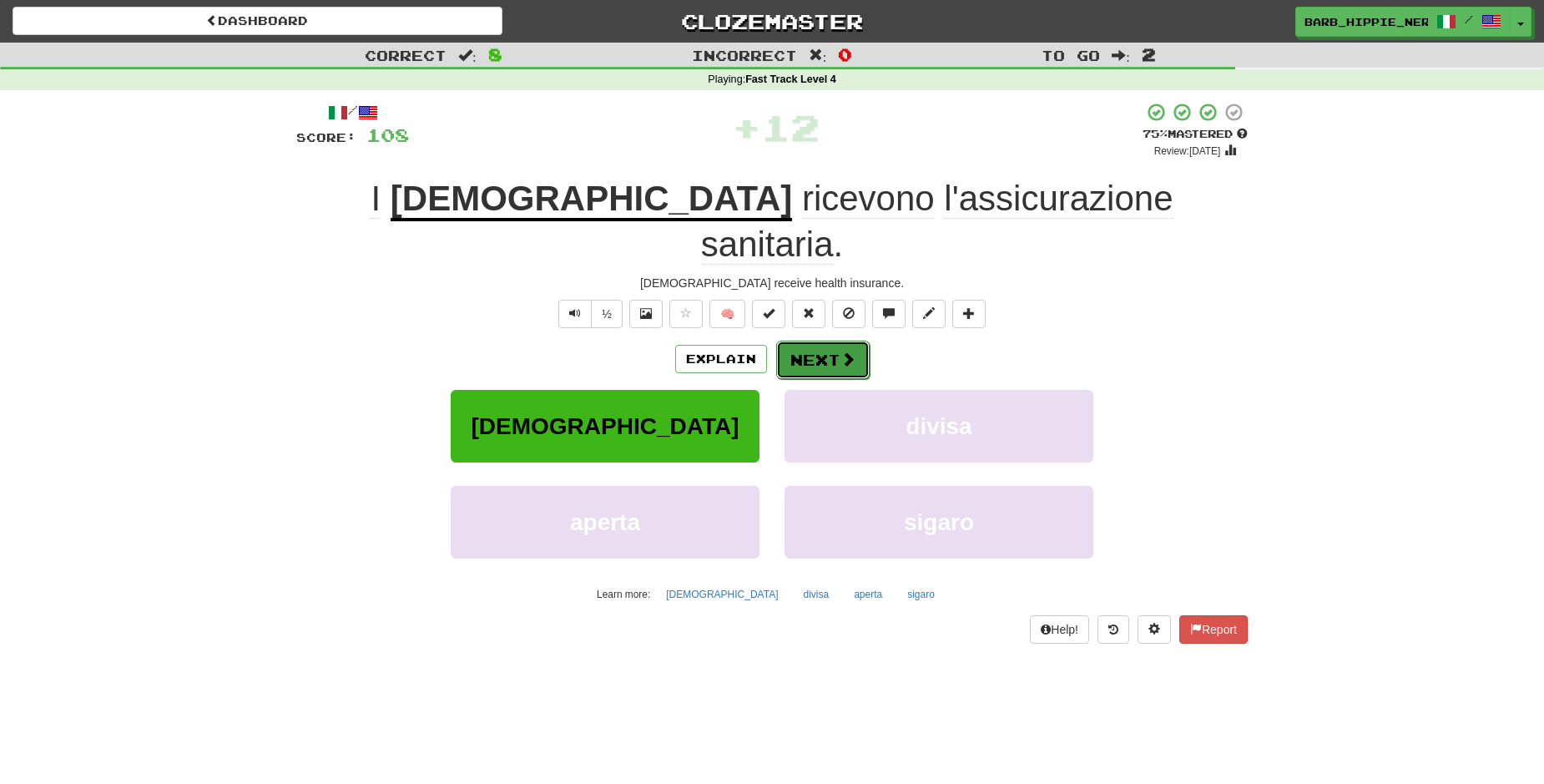
click at [841, 351] on span at bounding box center [849, 359] width 15 height 15
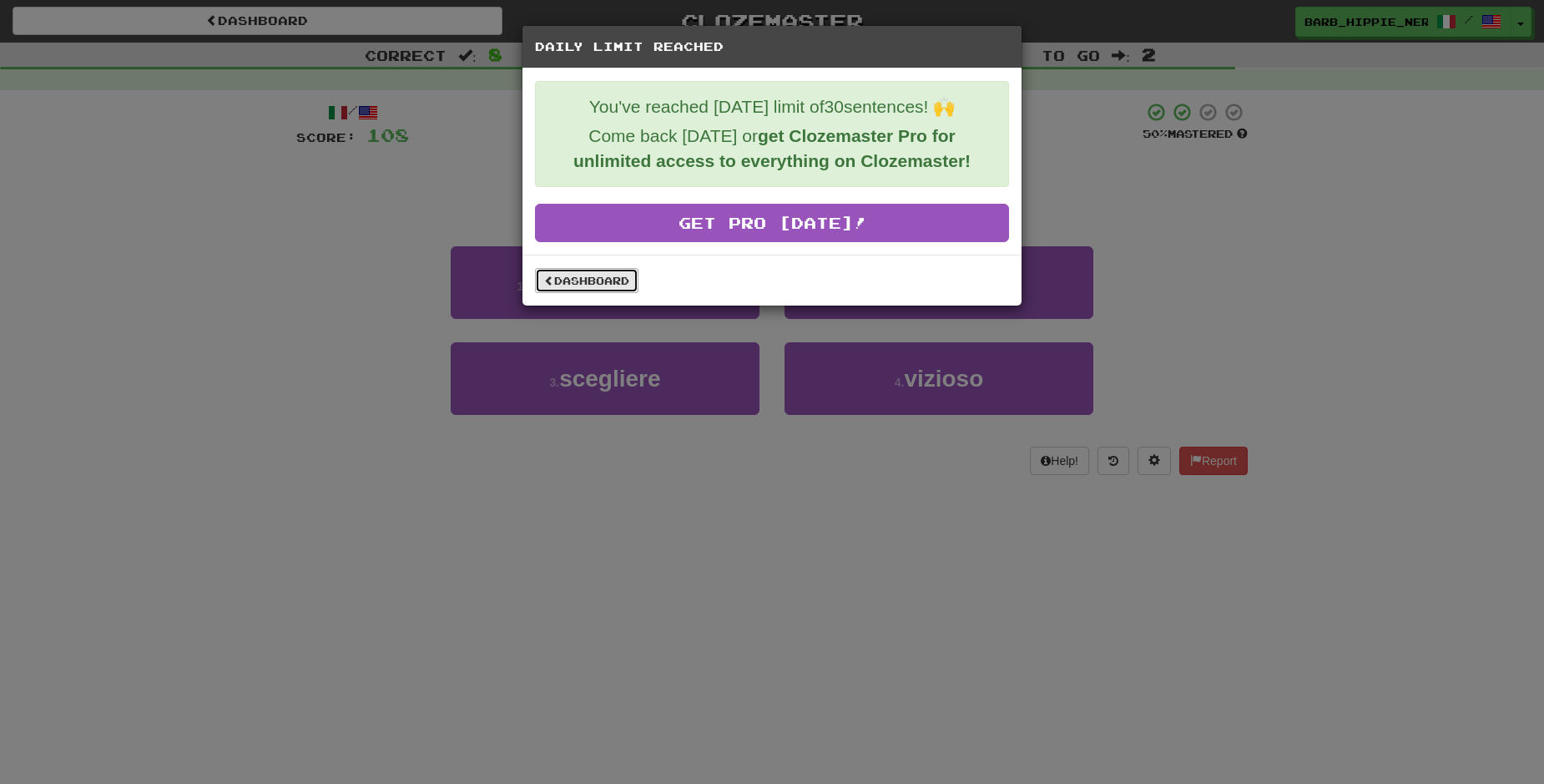
click at [570, 275] on link "Dashboard" at bounding box center [587, 281] width 104 height 26
